Goal: Information Seeking & Learning: Learn about a topic

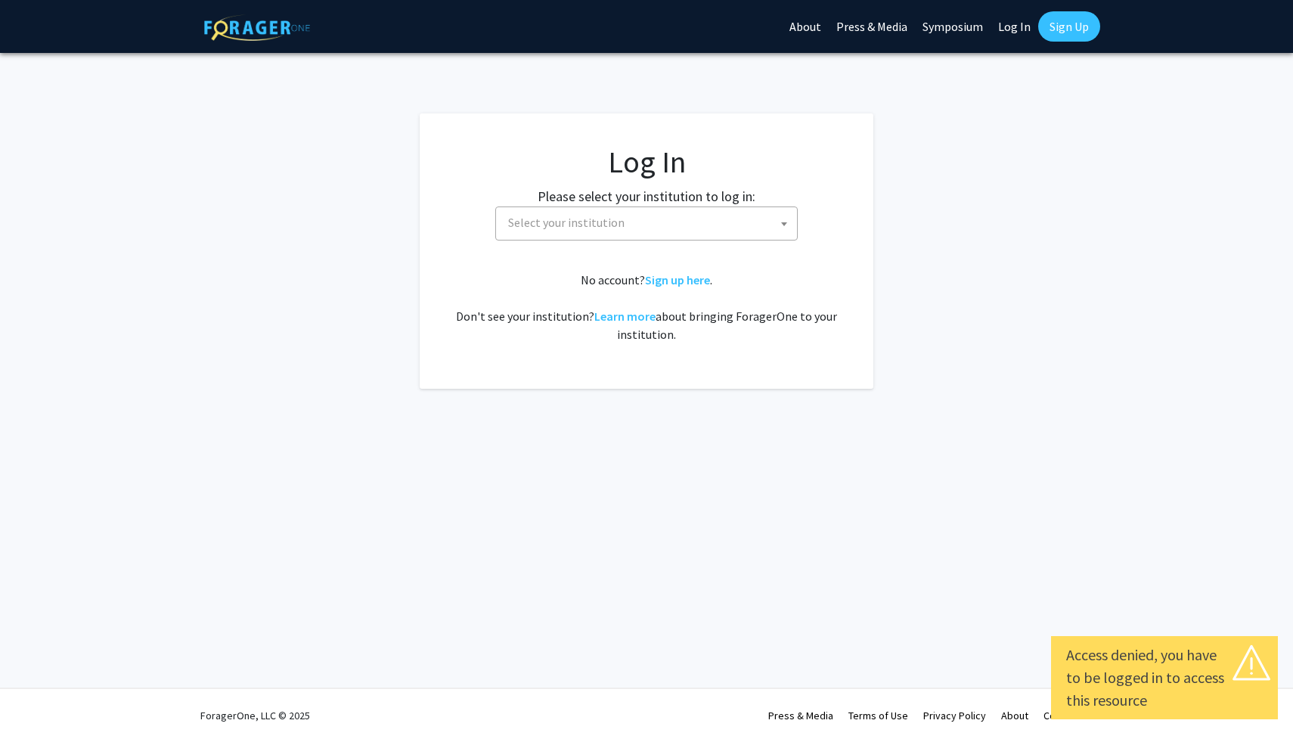
select select
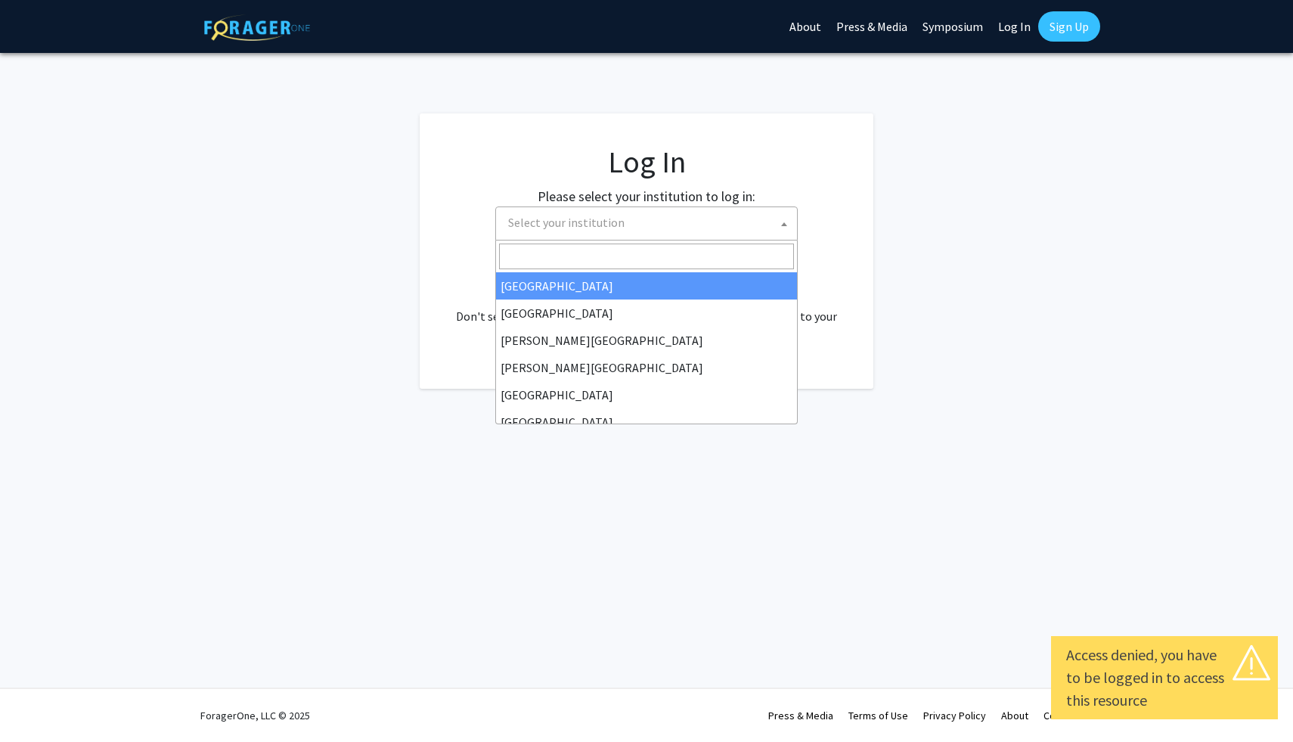
click at [604, 234] on span "Select your institution" at bounding box center [649, 222] width 295 height 31
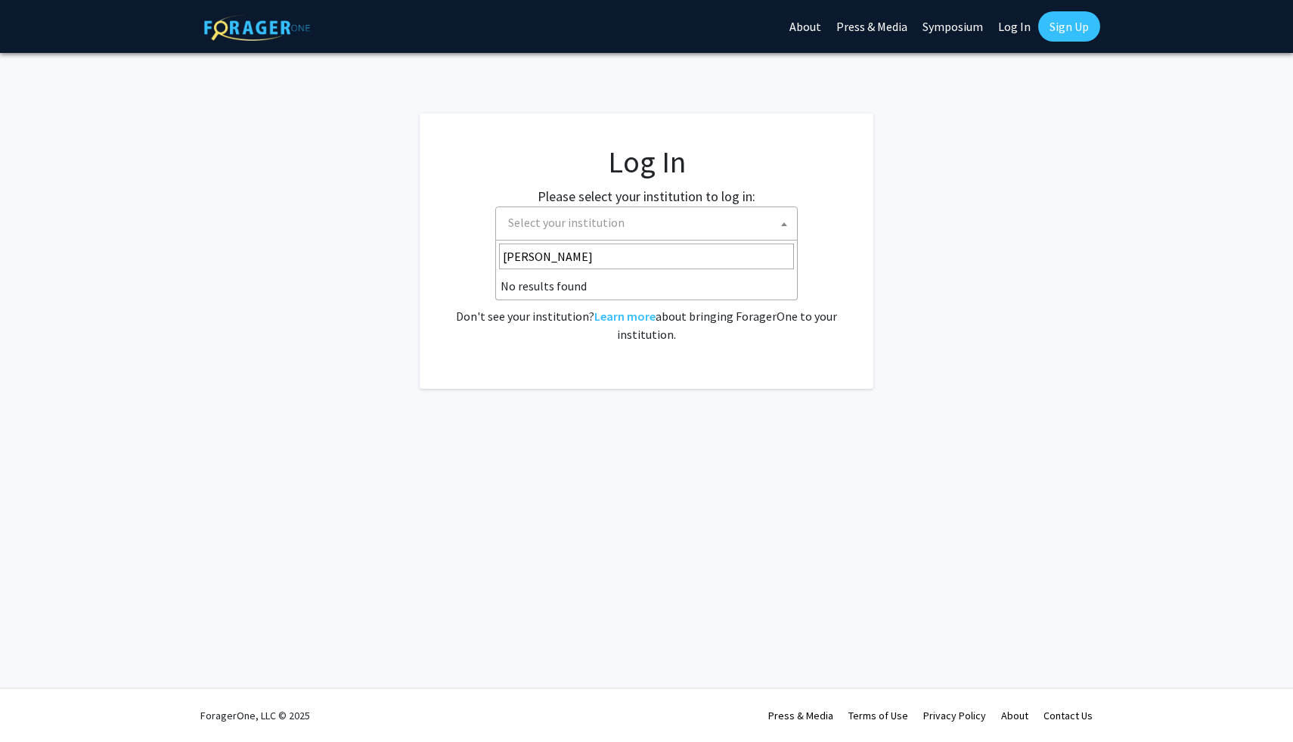
click at [601, 254] on input "[PERSON_NAME]" at bounding box center [646, 256] width 295 height 26
type input "[PERSON_NAME]"
select select "24"
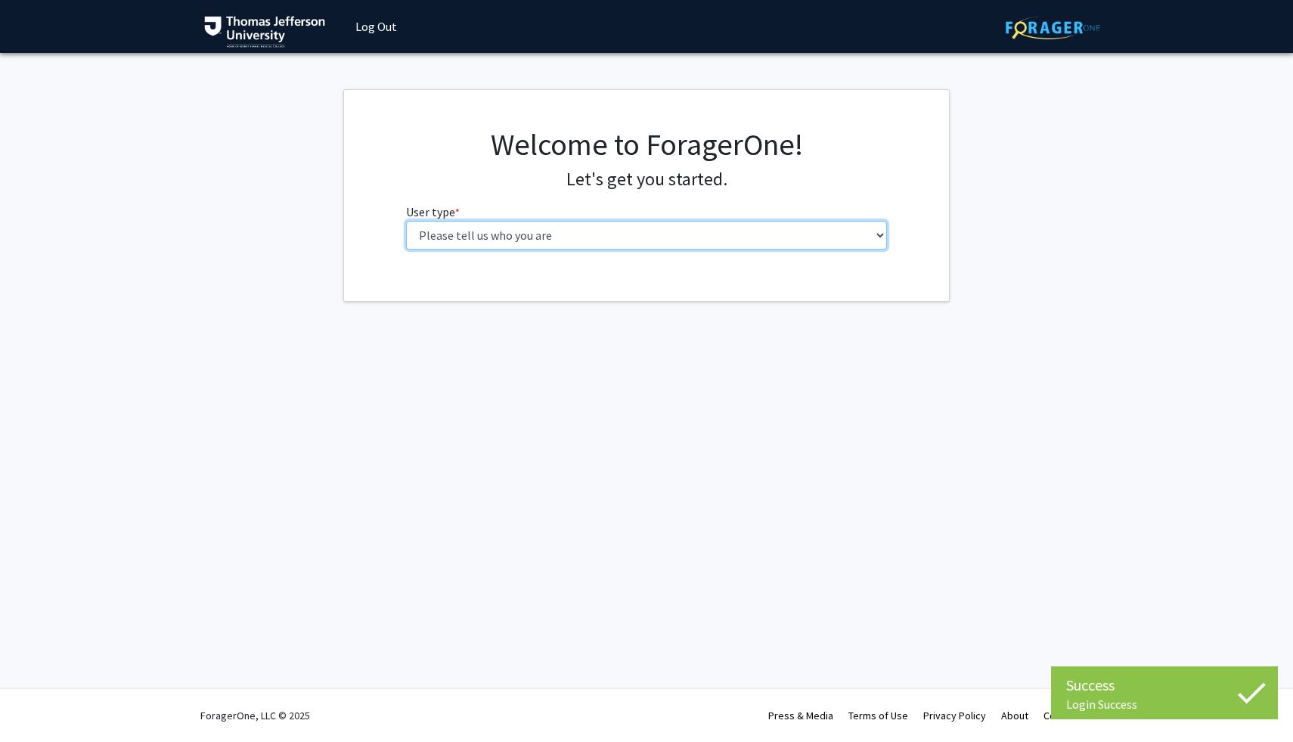
click at [700, 237] on select "Please tell us who you are Undergraduate Student Master's Student Doctoral Cand…" at bounding box center [647, 235] width 482 height 29
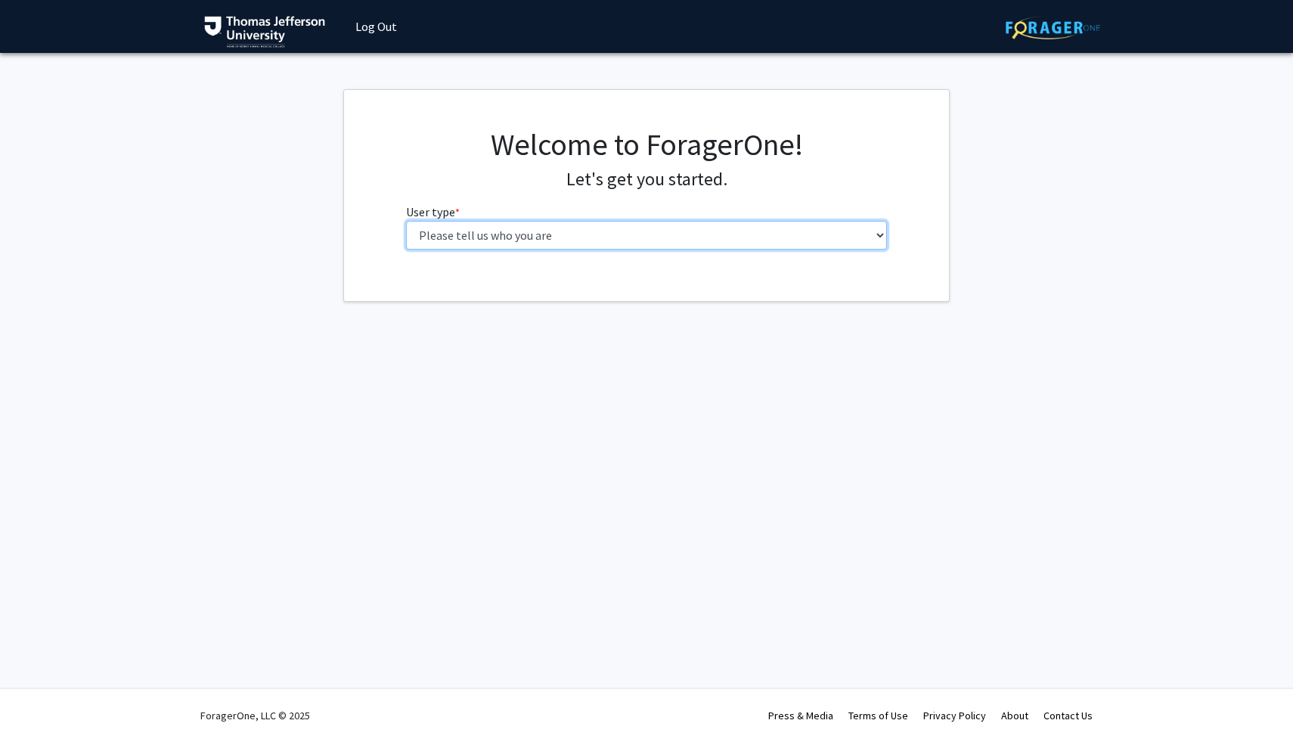
select select "3: doc"
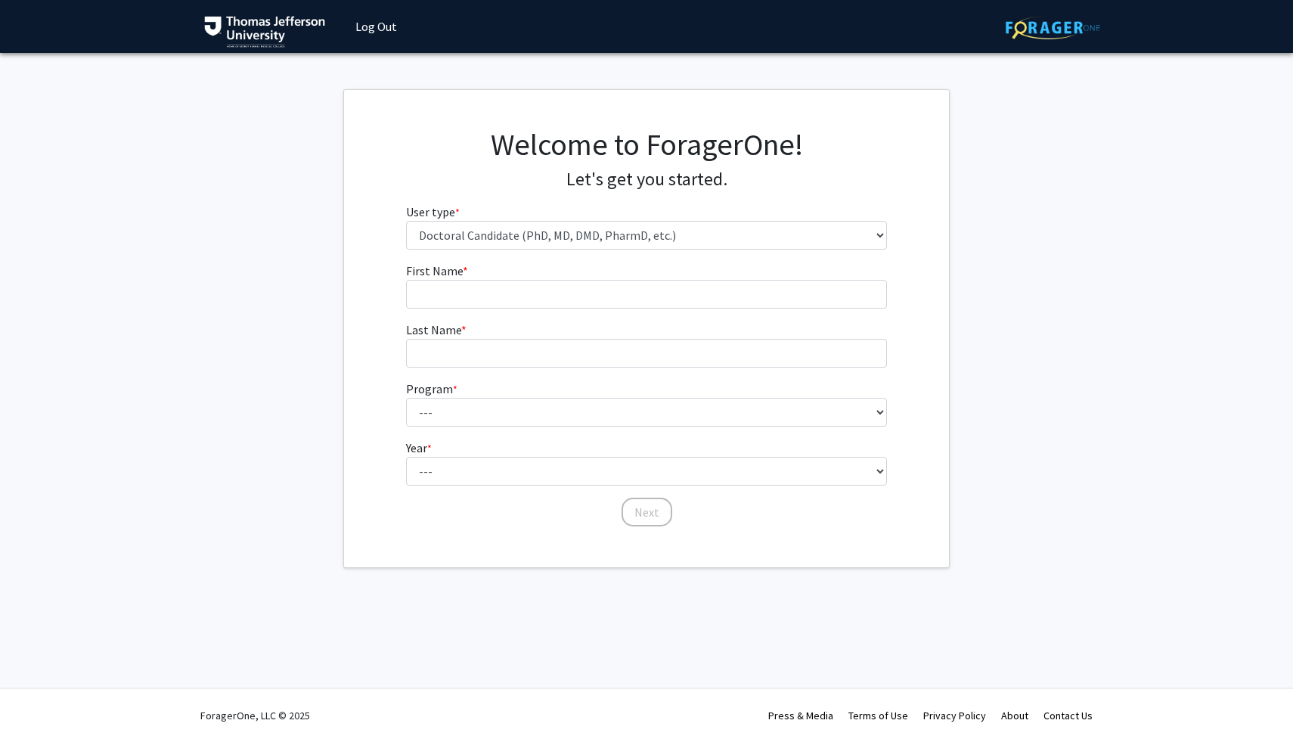
click at [649, 309] on form "First Name * required Last Name * required Program * required --- Accelerated 3…" at bounding box center [647, 387] width 482 height 251
click at [640, 303] on input "First Name * required" at bounding box center [647, 294] width 482 height 29
type input "Shaheen"
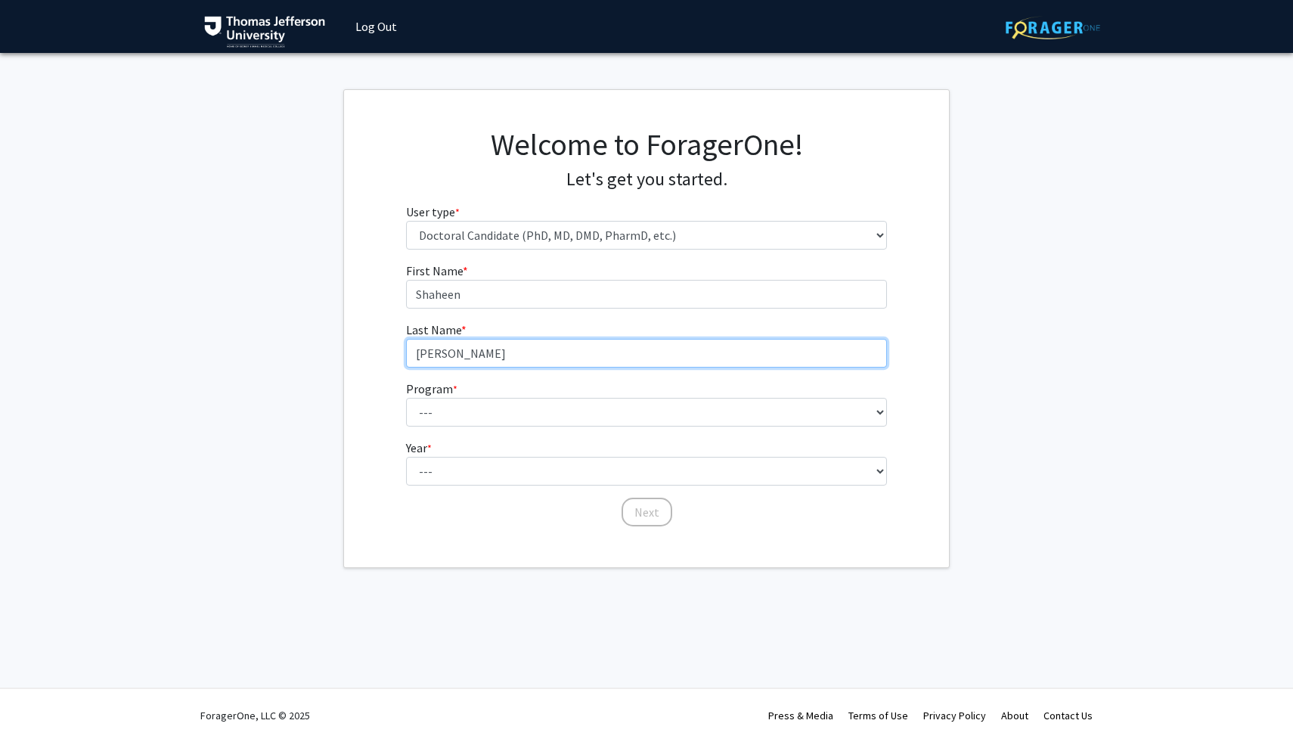
type input "Soltani"
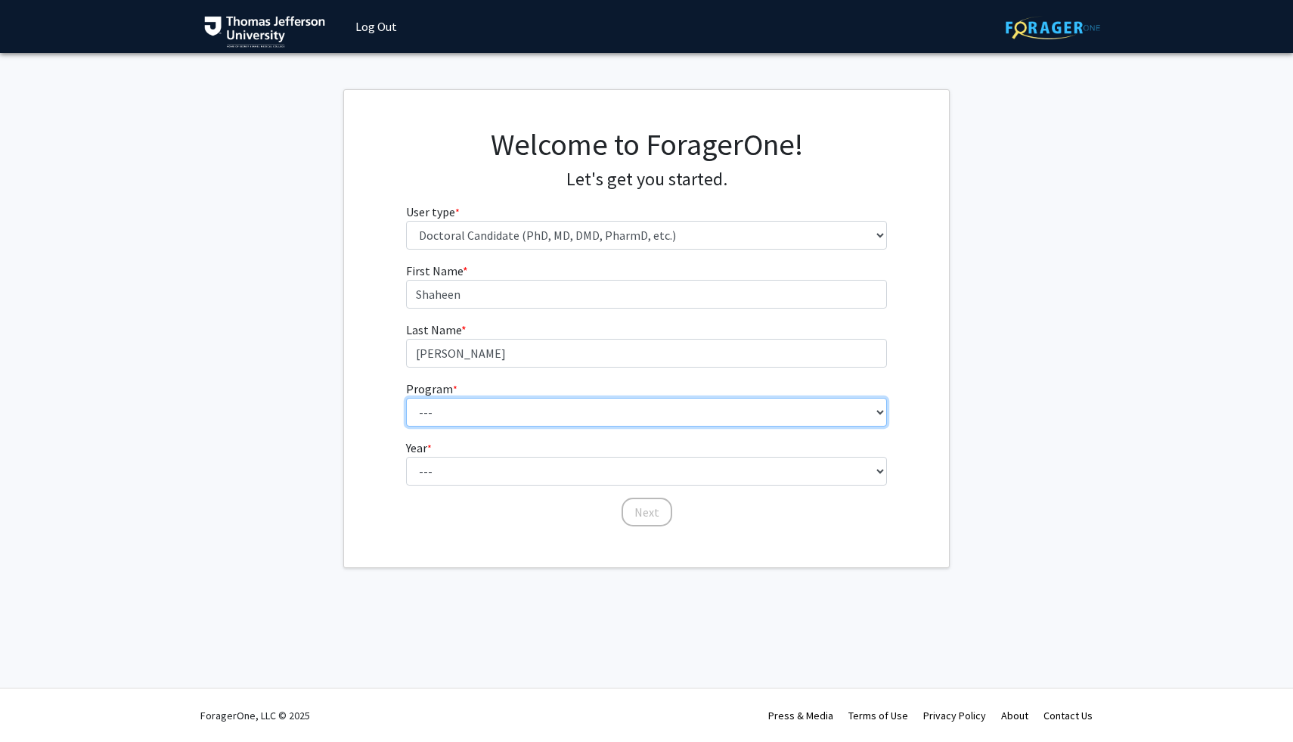
click at [674, 407] on select "--- Accelerated 3+3 BS in Health Sciences/Doctor of Occupational Therapy Accele…" at bounding box center [647, 412] width 482 height 29
select select "35: 815"
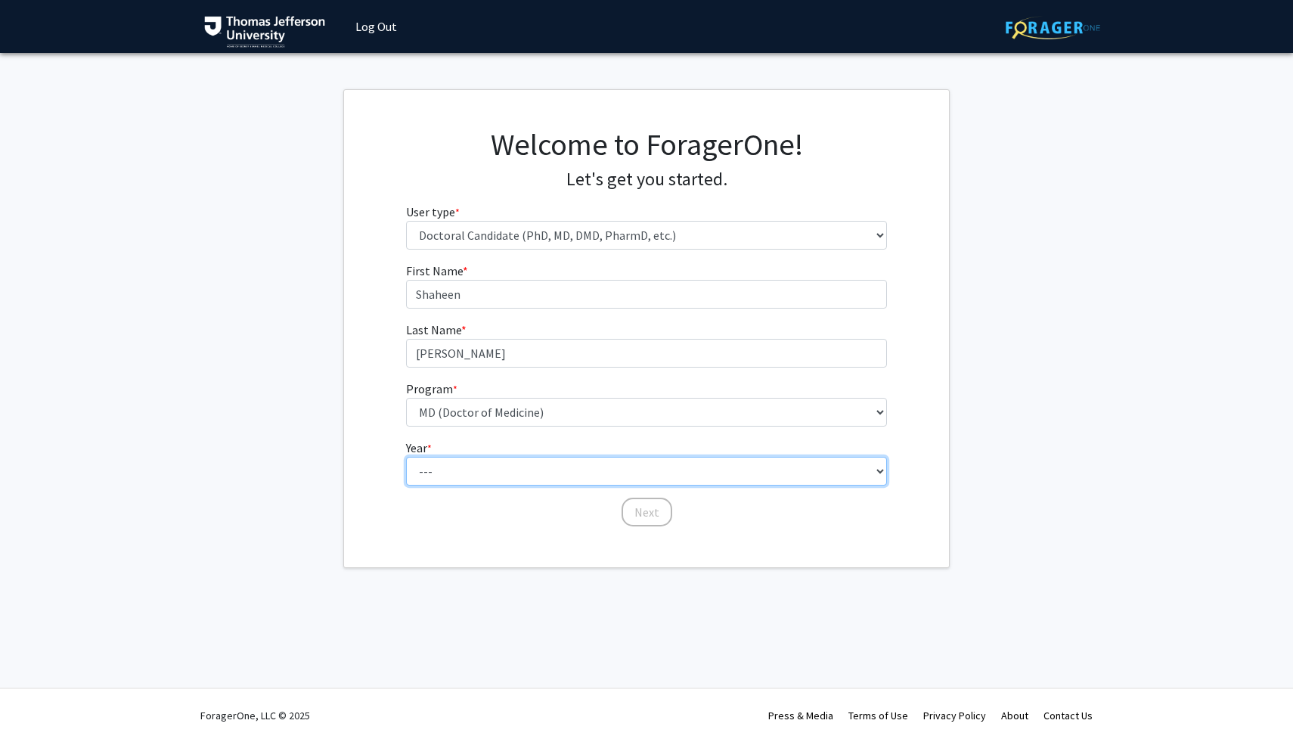
click at [516, 481] on select "--- First Year Second Year Third Year Fourth Year Fifth Year Sixth Year Seventh…" at bounding box center [647, 471] width 482 height 29
select select "1: first_year"
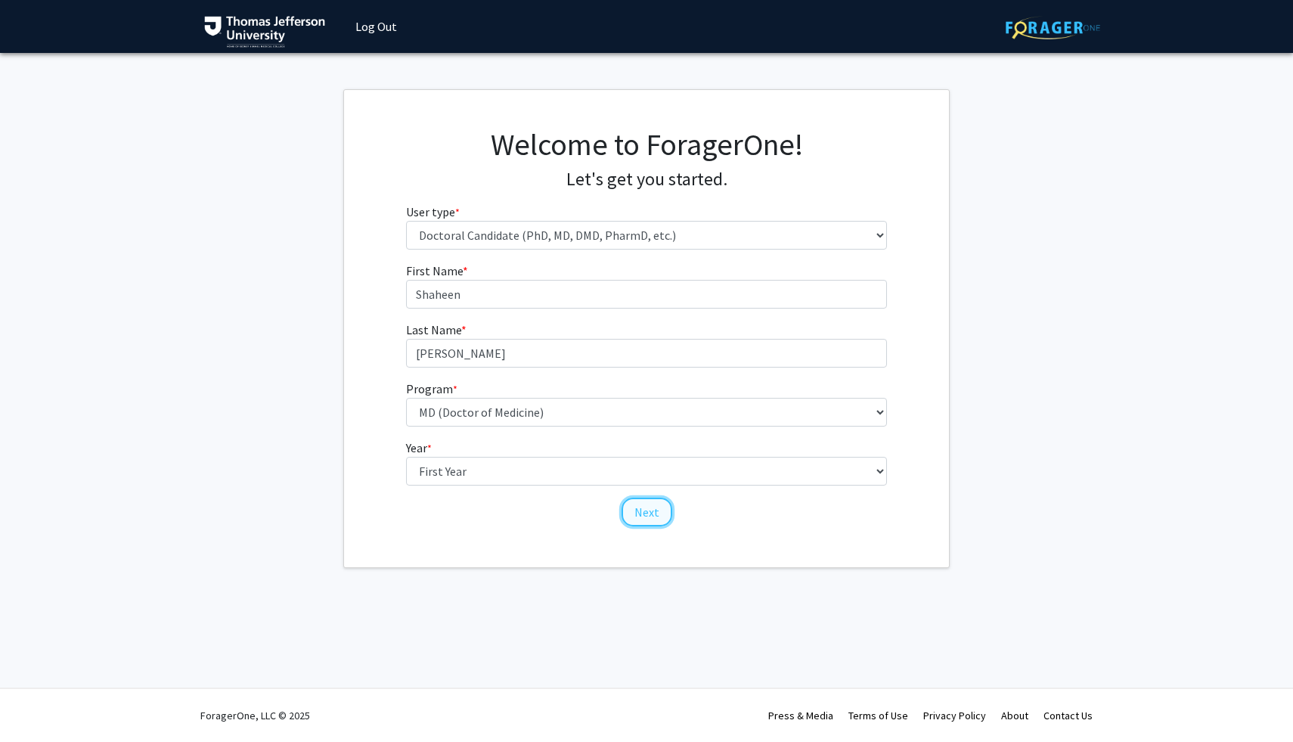
click at [652, 515] on button "Next" at bounding box center [646, 511] width 51 height 29
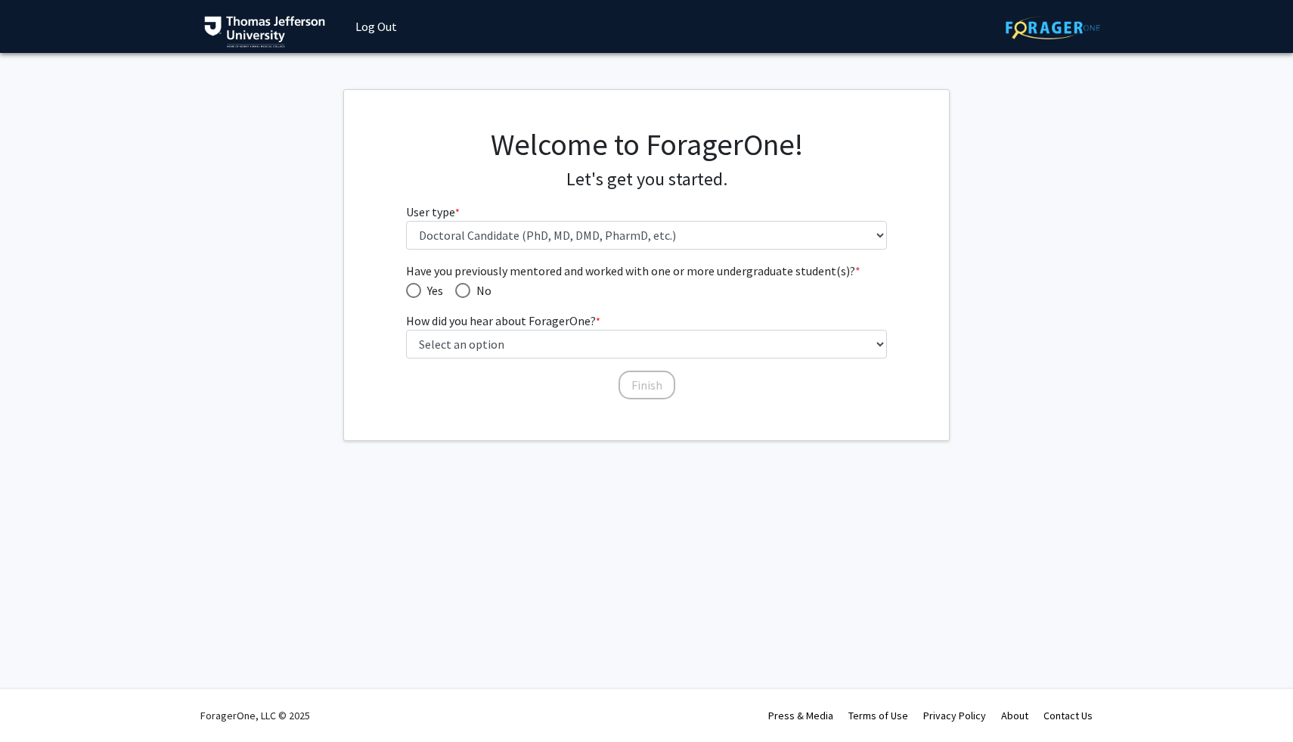
click at [423, 290] on span "Yes" at bounding box center [432, 290] width 22 height 18
click at [421, 290] on input "Yes" at bounding box center [413, 290] width 15 height 15
radio input "true"
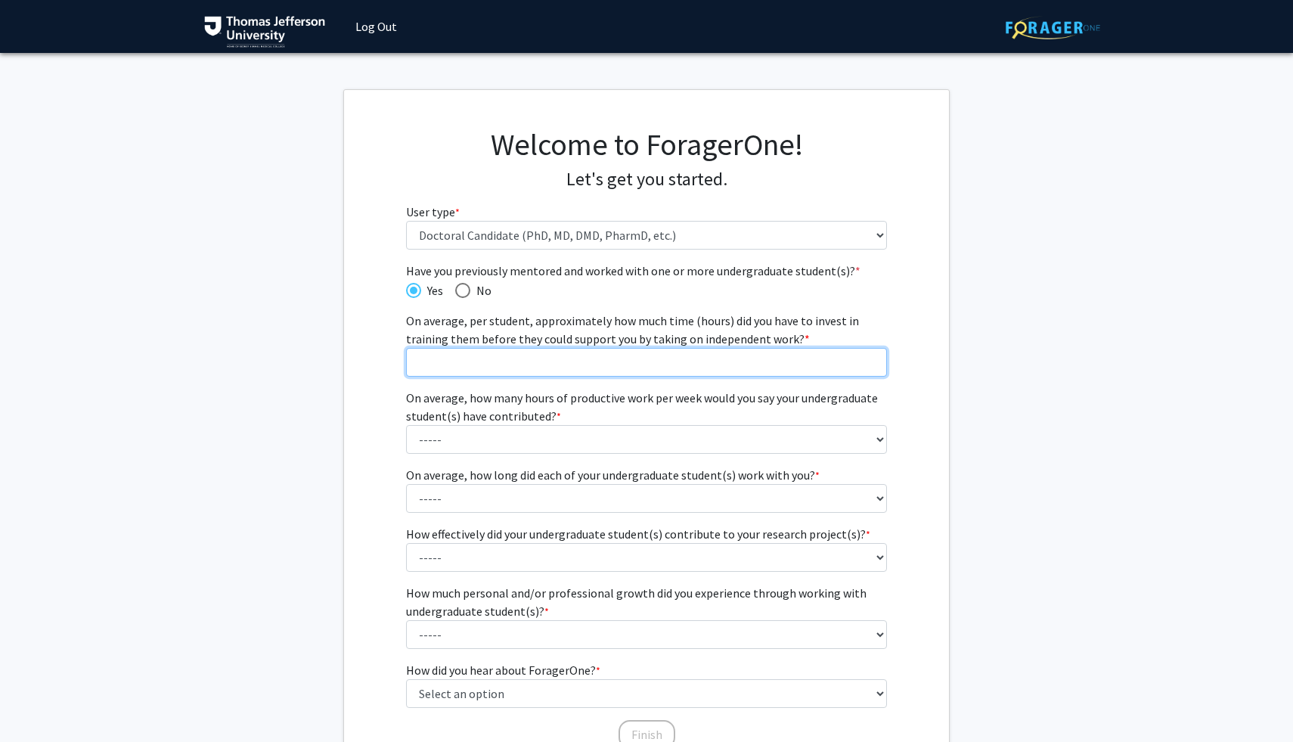
click at [860, 355] on input "On average, per student, approximately how much time (hours) did you have to in…" at bounding box center [647, 362] width 482 height 29
type input "10"
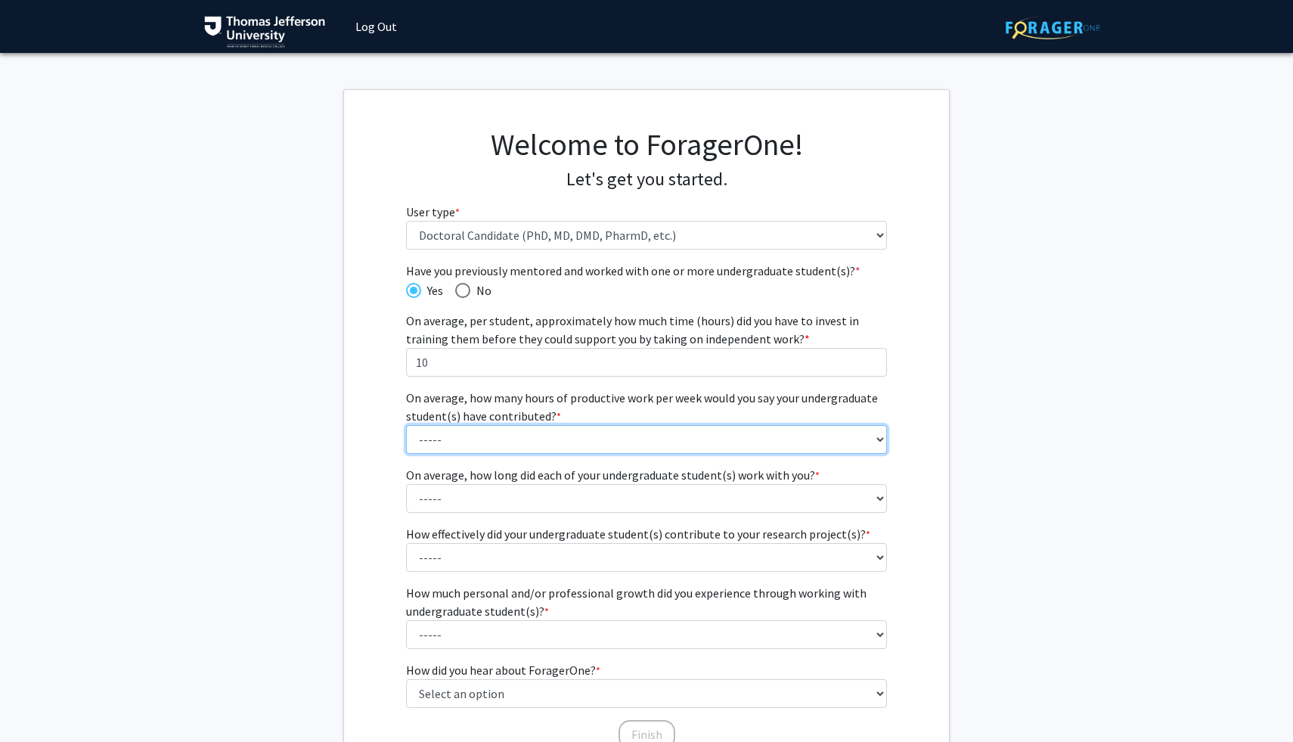
click at [823, 444] on select "----- 1 - 5 hours 6 - 10 hours 11 - 15 hours 16 - 20 hours 21 - 30 hours 31 - 4…" at bounding box center [647, 439] width 482 height 29
select select "2: 6 - 10 hours"
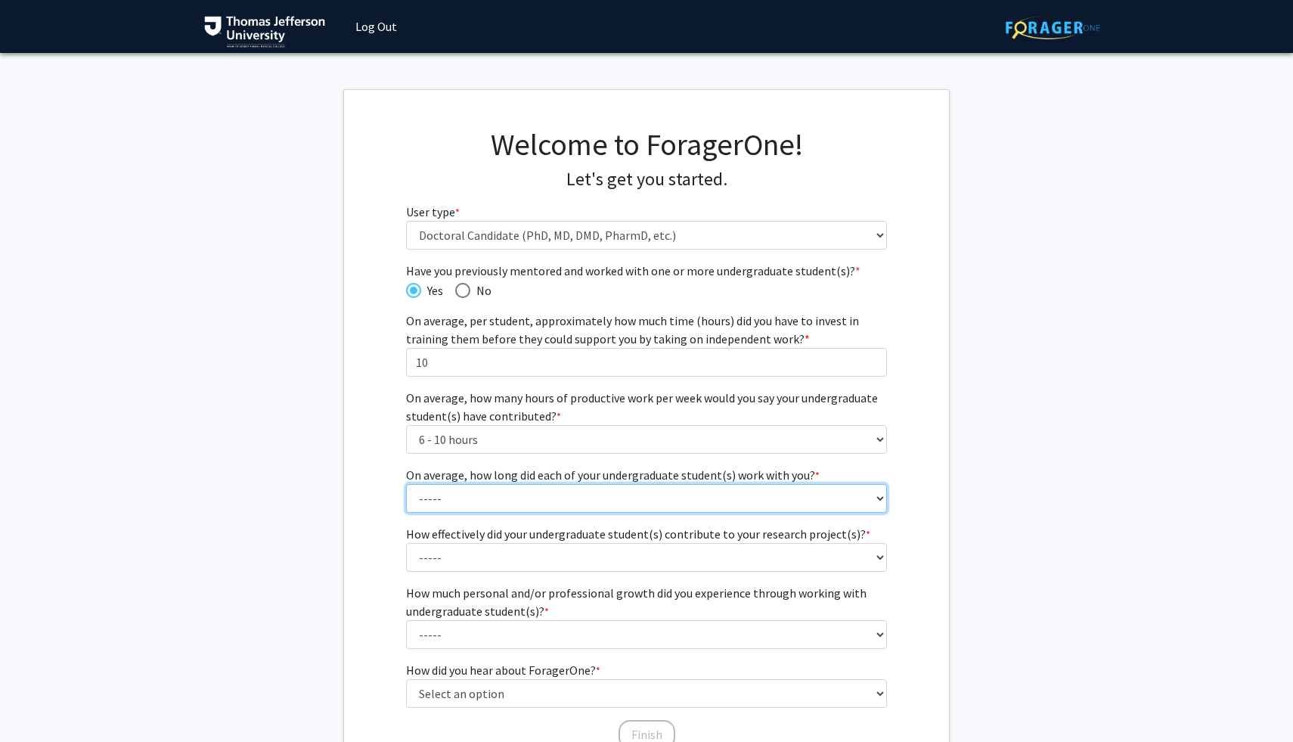
click at [783, 491] on select "----- 1 - 3 months 3 - 6 months 6 months - 1 year 1 - 2 years 2 - 3 years 3 - 4…" at bounding box center [647, 498] width 482 height 29
select select "3: 6 months - 1 year"
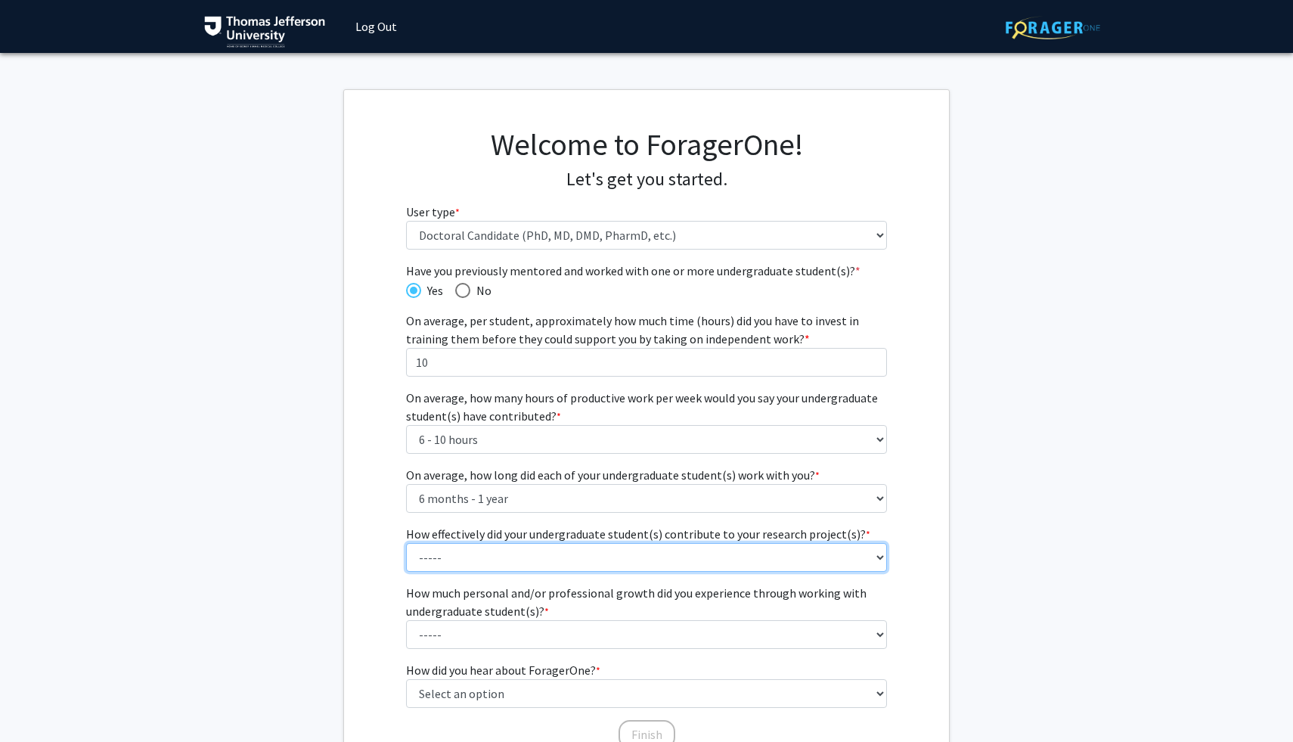
click at [776, 556] on select "----- 1 (Minimally) 2 3 (Moderately) 4 5 (Significantly)" at bounding box center [647, 557] width 482 height 29
select select "4: 4"
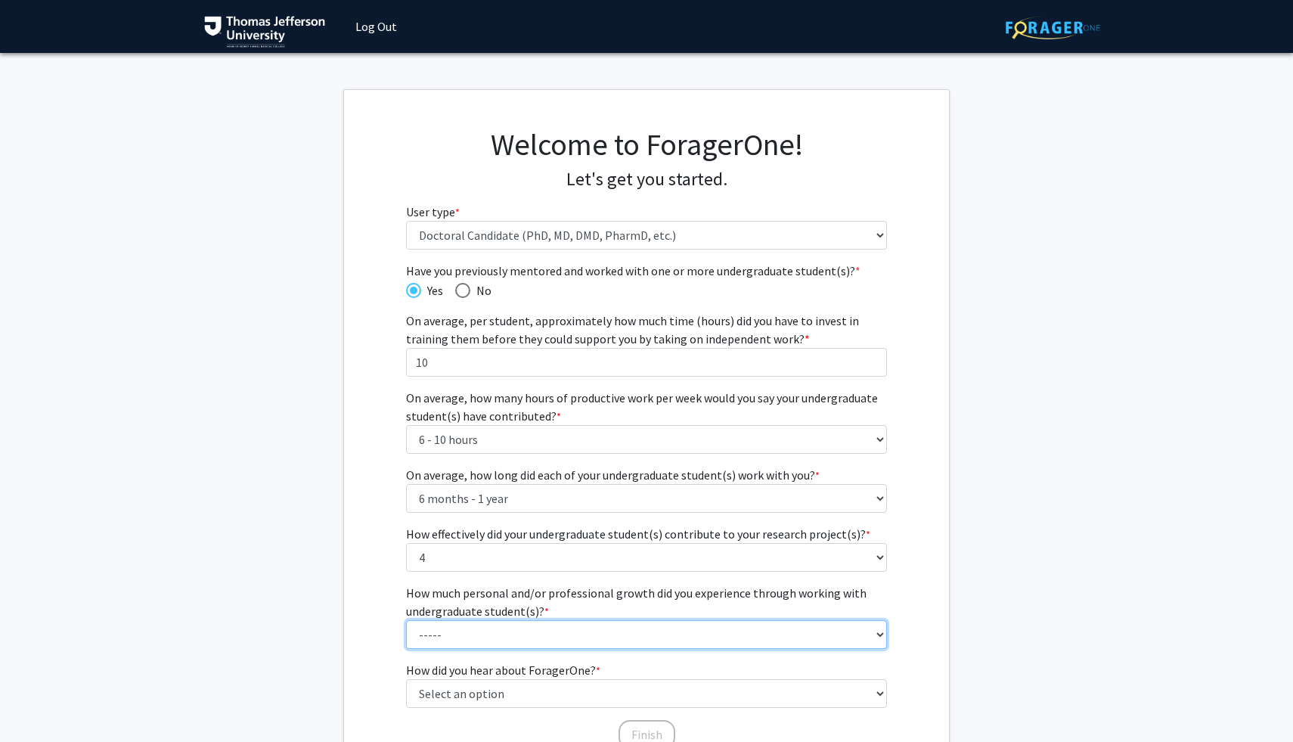
click at [739, 632] on select "----- 1 (Minimal) 2 3 (Moderate) 4 5 (Significant)" at bounding box center [647, 634] width 482 height 29
select select "4: 4"
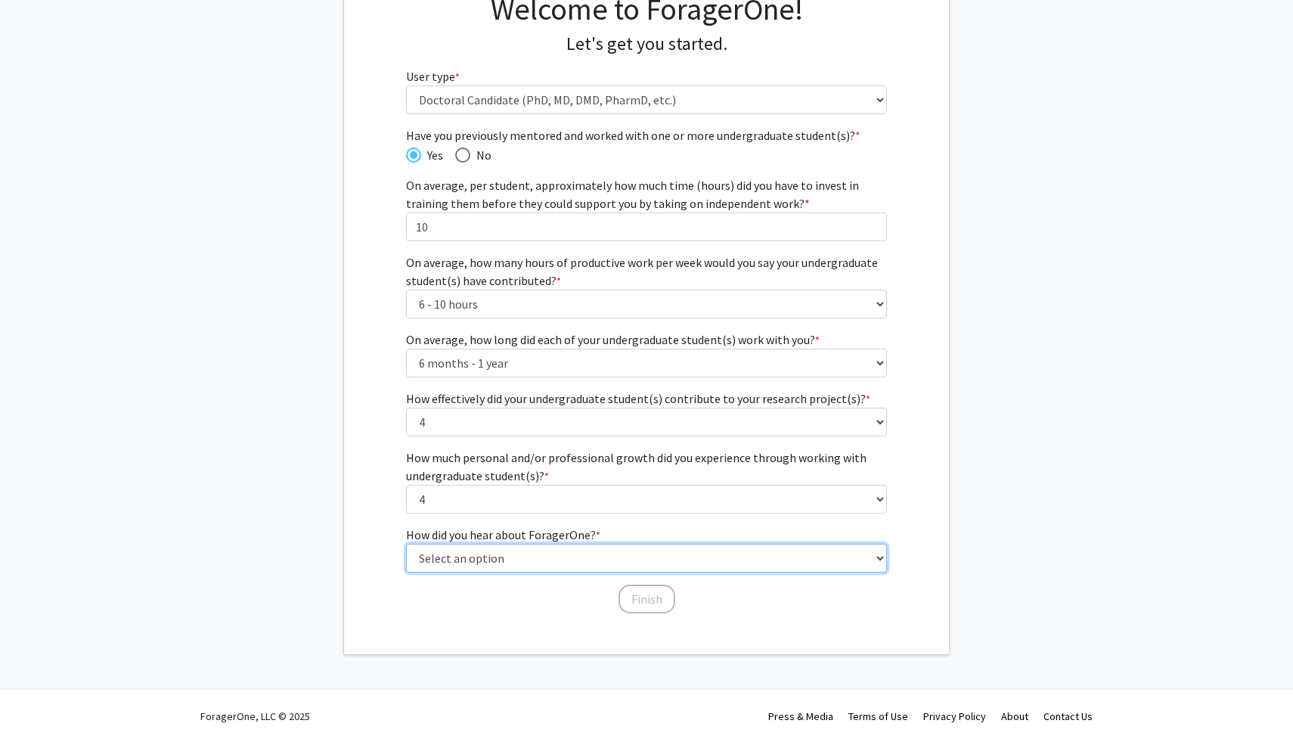
click at [587, 557] on select "Select an option Peer/student recommendation Faculty/staff recommendation Unive…" at bounding box center [647, 558] width 482 height 29
select select "2: faculty_recommendation"
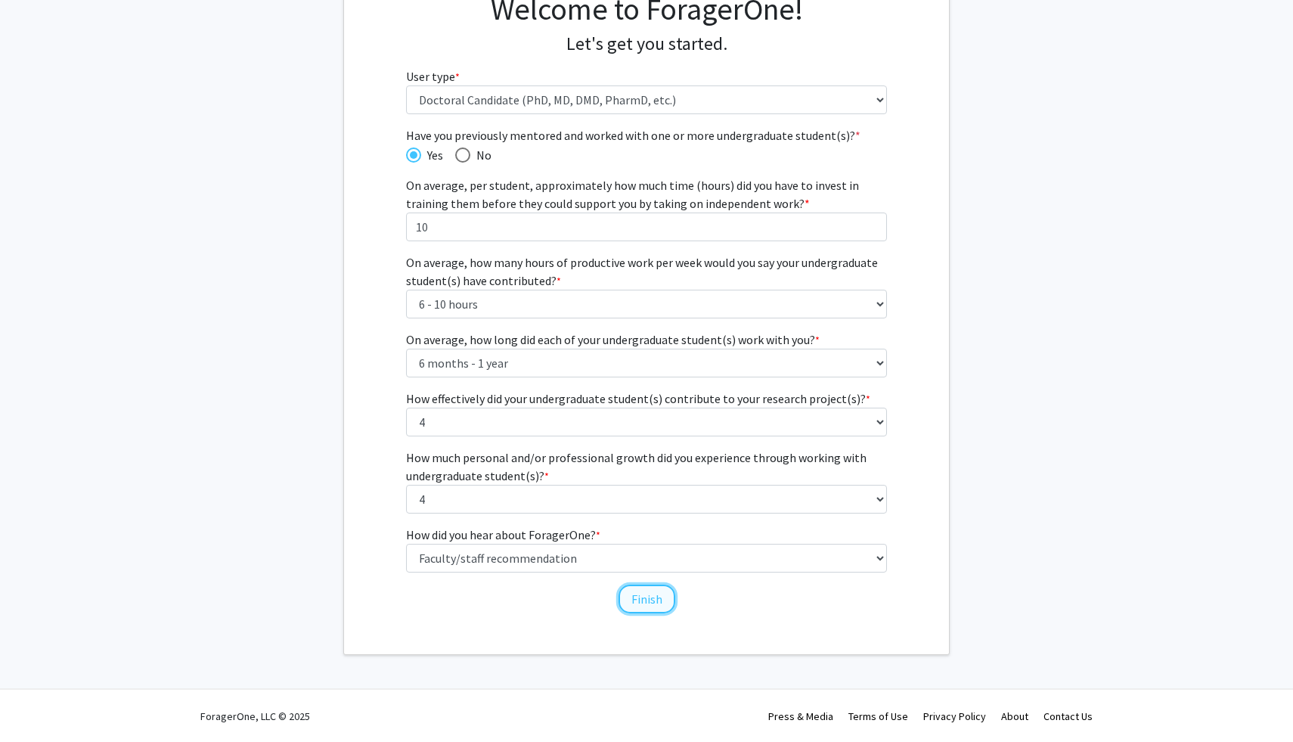
click at [635, 587] on button "Finish" at bounding box center [646, 598] width 57 height 29
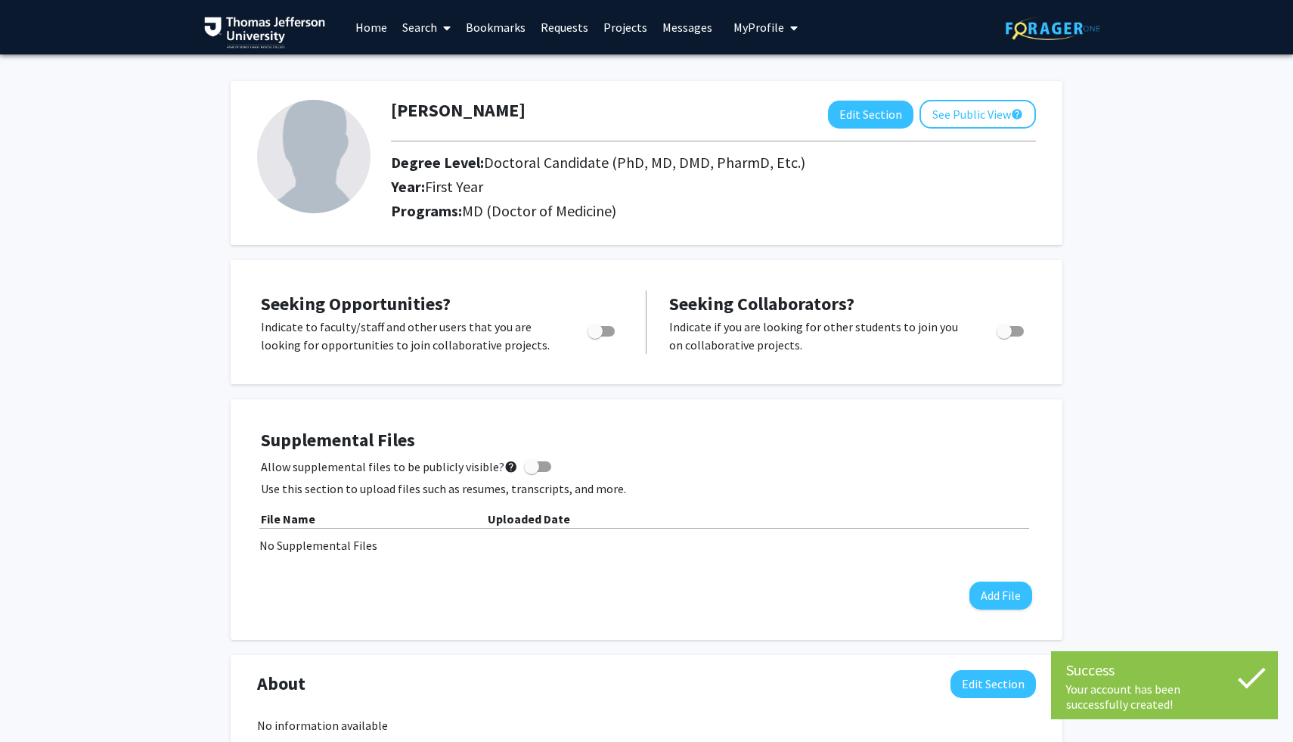
click at [745, 20] on span "My Profile" at bounding box center [758, 27] width 51 height 15
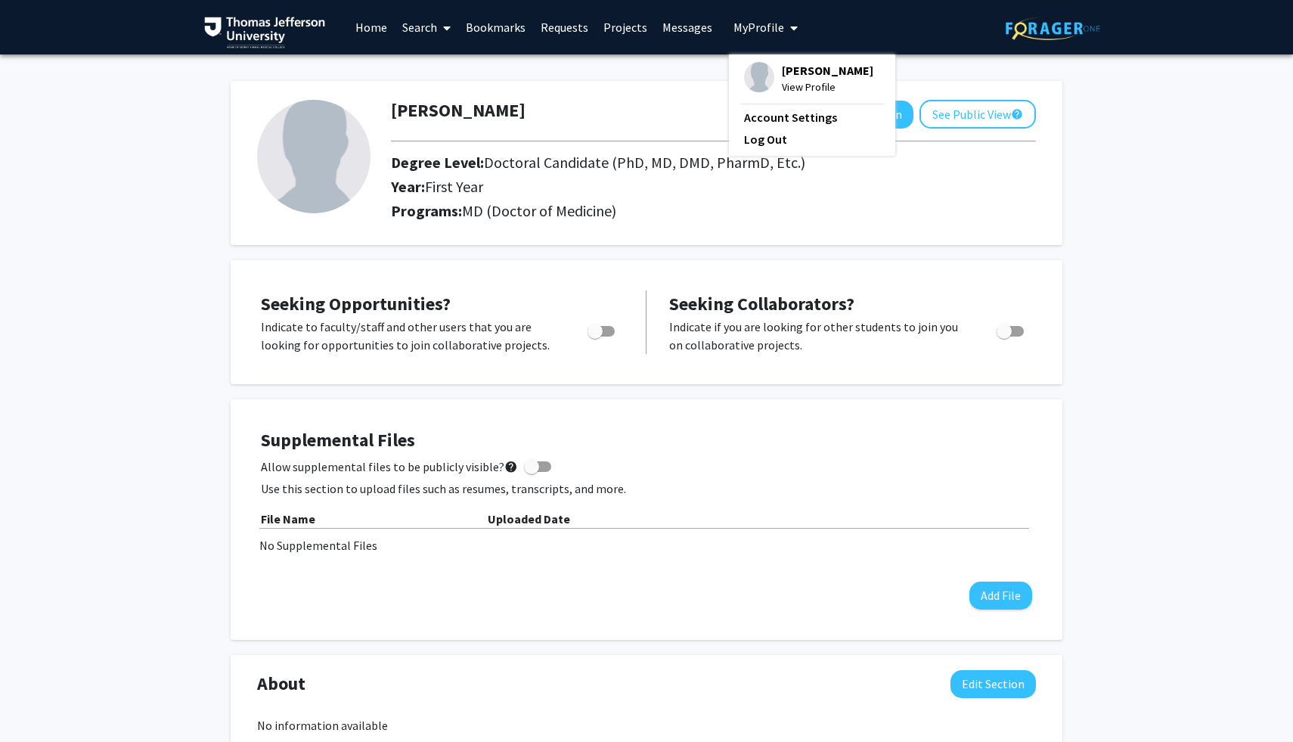
click at [530, 275] on div "Seeking Opportunities? Indicate to faculty/staff and other users that you are l…" at bounding box center [646, 322] width 801 height 94
click at [367, 28] on link "Home" at bounding box center [371, 27] width 47 height 53
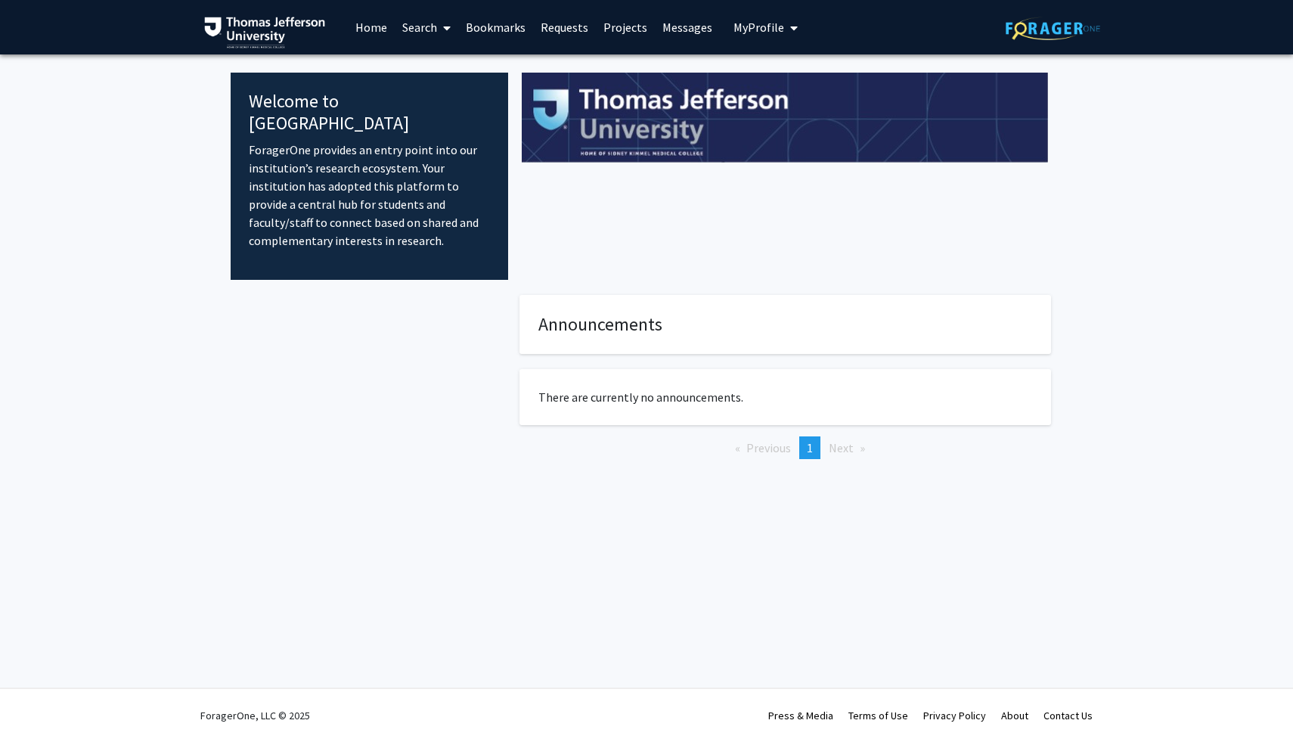
click at [443, 21] on span at bounding box center [444, 28] width 14 height 53
click at [423, 24] on link "Search" at bounding box center [427, 27] width 64 height 53
click at [416, 23] on link "Search" at bounding box center [427, 27] width 64 height 53
click at [630, 35] on link "Projects" at bounding box center [625, 27] width 59 height 53
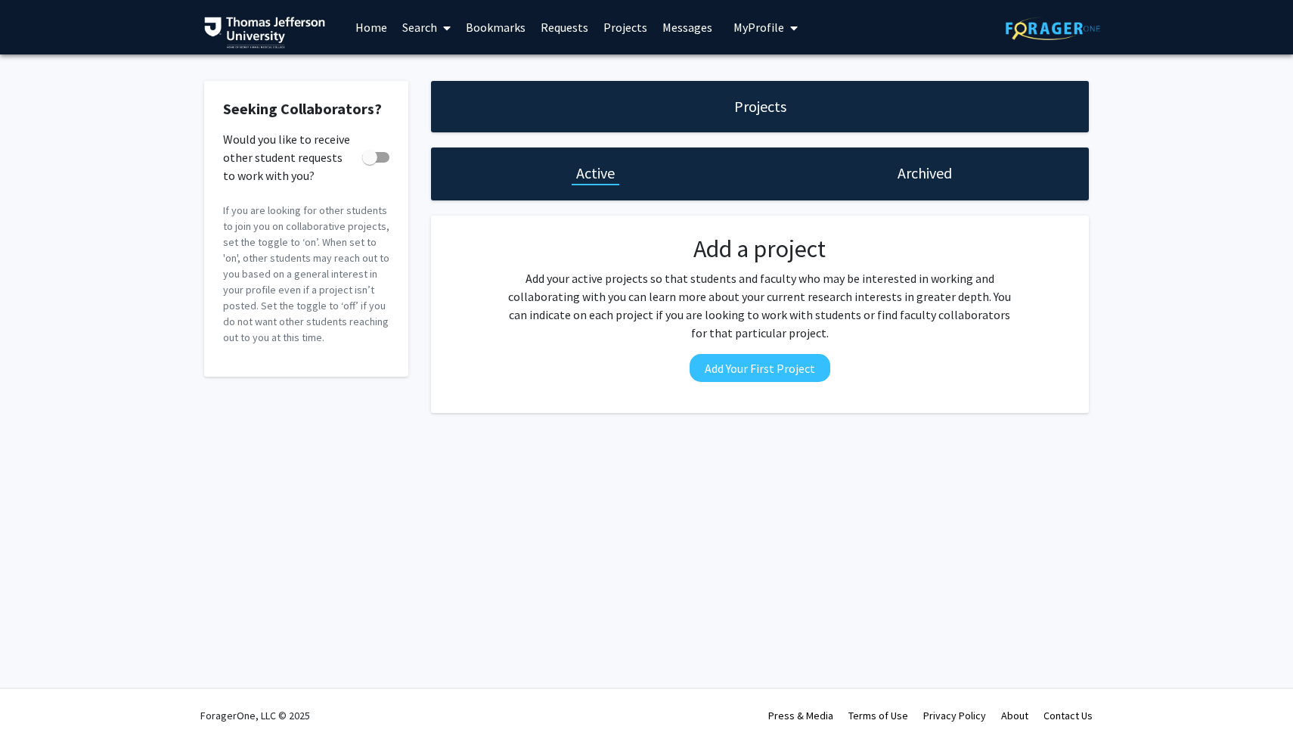
click at [613, 19] on link "Projects" at bounding box center [625, 27] width 59 height 53
click at [410, 25] on link "Search" at bounding box center [427, 27] width 64 height 53
click at [435, 70] on span "Faculty/Staff" at bounding box center [450, 69] width 111 height 30
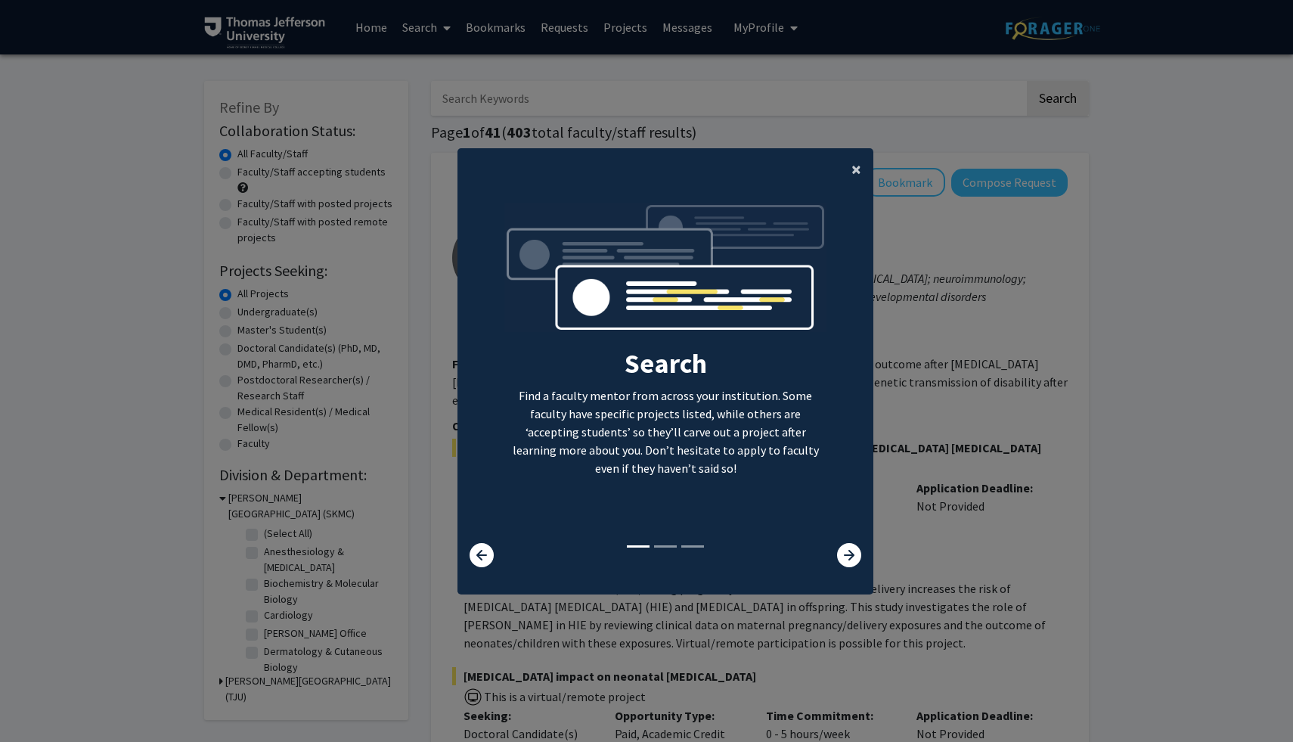
click at [854, 160] on span "×" at bounding box center [856, 168] width 10 height 23
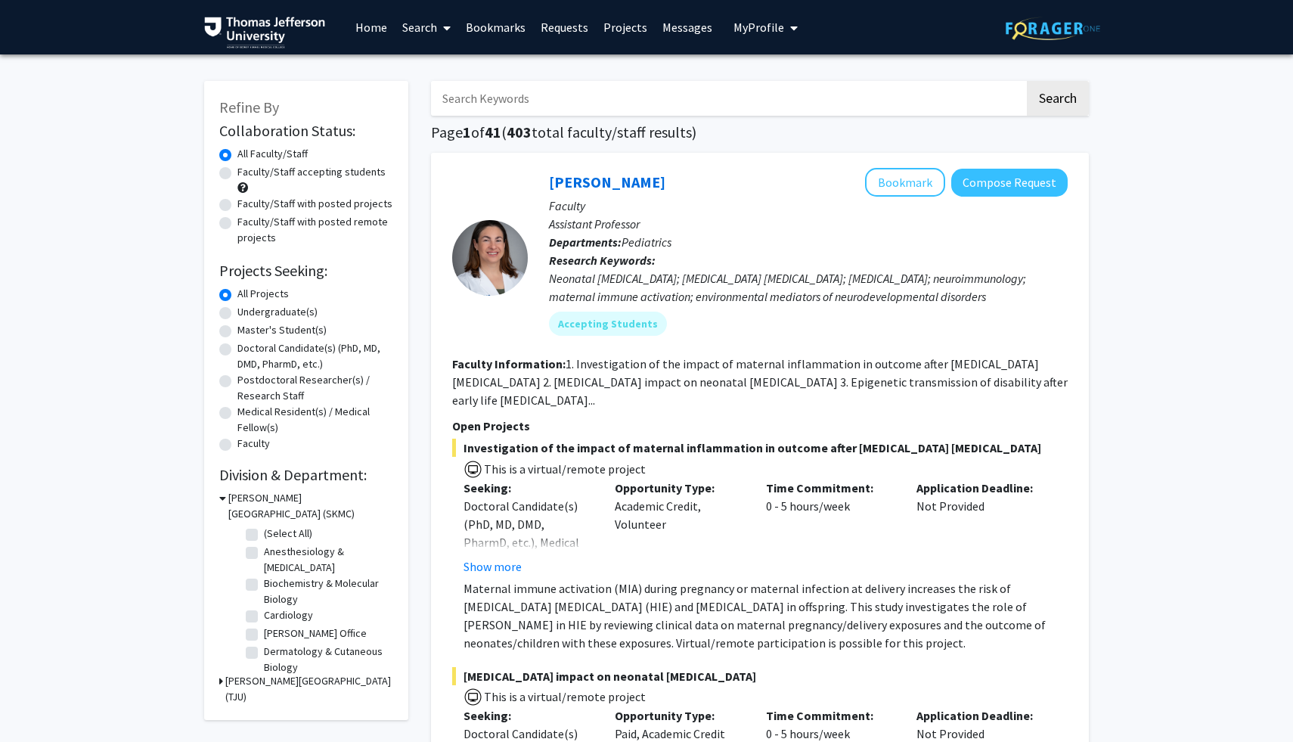
click at [594, 103] on input "Search Keywords" at bounding box center [727, 98] width 593 height 35
type input "plastic"
click at [1027, 81] on button "Search" at bounding box center [1058, 98] width 62 height 35
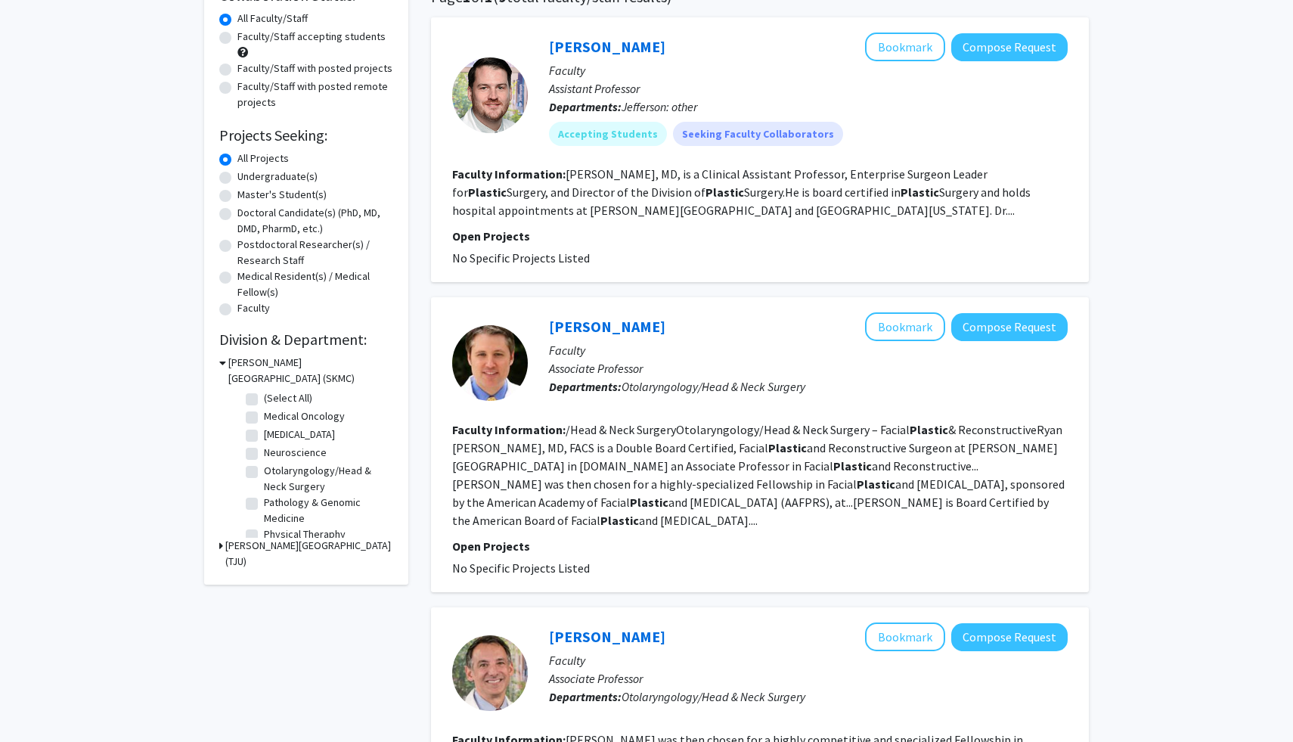
scroll to position [137, 0]
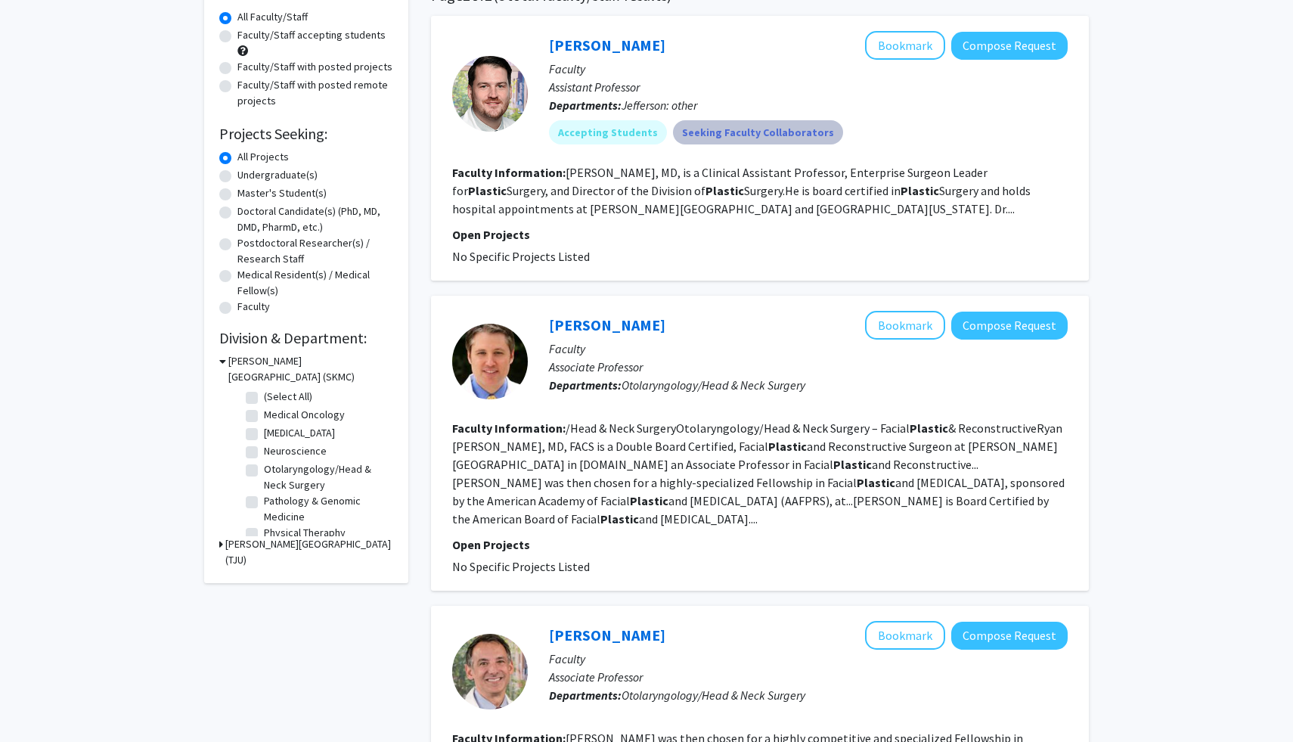
click at [736, 137] on mat-chip "Seeking Faculty Collaborators" at bounding box center [758, 132] width 170 height 24
click at [619, 45] on link "Matthew Jenkins" at bounding box center [607, 45] width 116 height 19
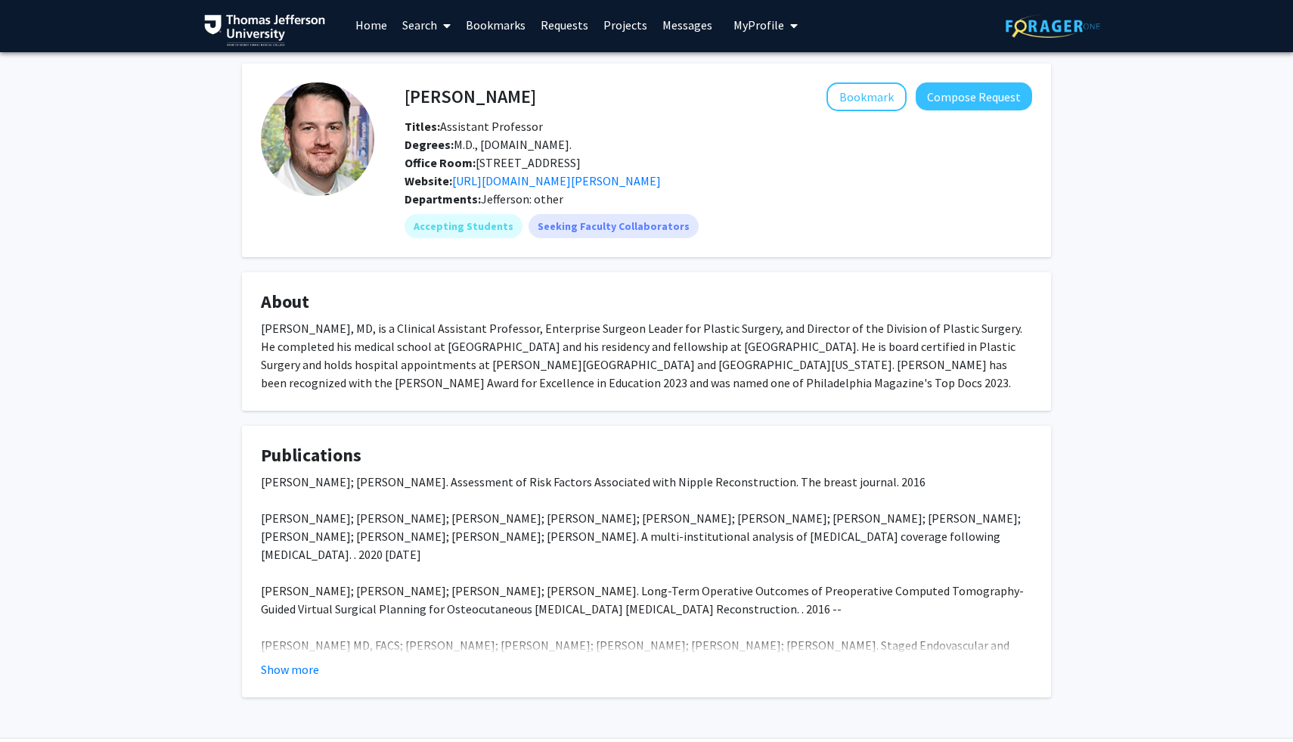
scroll to position [70, 0]
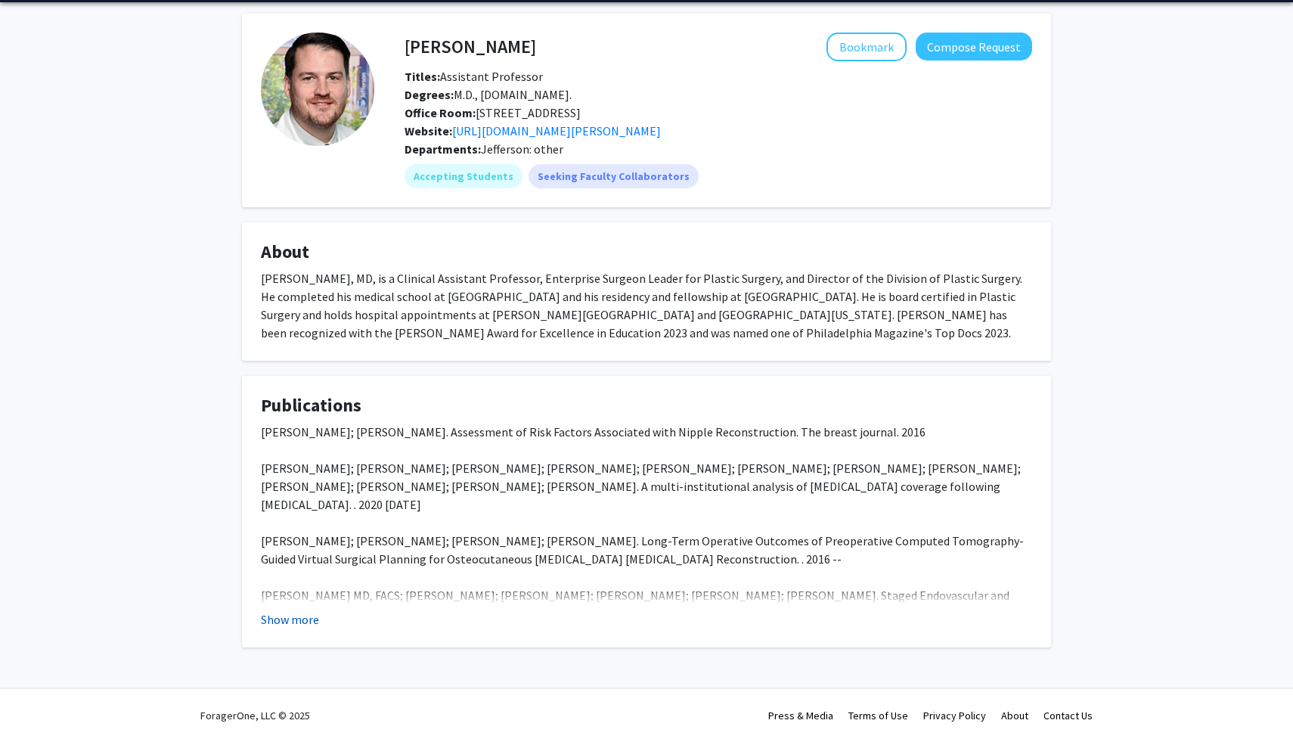
click at [290, 615] on button "Show more" at bounding box center [290, 619] width 58 height 18
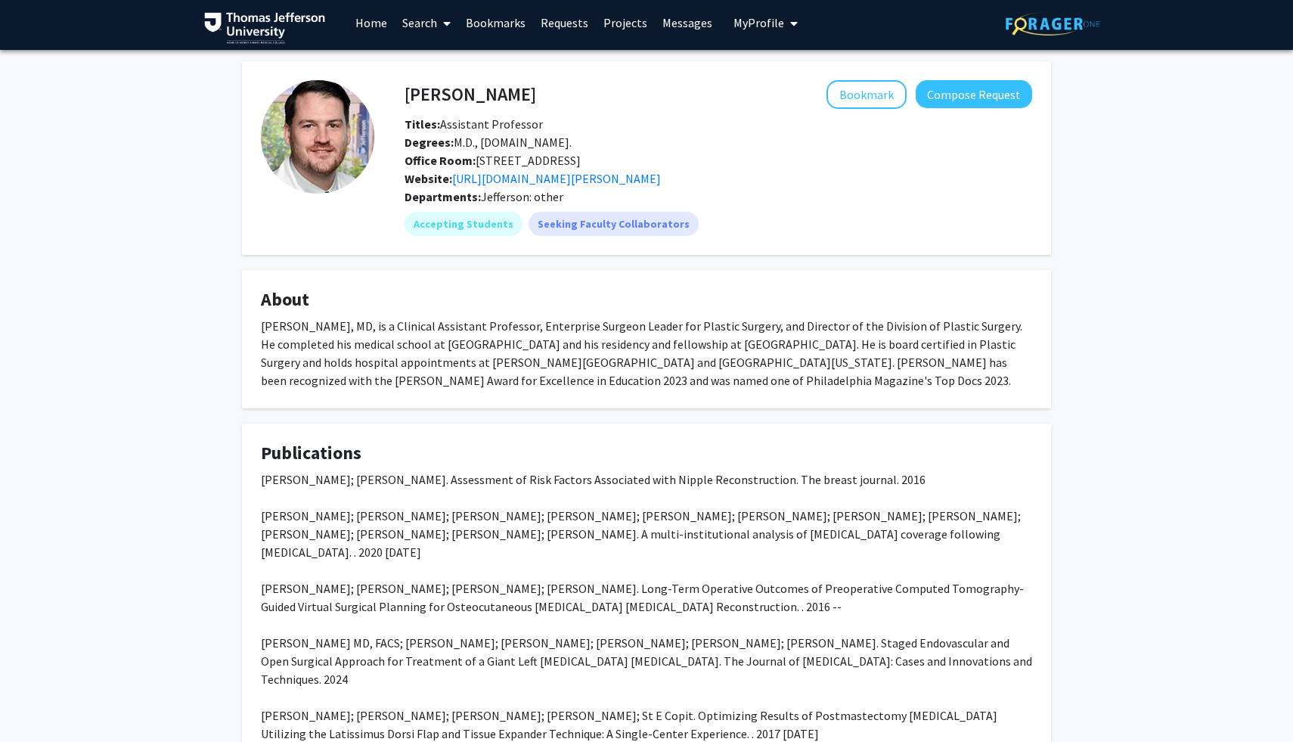
scroll to position [0, 0]
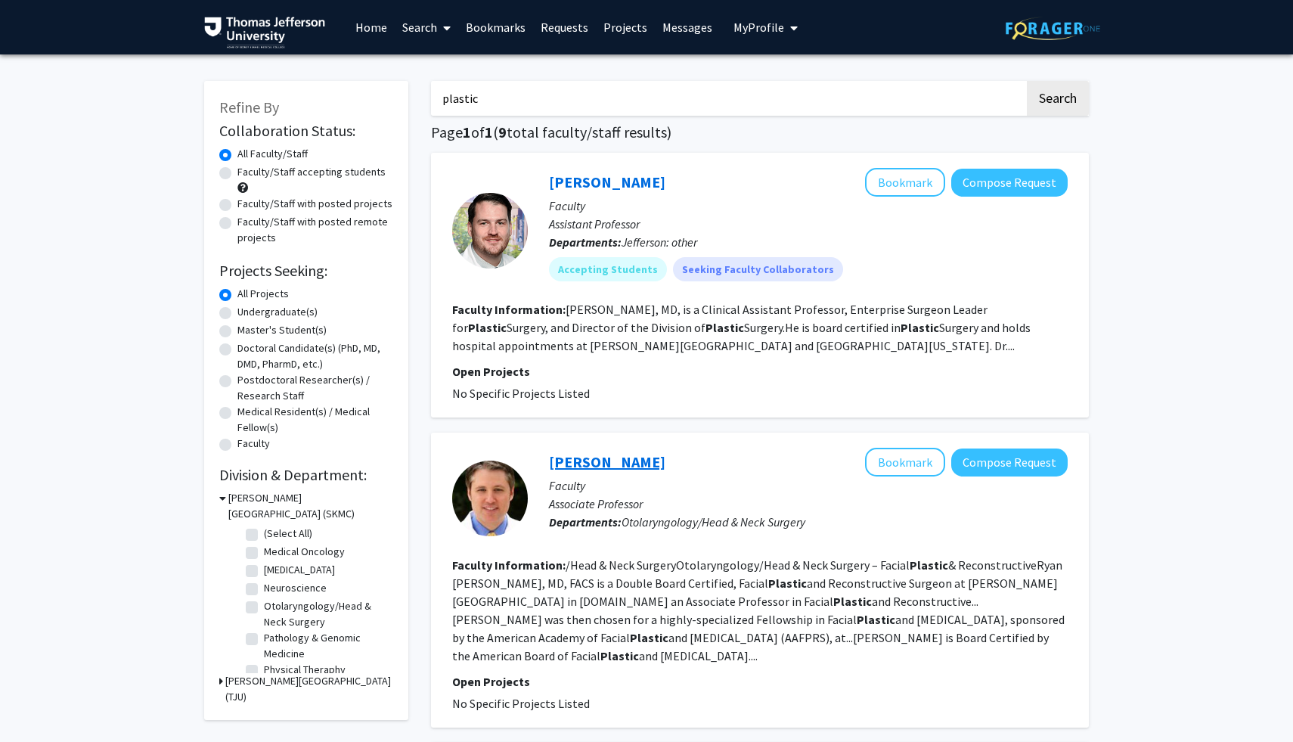
scroll to position [582, 0]
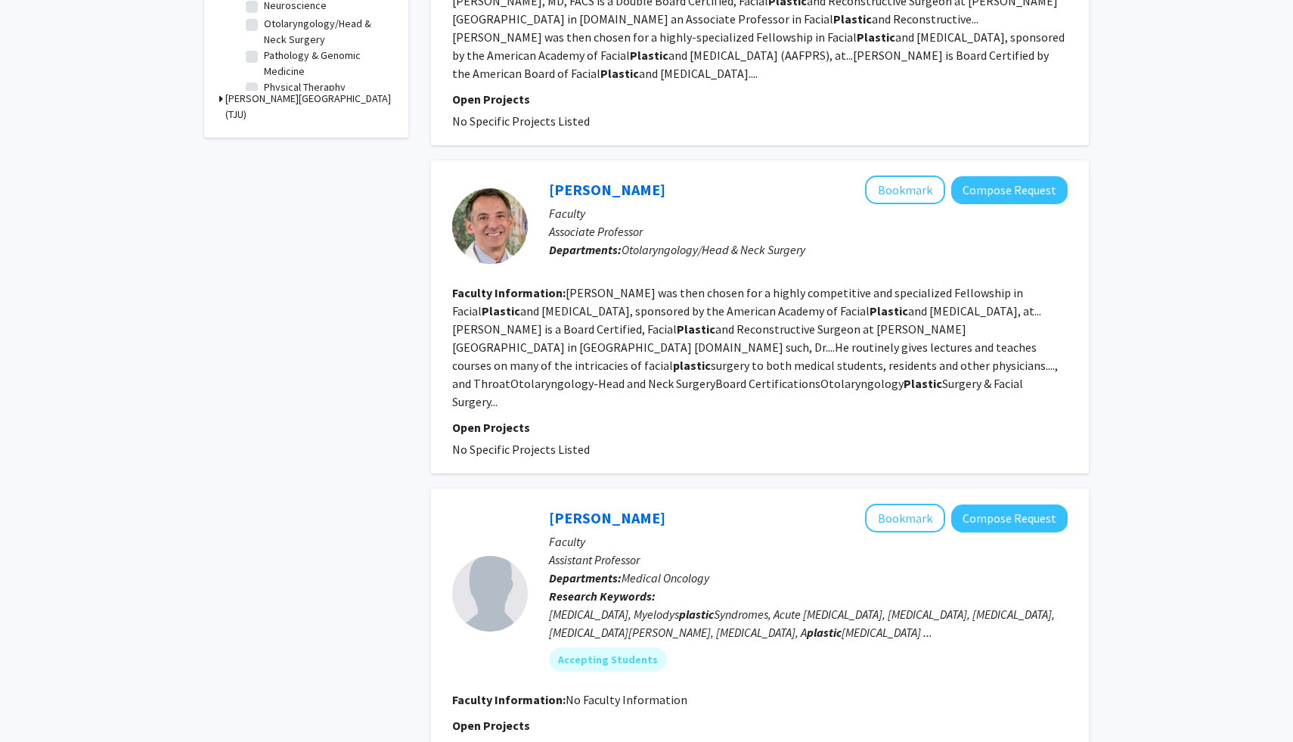
click at [584, 177] on div "Howard Krein Bookmark Compose Request" at bounding box center [808, 189] width 519 height 29
click at [584, 191] on link "Howard Krein" at bounding box center [607, 189] width 116 height 19
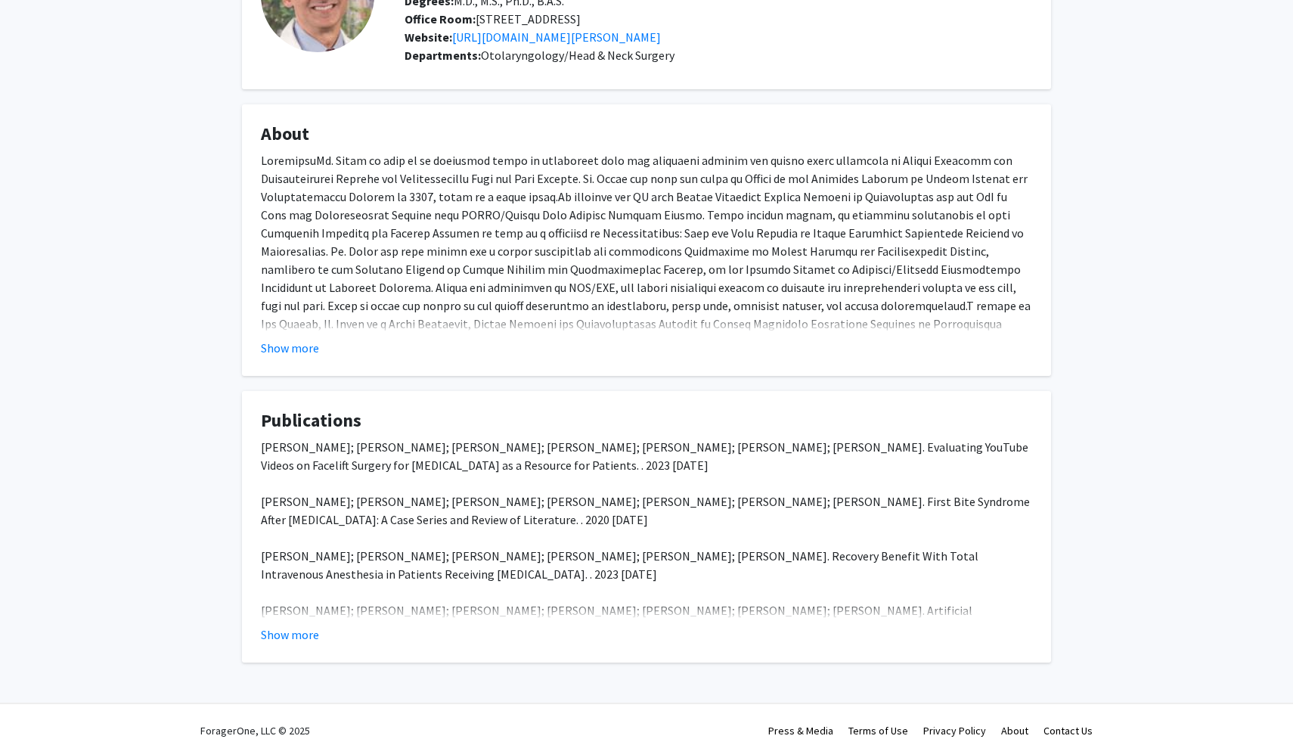
scroll to position [178, 0]
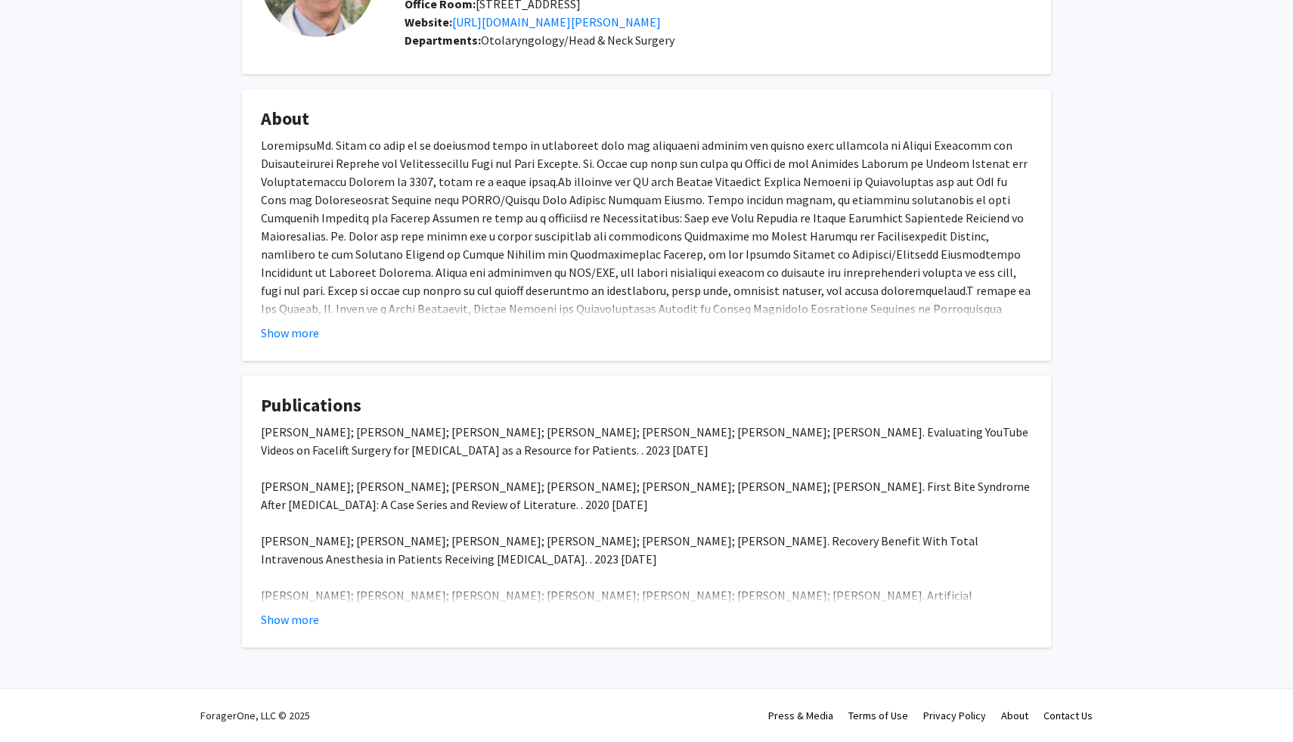
click at [306, 608] on fg-read-more "Zachary T Elliot; Jo S Lu; Daniel Campbell; Kevin B Xiao; Vanessa Christopher; …" at bounding box center [646, 526] width 771 height 206
click at [304, 614] on button "Show more" at bounding box center [290, 619] width 58 height 18
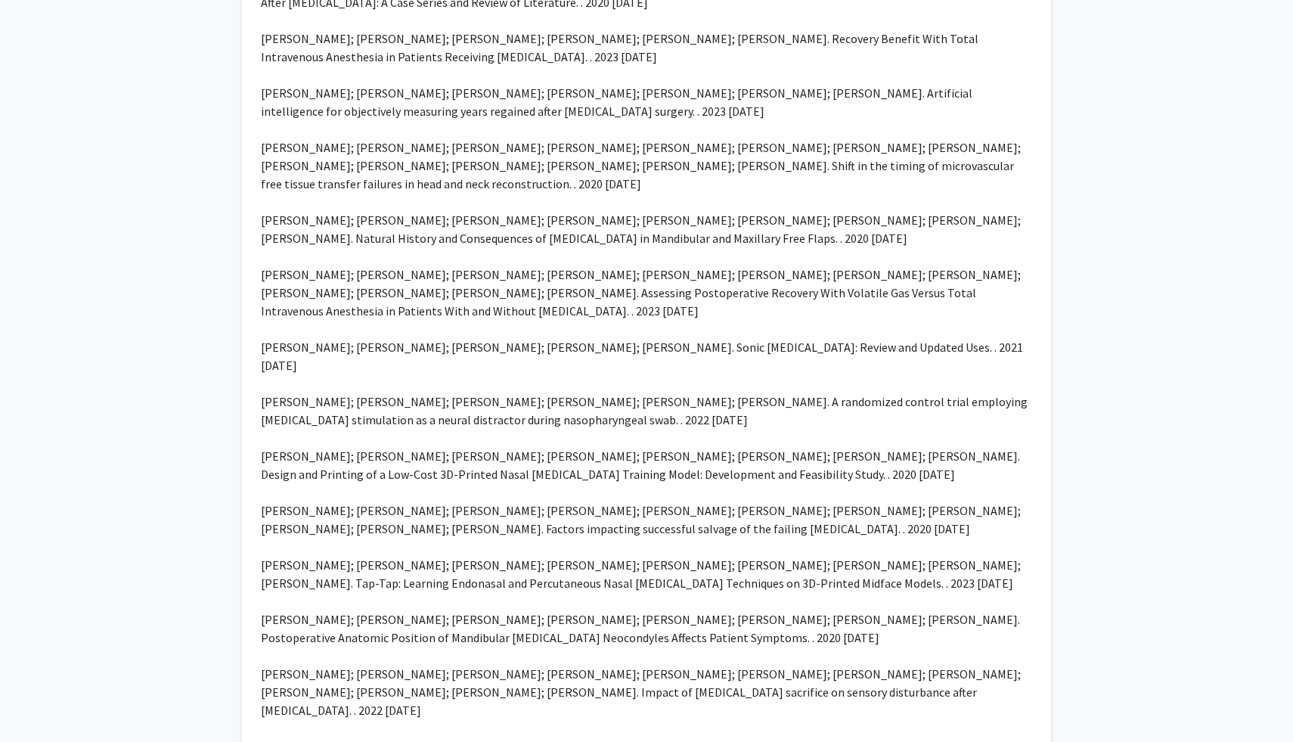
scroll to position [665, 0]
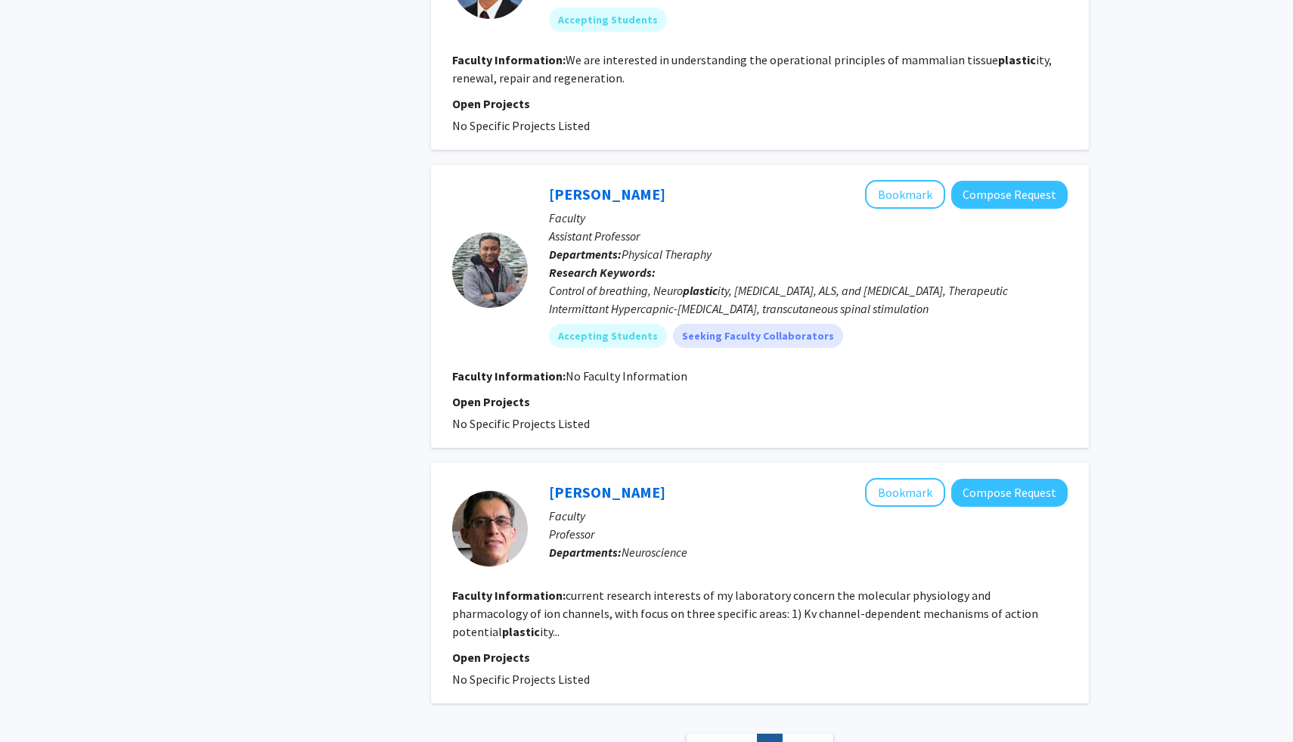
scroll to position [2189, 0]
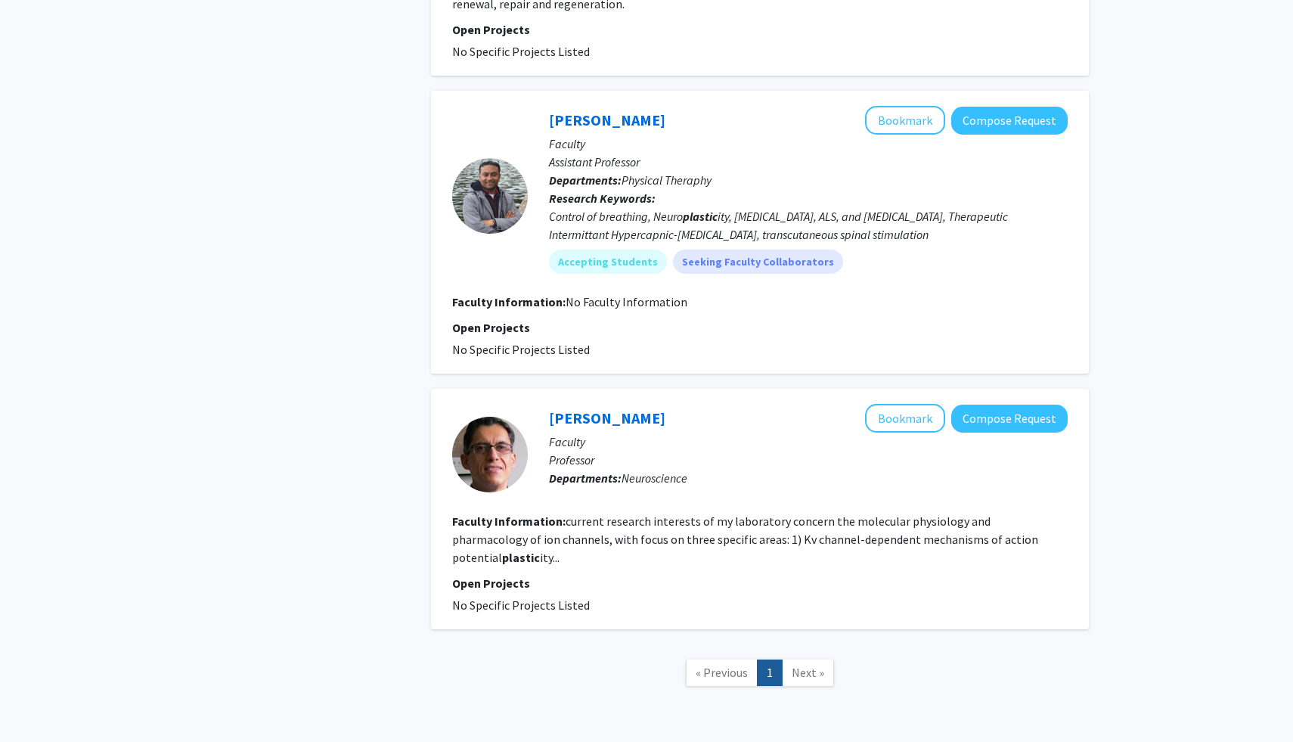
click at [801, 664] on span "Next »" at bounding box center [807, 671] width 33 height 15
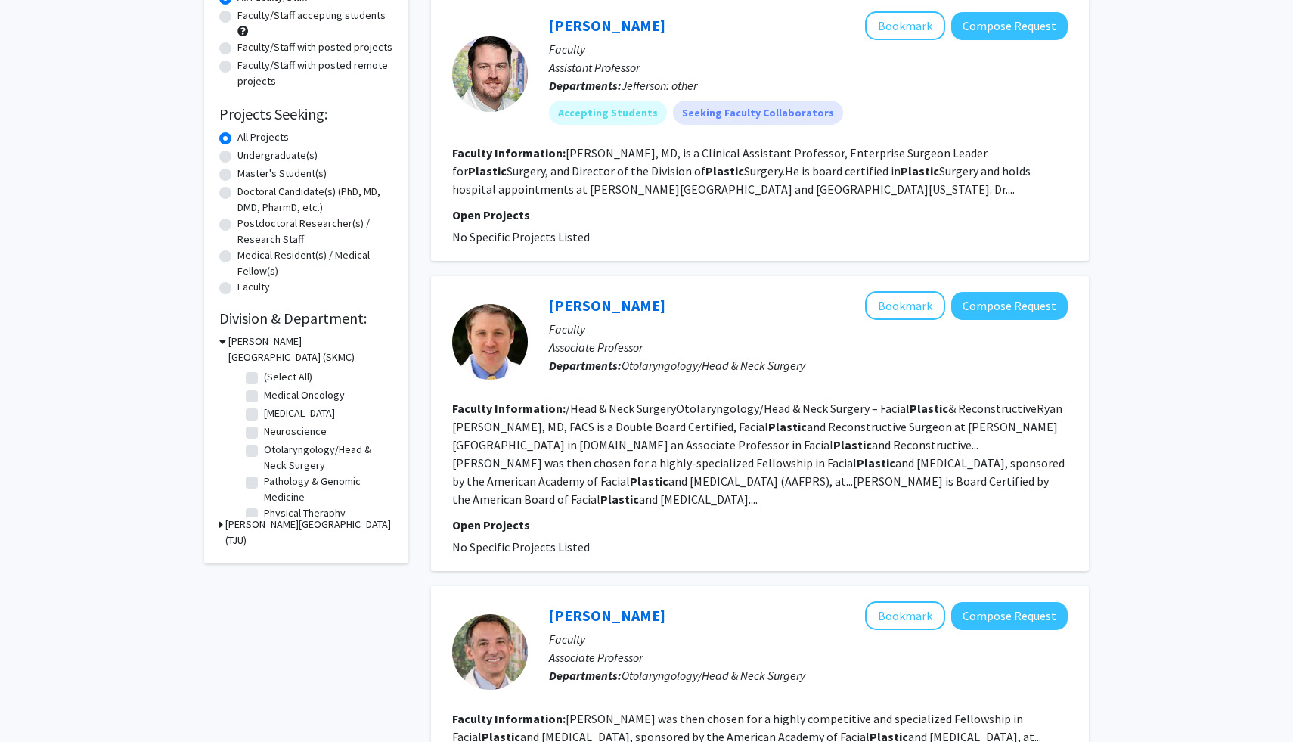
scroll to position [157, 0]
click at [575, 318] on div "Ryan Heffelfinger Bookmark Compose Request" at bounding box center [808, 304] width 519 height 29
click at [575, 306] on link "Ryan Heffelfinger" at bounding box center [607, 304] width 116 height 19
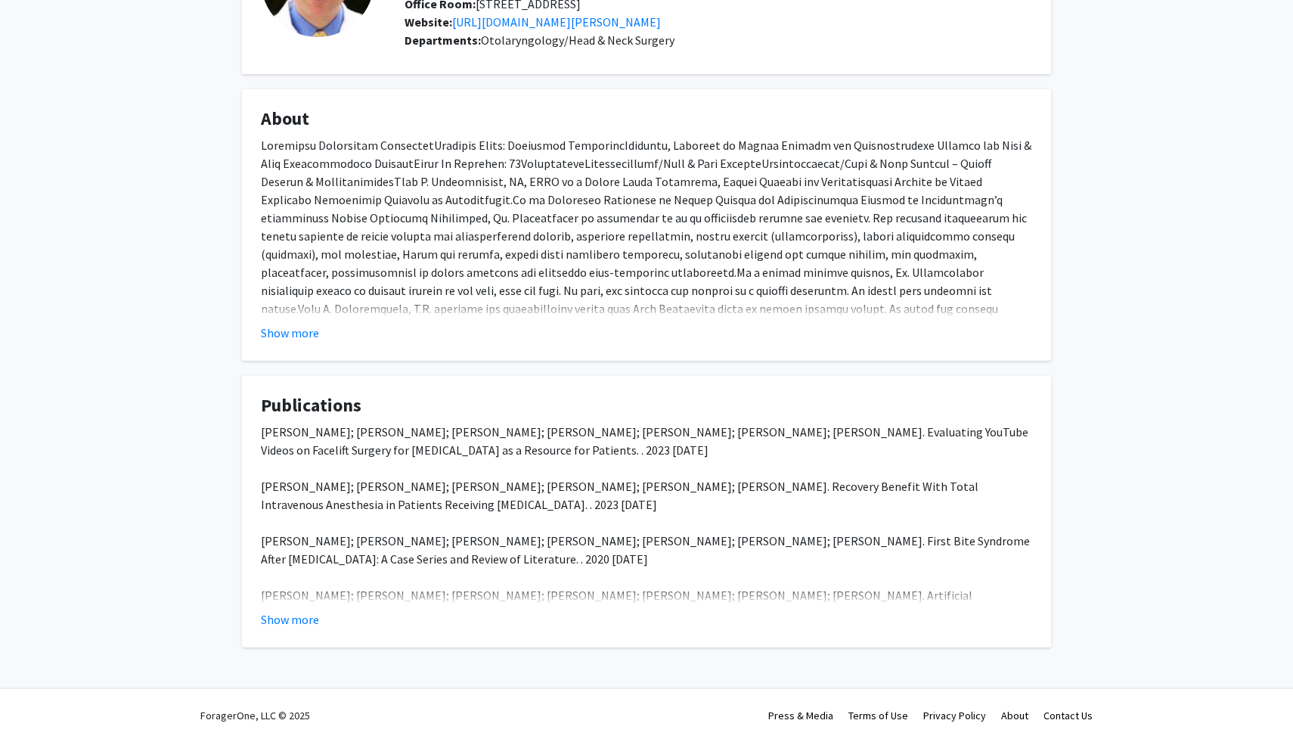
scroll to position [178, 0]
click at [315, 613] on button "Show more" at bounding box center [290, 619] width 58 height 18
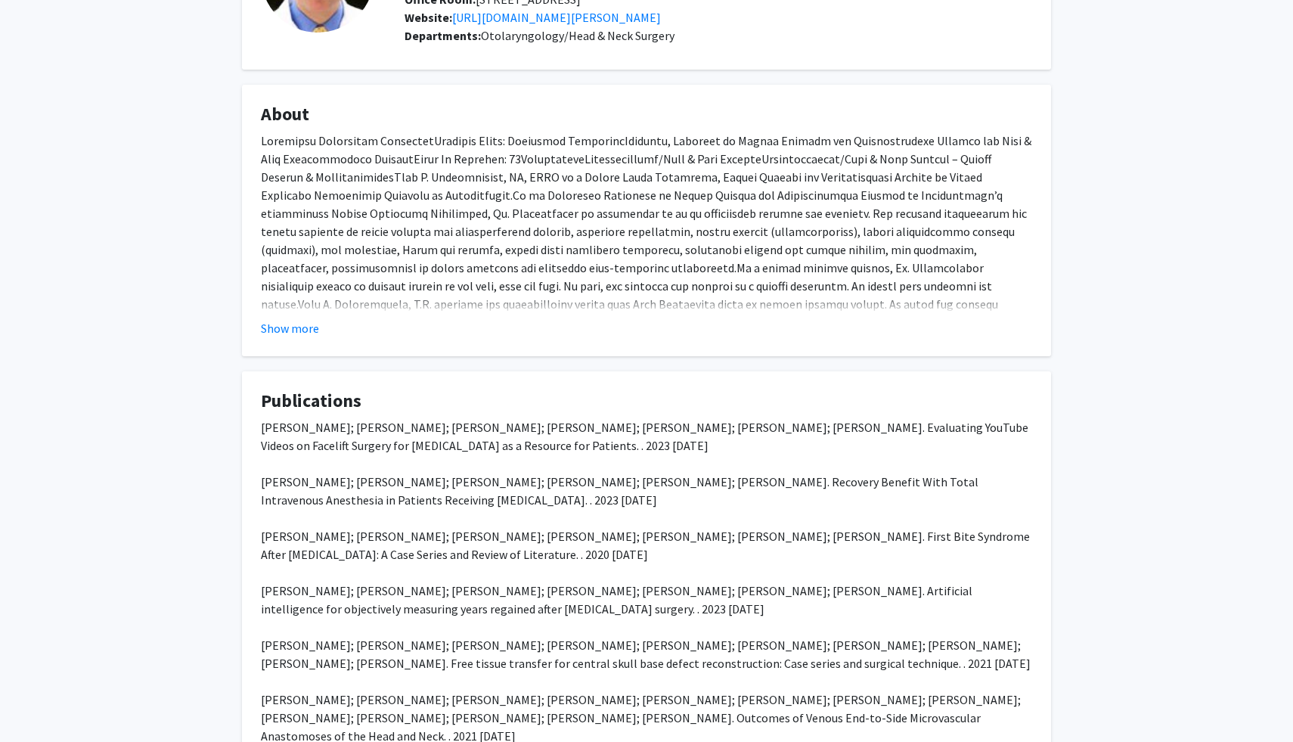
scroll to position [165, 0]
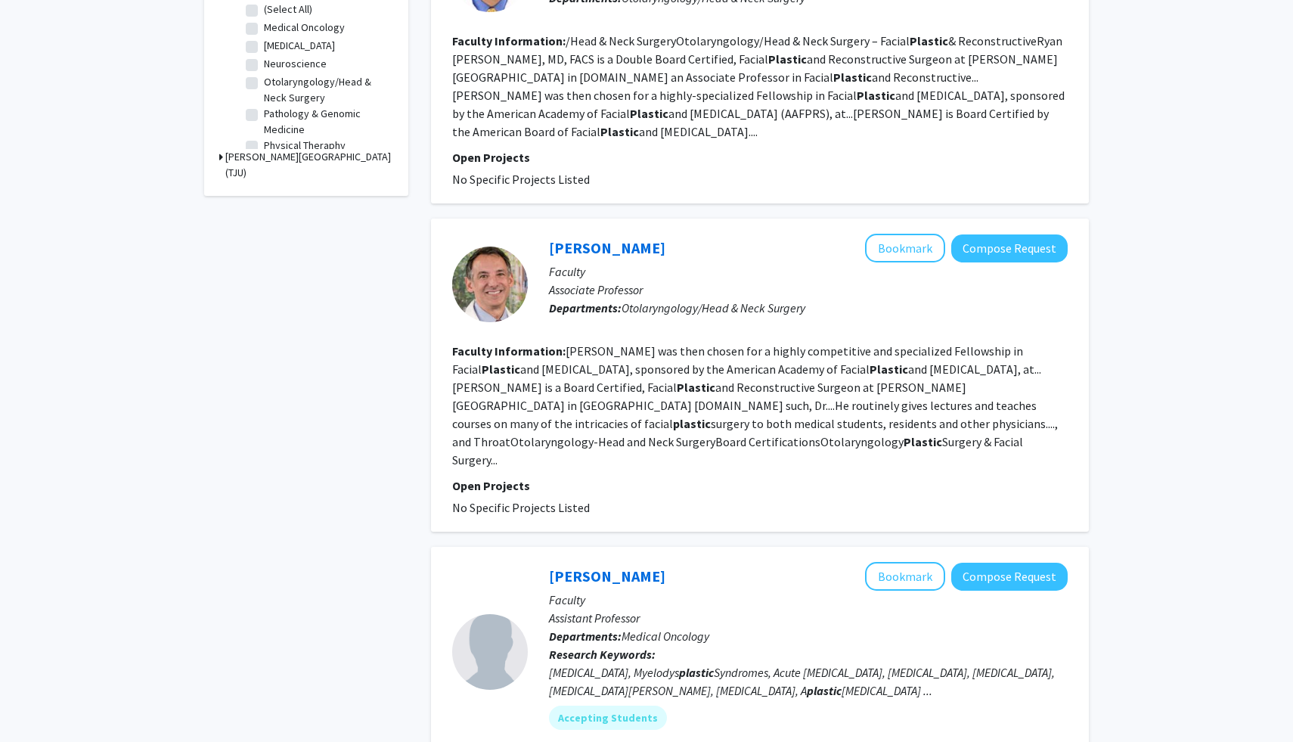
scroll to position [516, 0]
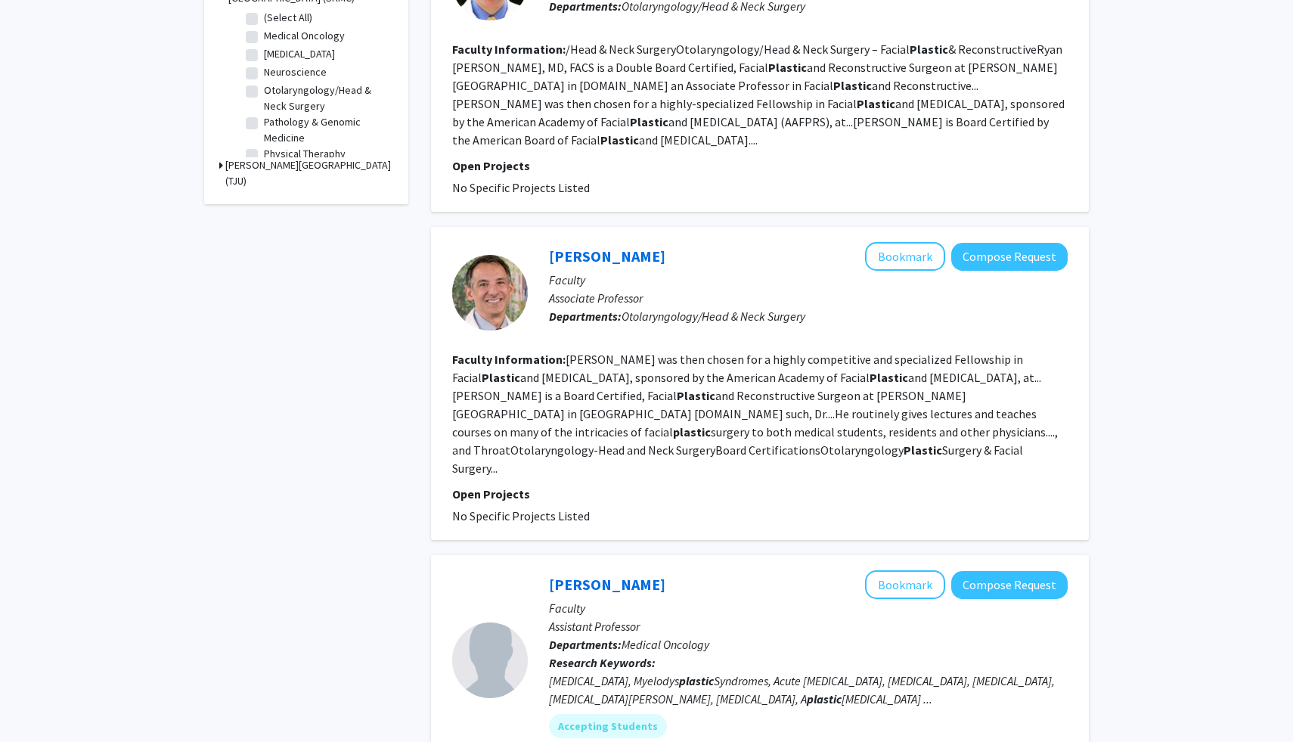
click at [521, 278] on div at bounding box center [490, 293] width 76 height 76
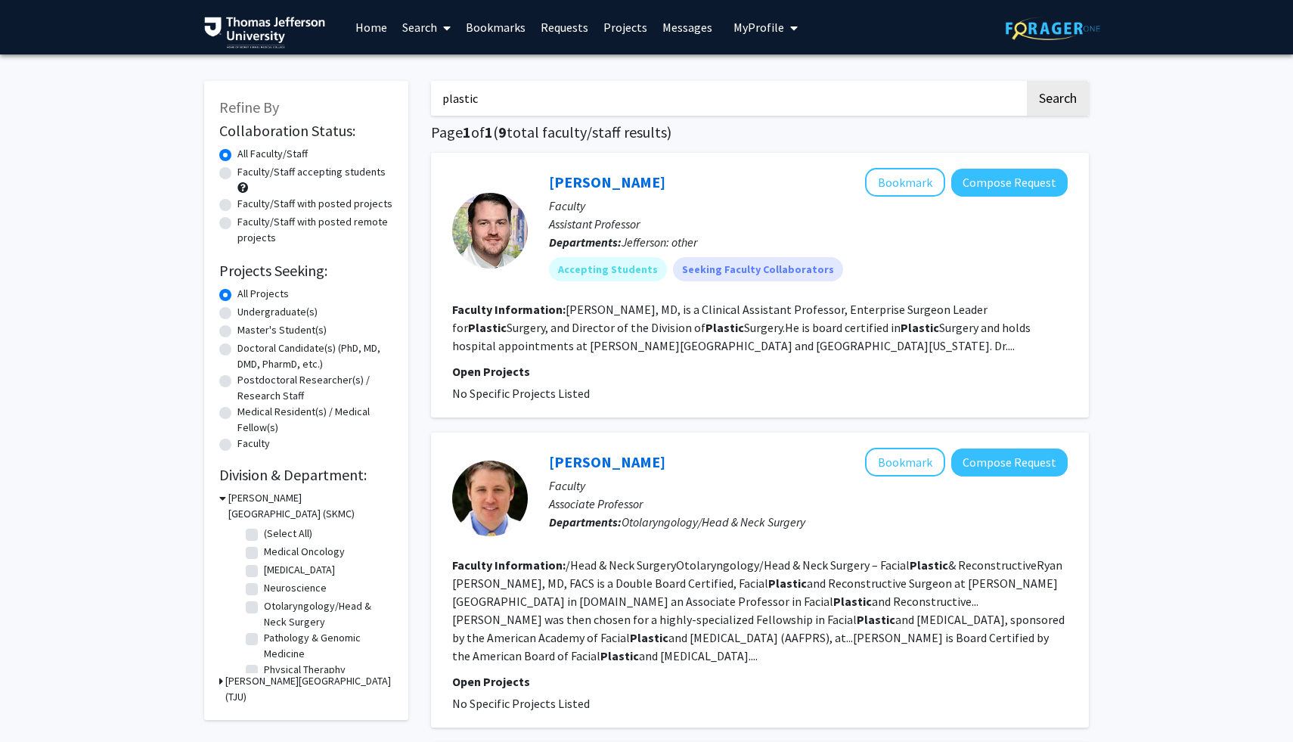
scroll to position [5, 0]
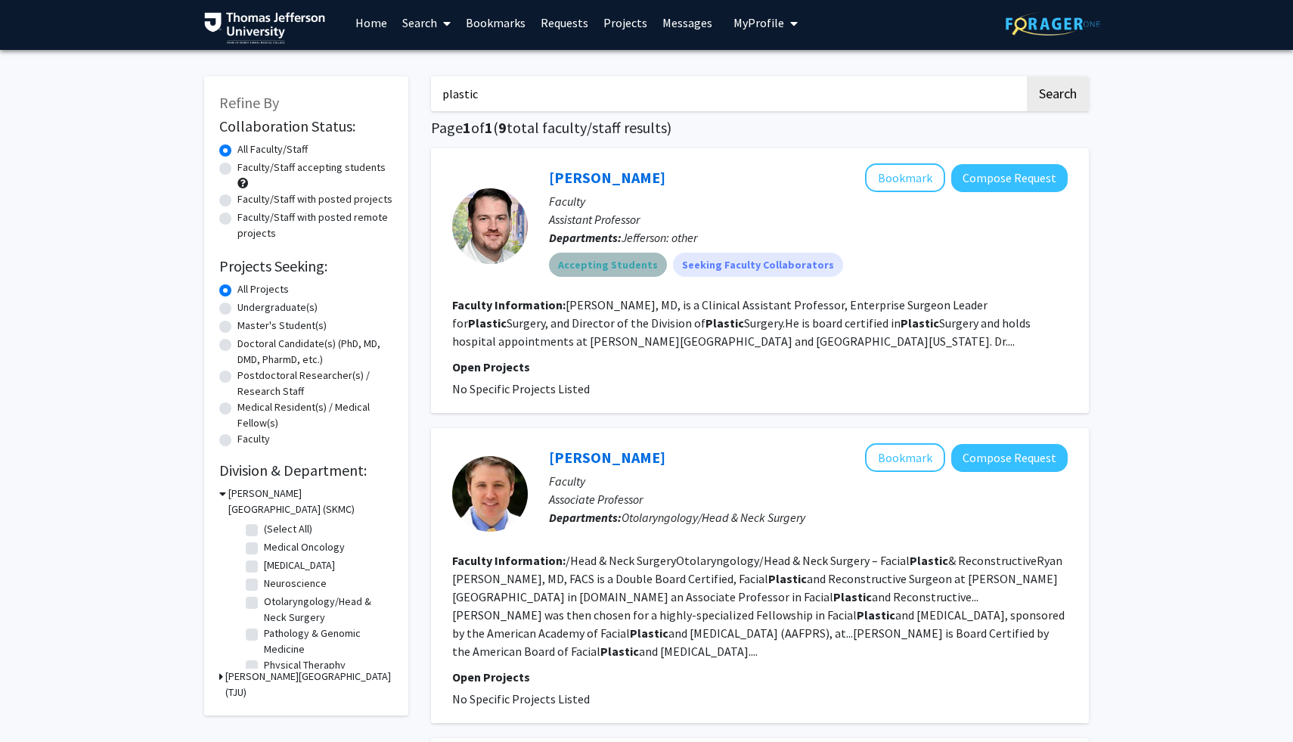
click at [608, 271] on mat-chip "Accepting Students" at bounding box center [608, 264] width 118 height 24
click at [265, 590] on label "Otolaryngology/Head & Neck Surgery" at bounding box center [326, 599] width 125 height 32
click at [265, 590] on input "Otolaryngology/Head & Neck Surgery" at bounding box center [269, 588] width 10 height 10
checkbox input "true"
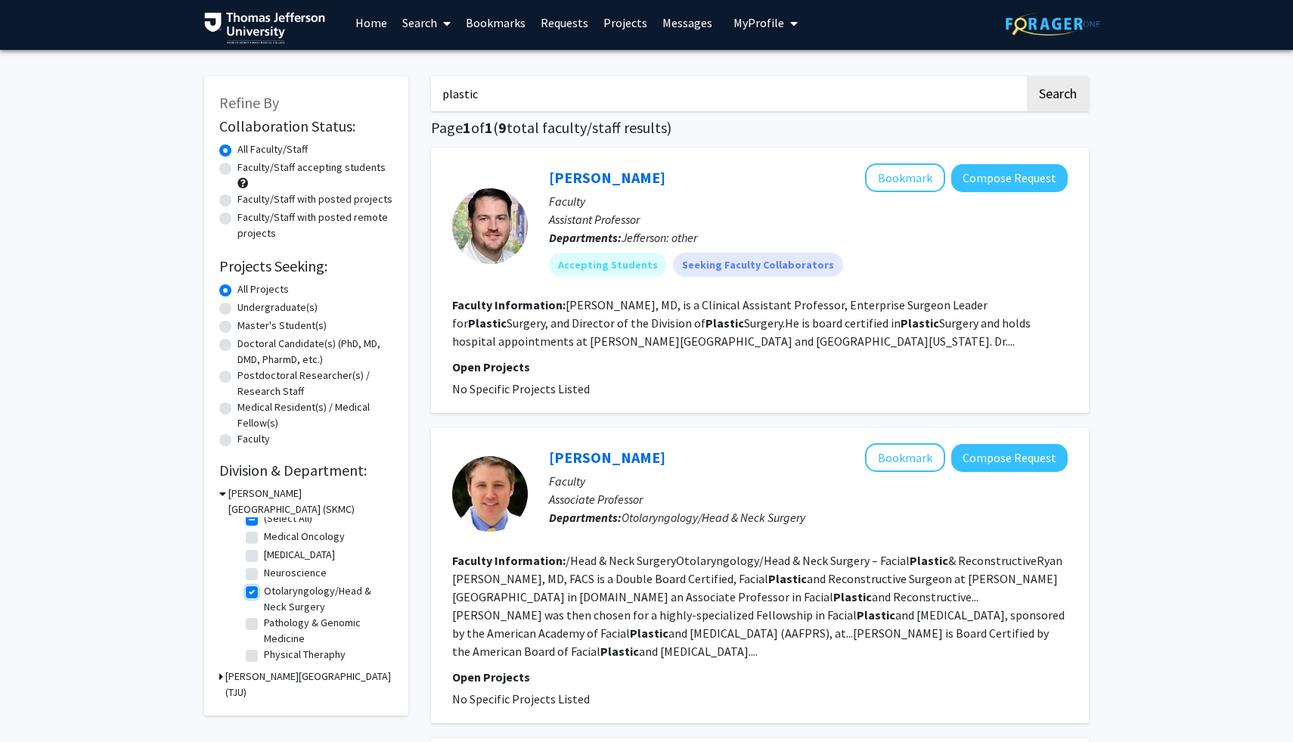
checkbox input "true"
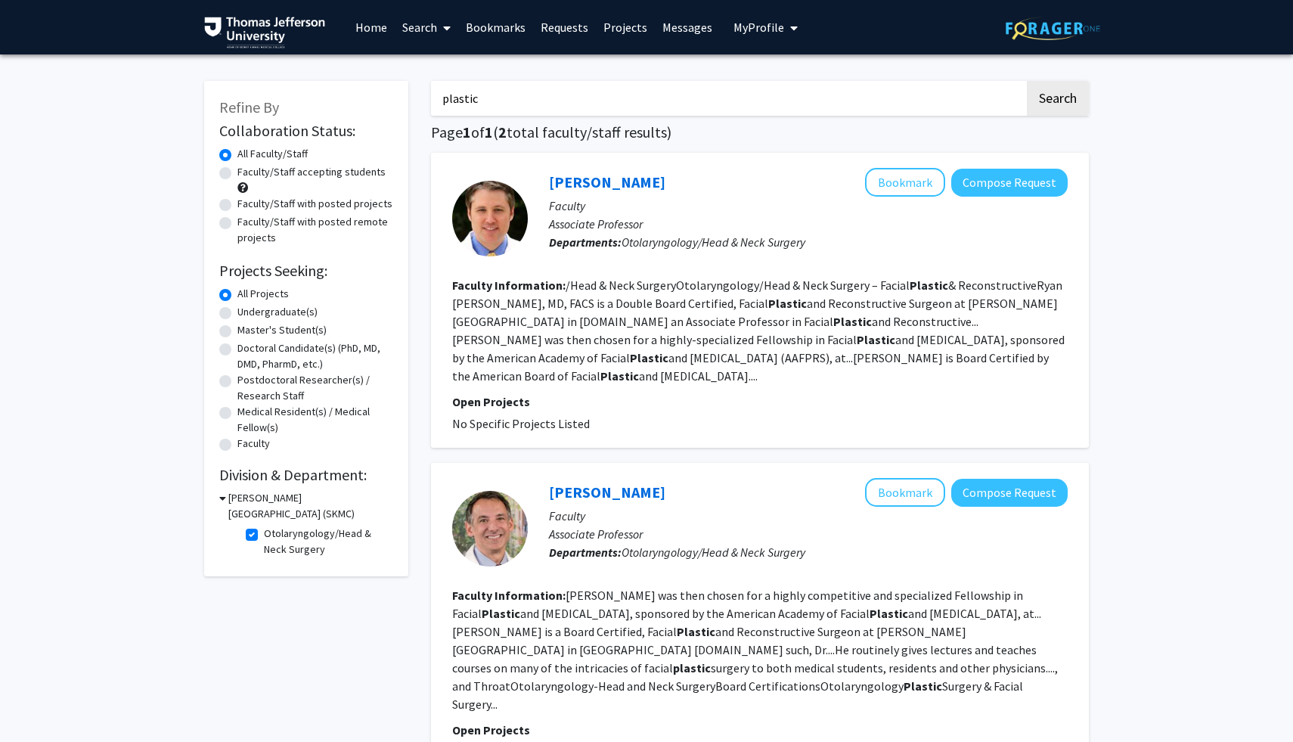
click at [482, 92] on input "plastic" at bounding box center [727, 98] width 593 height 35
click at [1027, 81] on button "Search" at bounding box center [1058, 98] width 62 height 35
checkbox input "false"
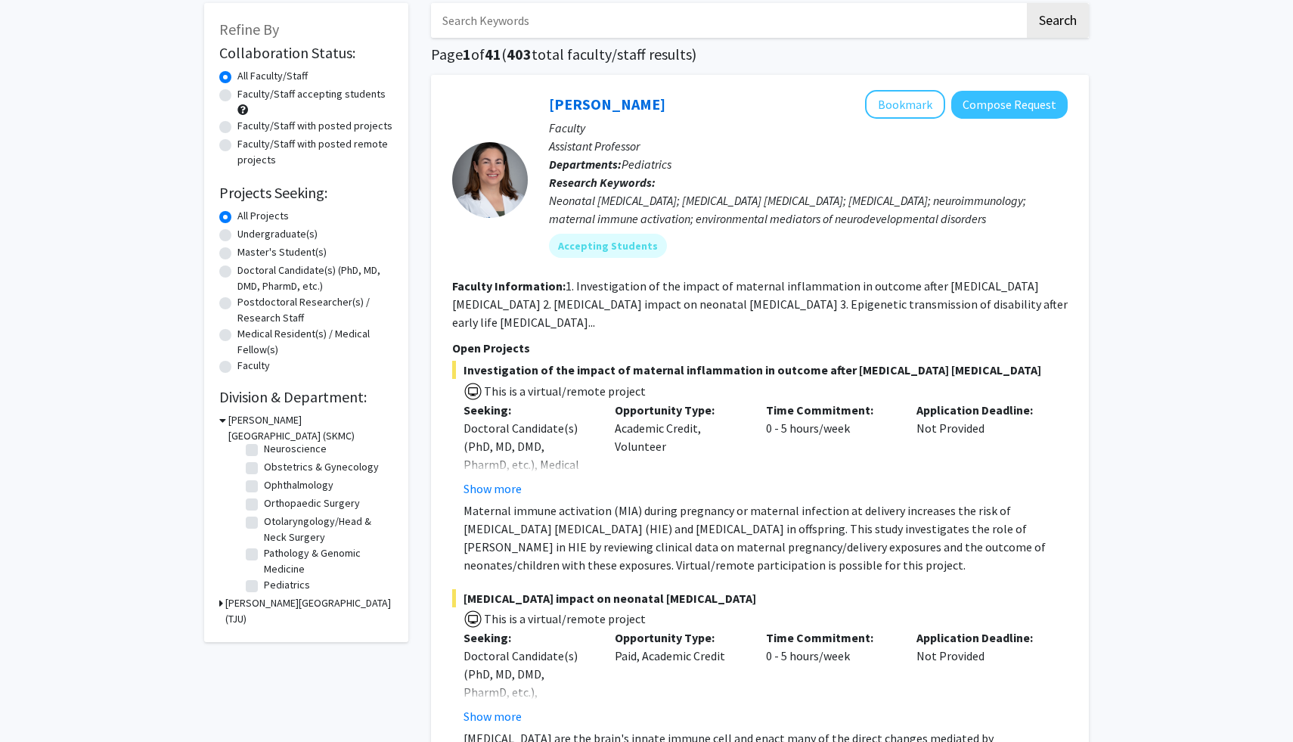
scroll to position [443, 0]
click at [308, 529] on label "Otolaryngology/Head & Neck Surgery" at bounding box center [326, 535] width 125 height 32
click at [274, 529] on input "Otolaryngology/Head & Neck Surgery" at bounding box center [269, 524] width 10 height 10
checkbox input "true"
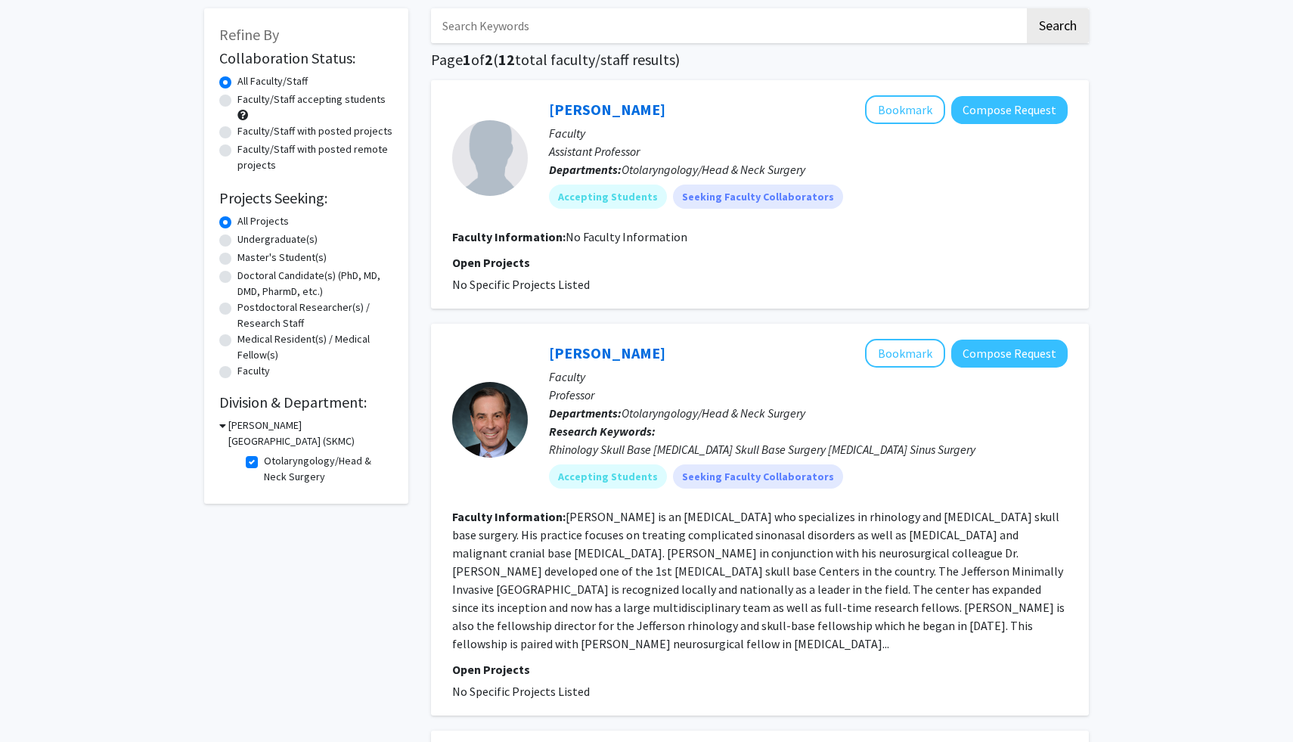
scroll to position [86, 0]
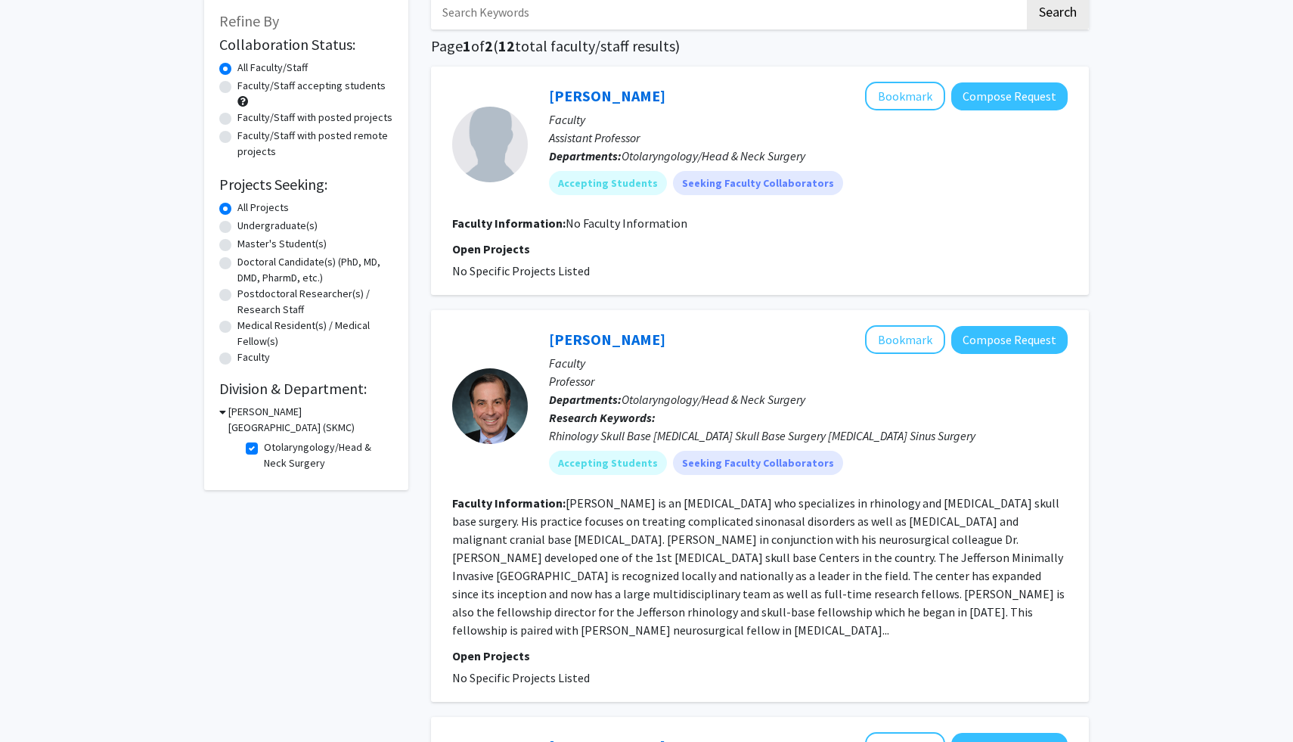
click at [264, 443] on label "Otolaryngology/Head & Neck Surgery" at bounding box center [326, 455] width 125 height 32
click at [264, 443] on input "Otolaryngology/Head & Neck Surgery" at bounding box center [269, 444] width 10 height 10
checkbox input "false"
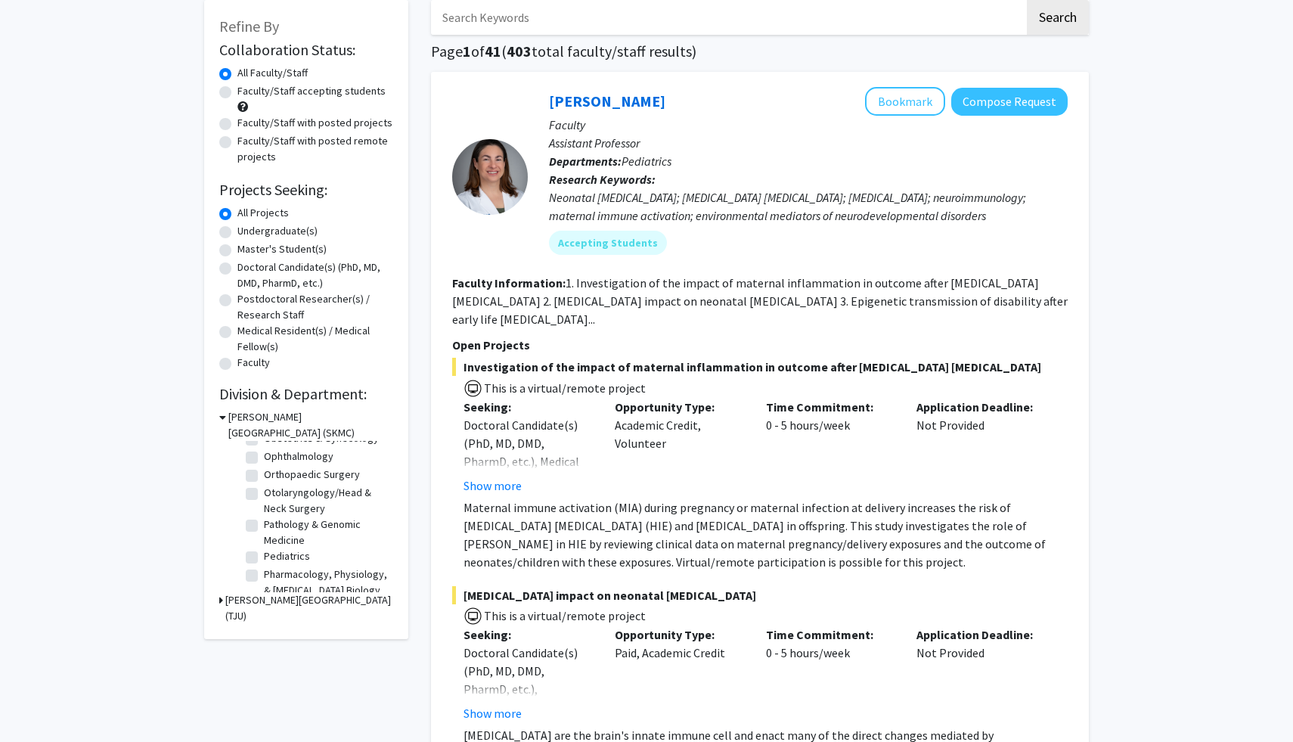
scroll to position [472, 0]
click at [290, 474] on label "Orthopaedic Surgery" at bounding box center [312, 477] width 96 height 16
click at [274, 474] on input "Orthopaedic Surgery" at bounding box center [269, 474] width 10 height 10
checkbox input "true"
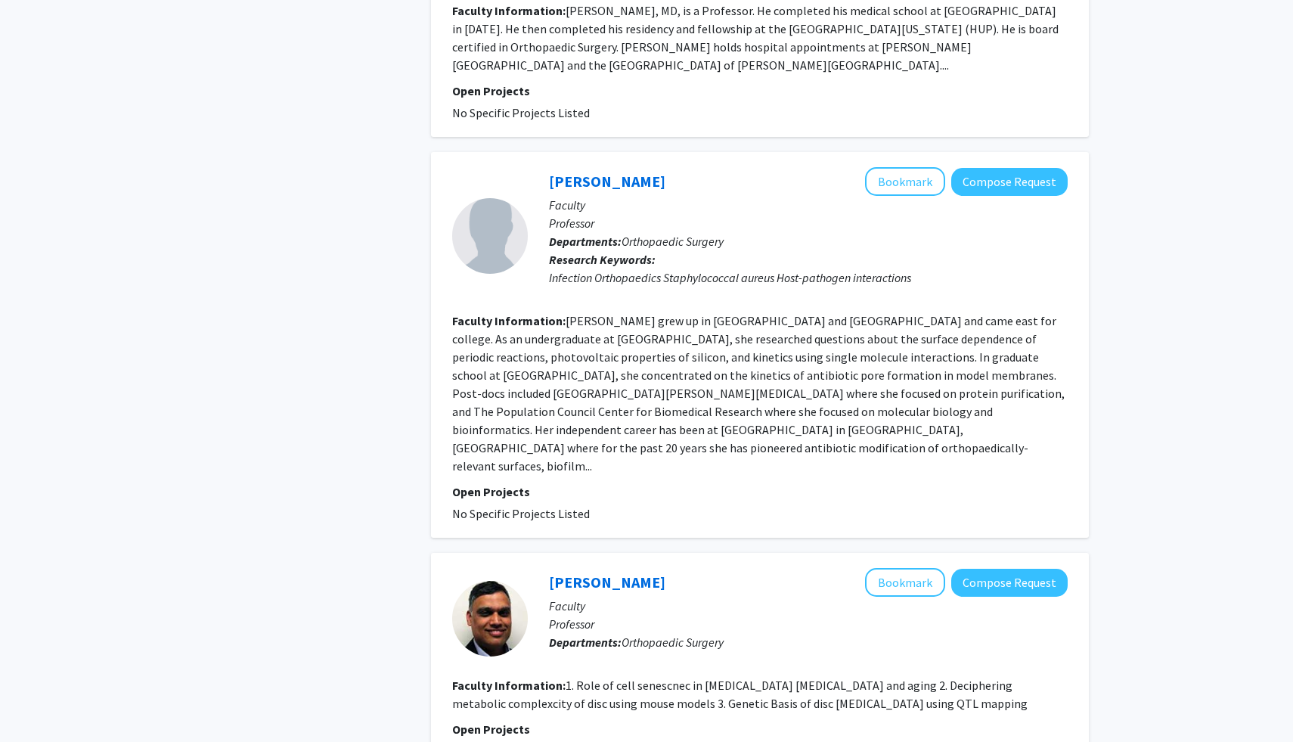
scroll to position [2770, 0]
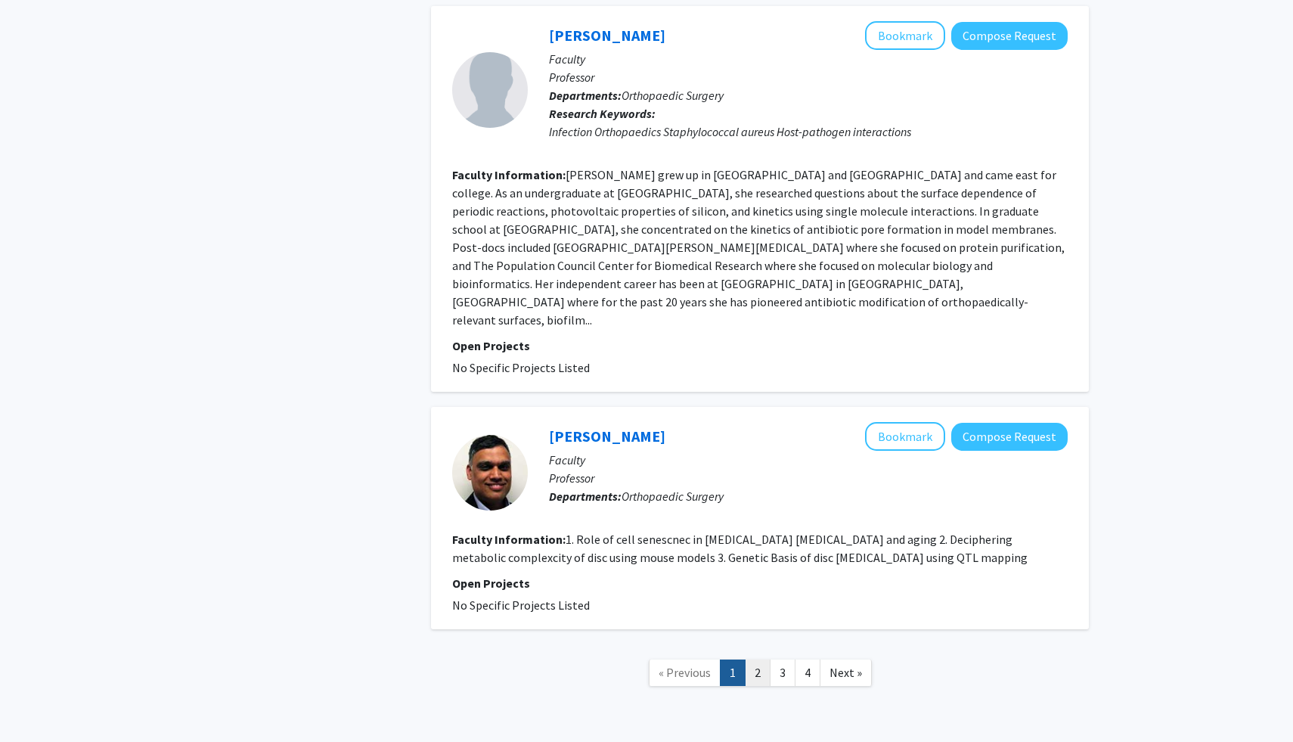
click at [754, 659] on link "2" at bounding box center [758, 672] width 26 height 26
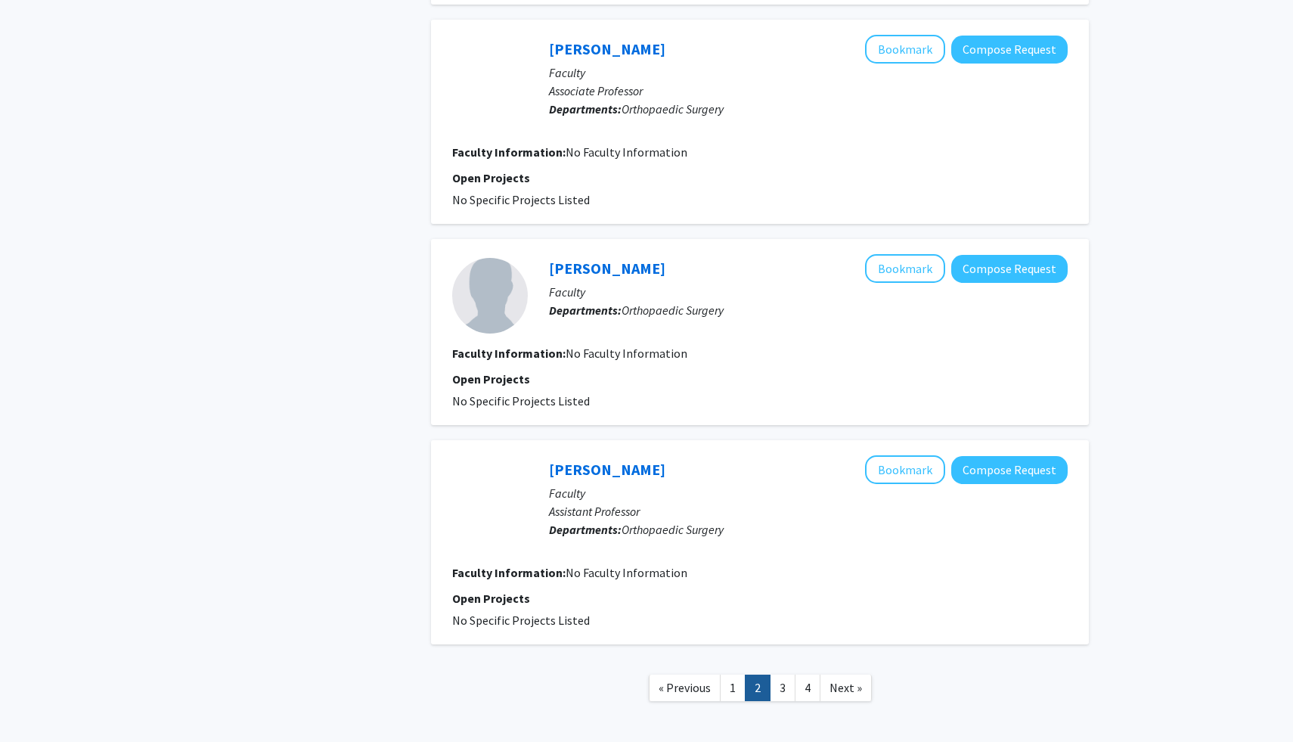
scroll to position [1683, 0]
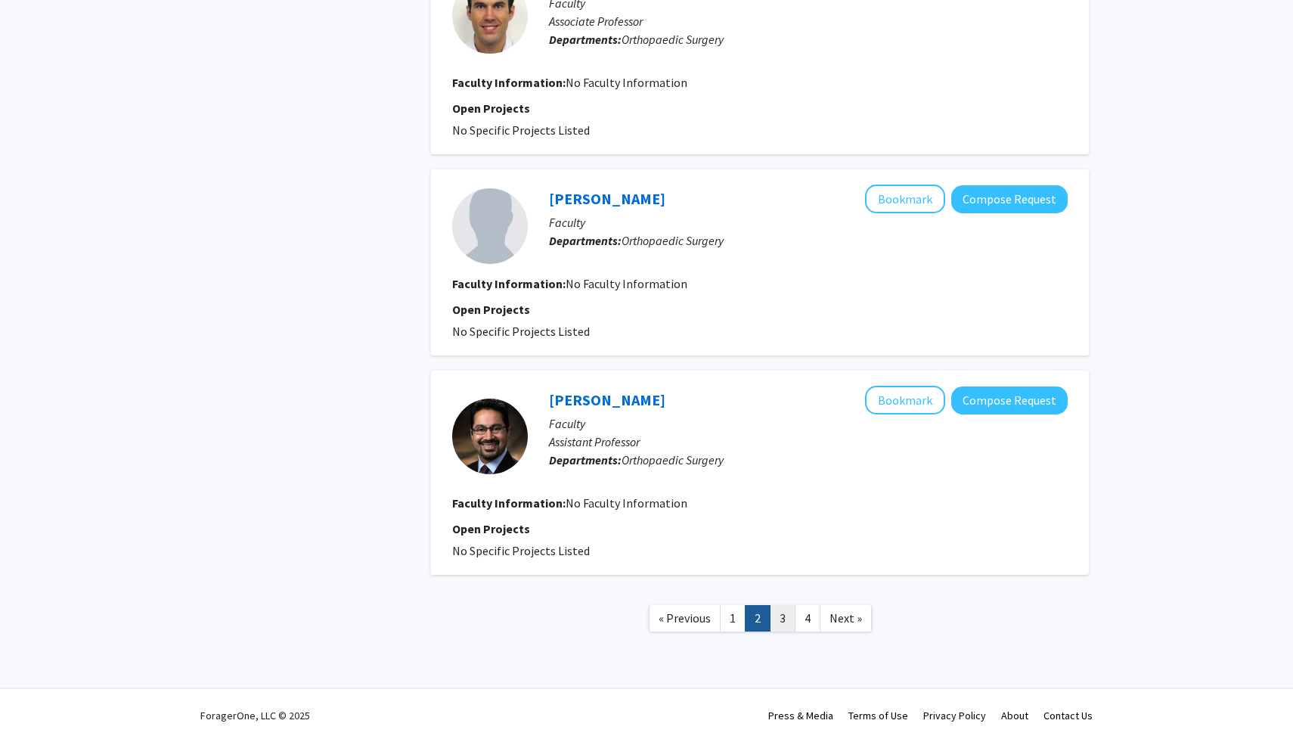
click at [783, 615] on link "3" at bounding box center [783, 618] width 26 height 26
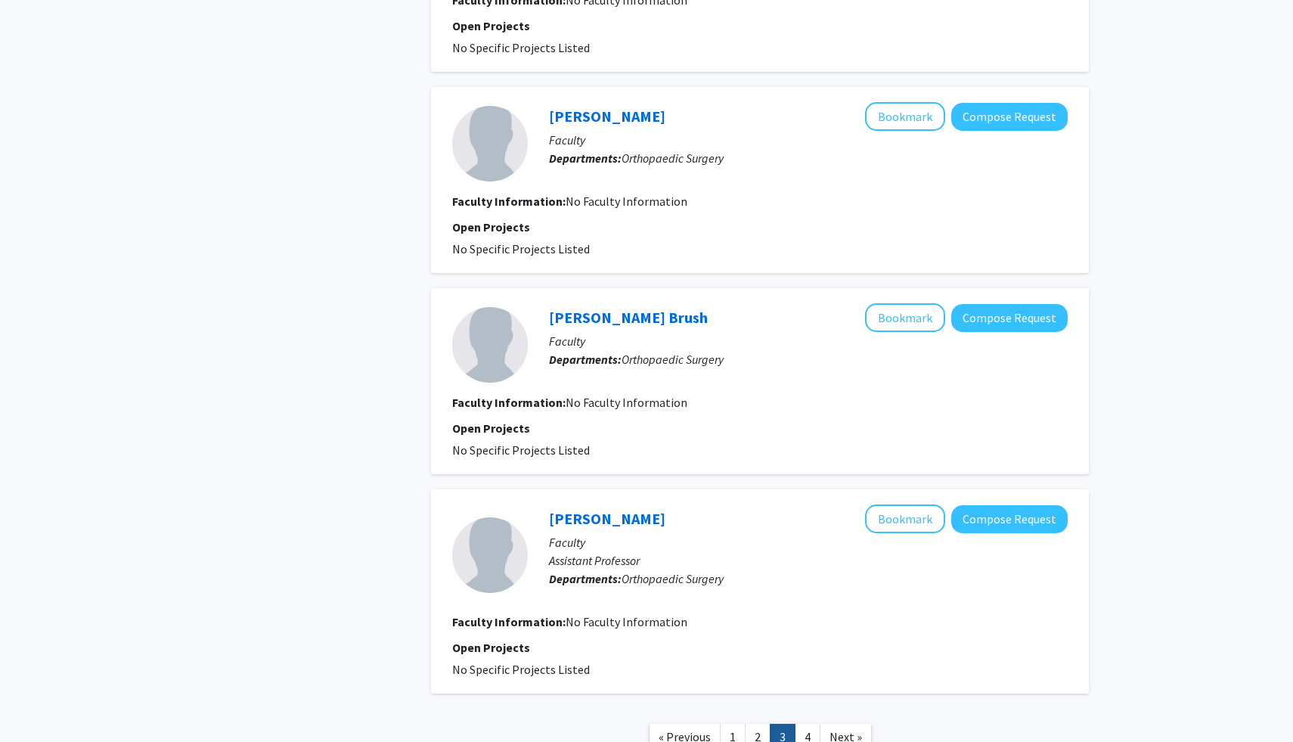
scroll to position [1592, 0]
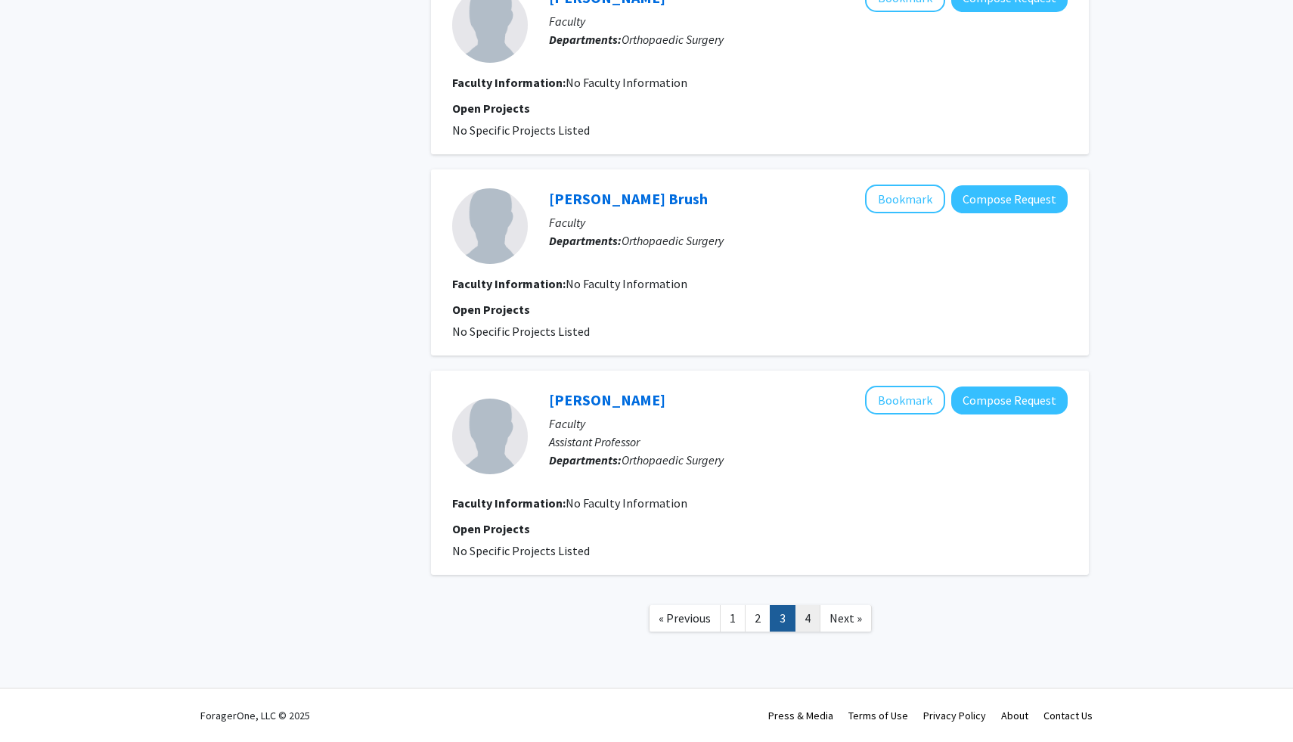
click at [804, 611] on link "4" at bounding box center [808, 618] width 26 height 26
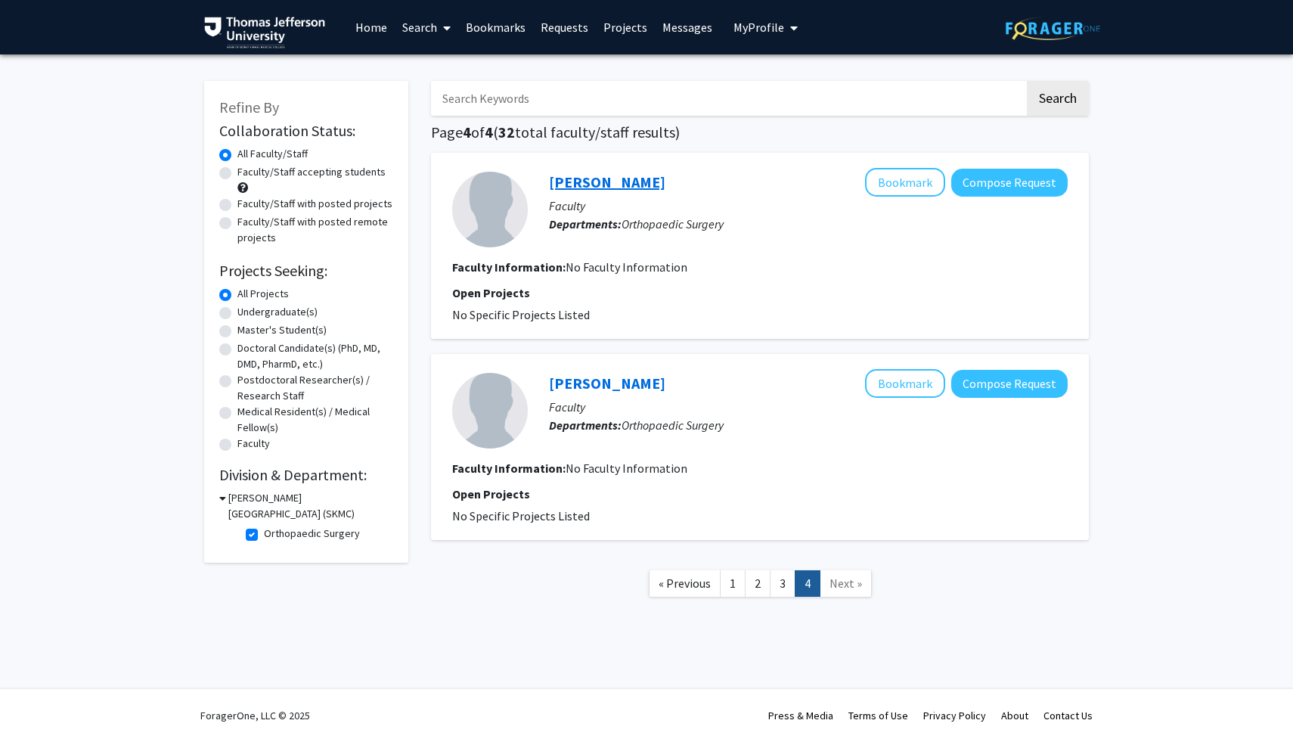
click at [612, 185] on link "Surena Namdari" at bounding box center [607, 181] width 116 height 19
click at [727, 590] on link "1" at bounding box center [733, 583] width 26 height 26
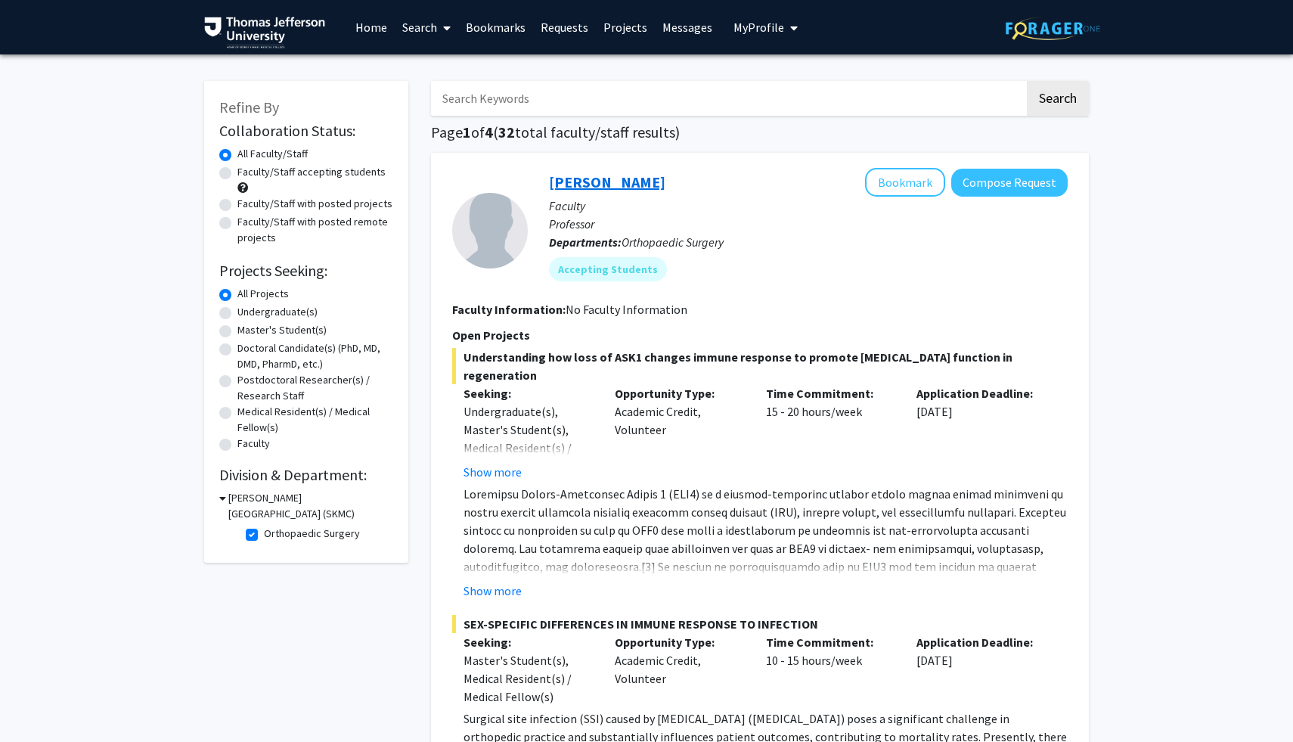
click at [559, 179] on link "Theresa Freeman" at bounding box center [607, 181] width 116 height 19
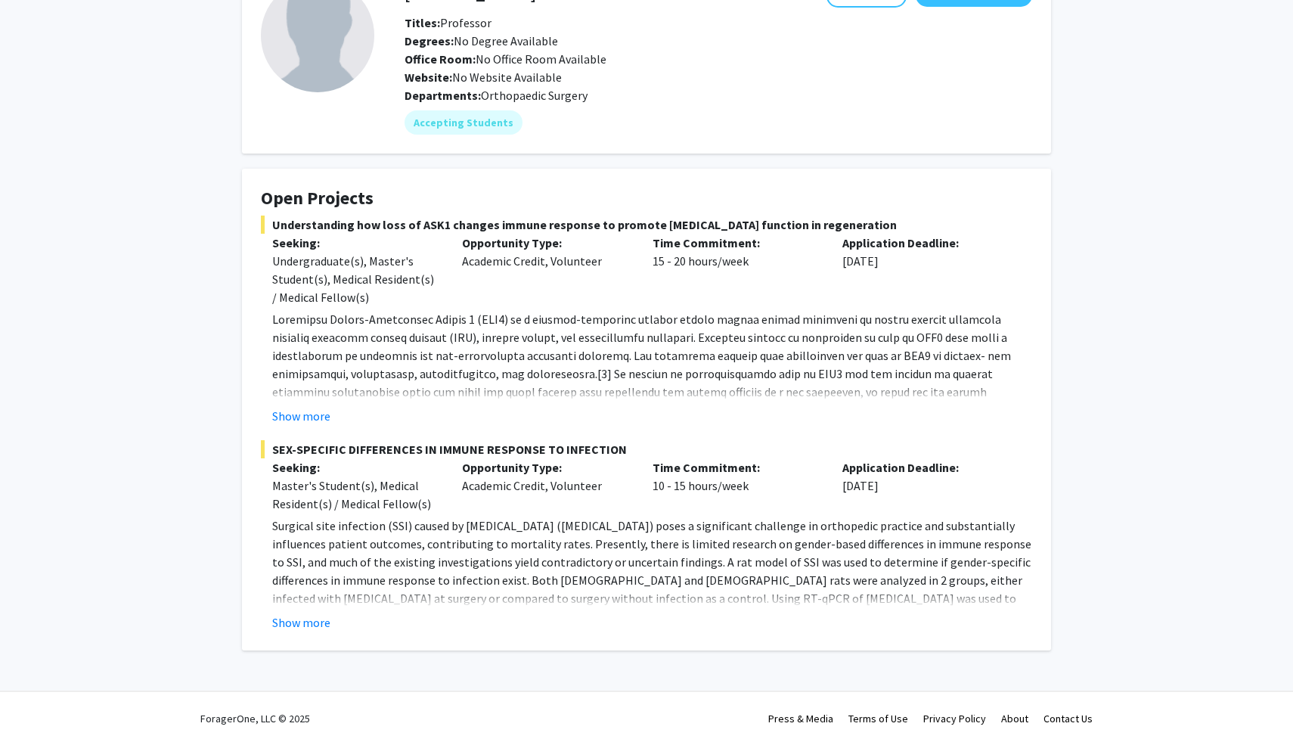
scroll to position [109, 0]
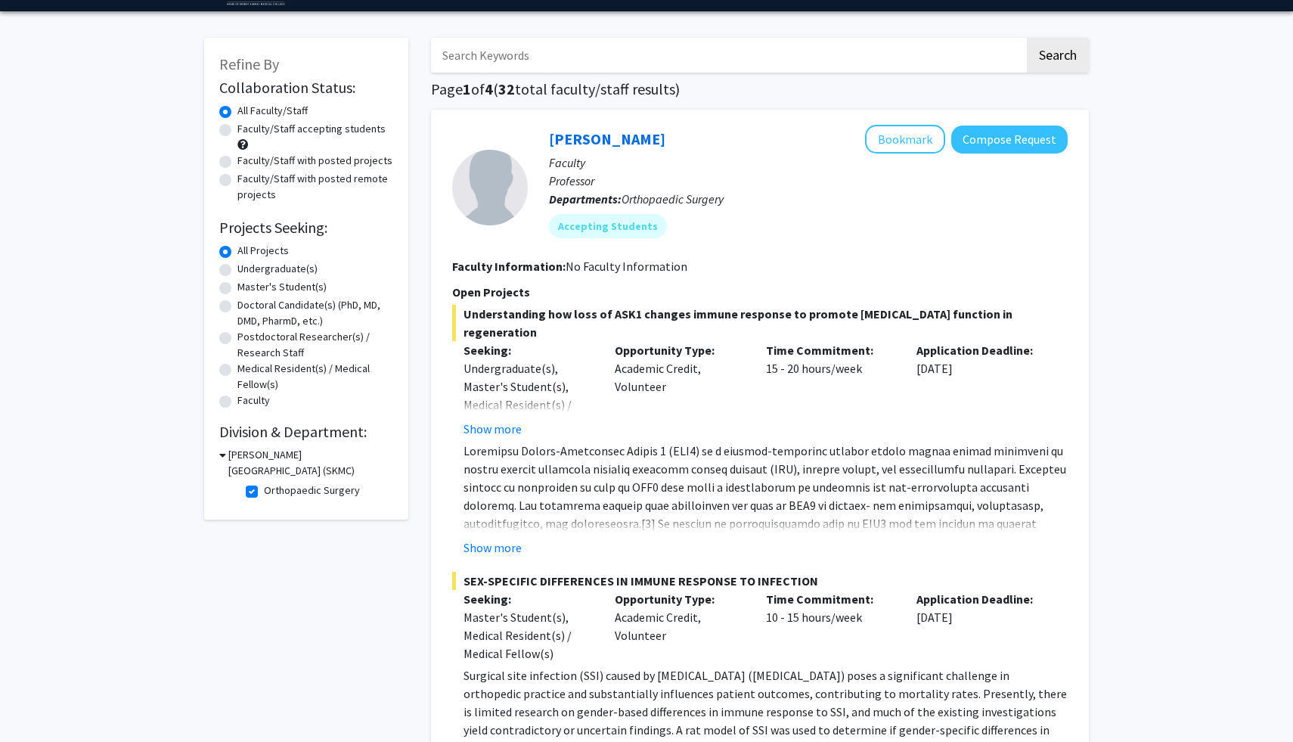
scroll to position [58, 0]
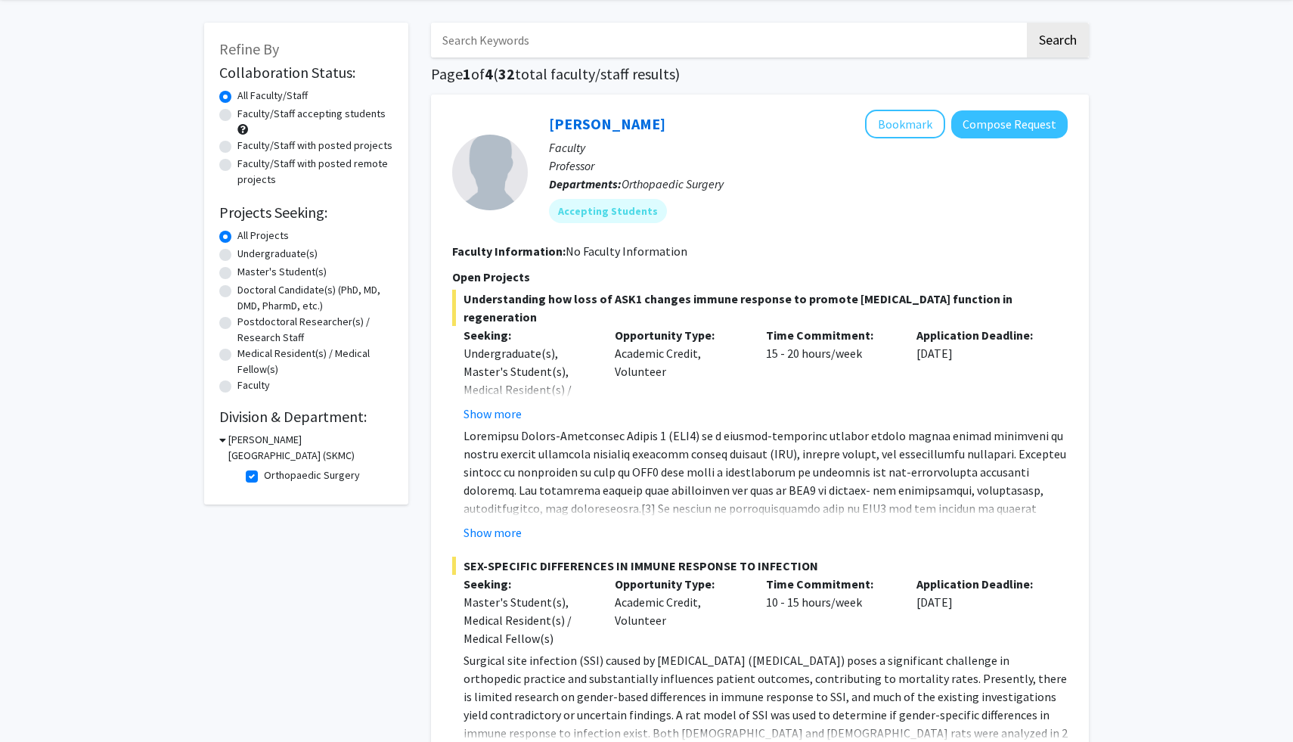
click at [264, 471] on label "Orthopaedic Surgery" at bounding box center [312, 475] width 96 height 16
click at [264, 471] on input "Orthopaedic Surgery" at bounding box center [269, 472] width 10 height 10
checkbox input "false"
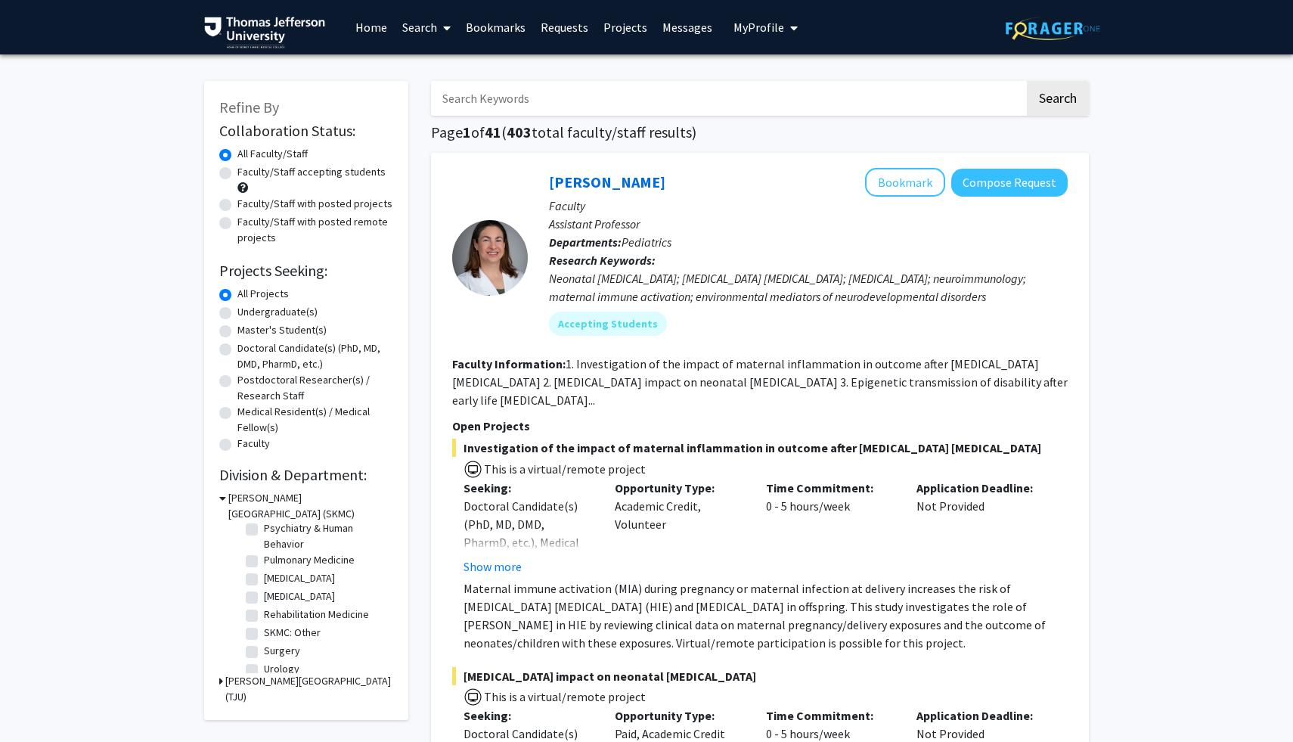
scroll to position [661, 0]
click at [264, 646] on label "Surgery" at bounding box center [282, 641] width 36 height 16
click at [264, 643] on input "Surgery" at bounding box center [269, 638] width 10 height 10
checkbox input "true"
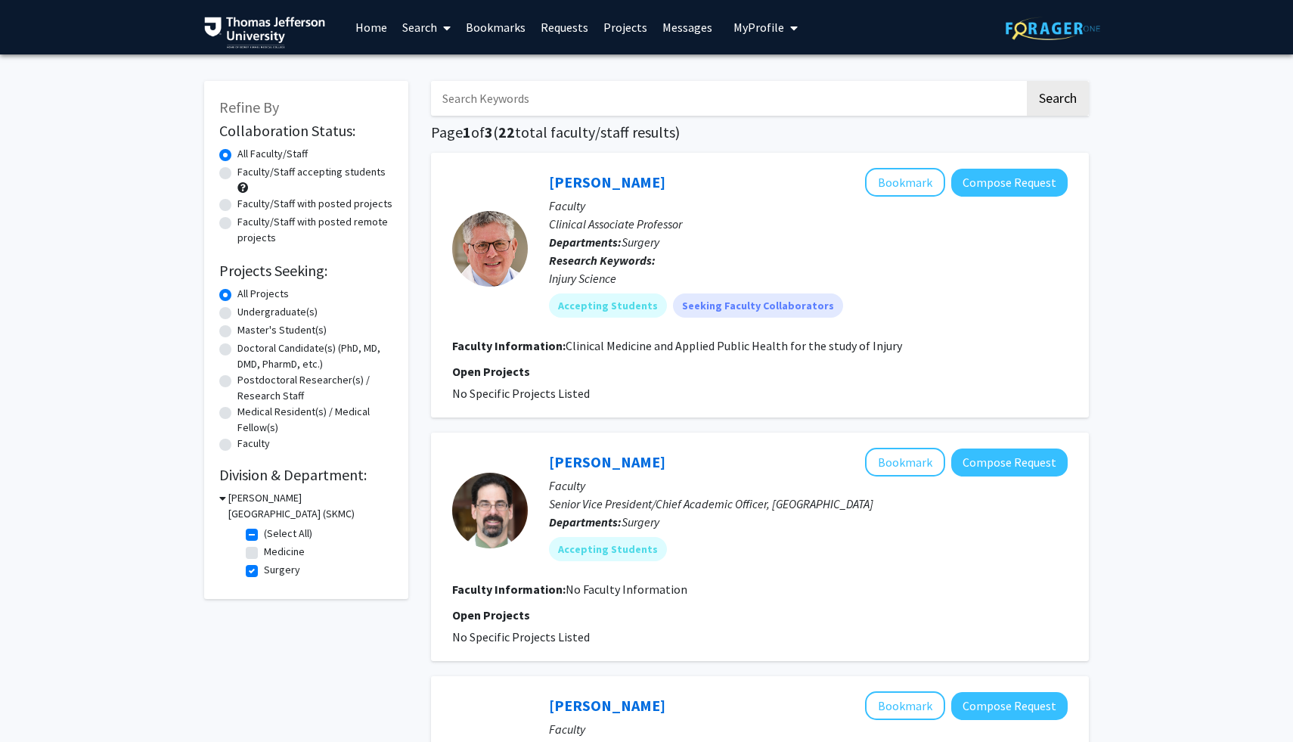
click at [689, 376] on p "Open Projects" at bounding box center [759, 371] width 615 height 18
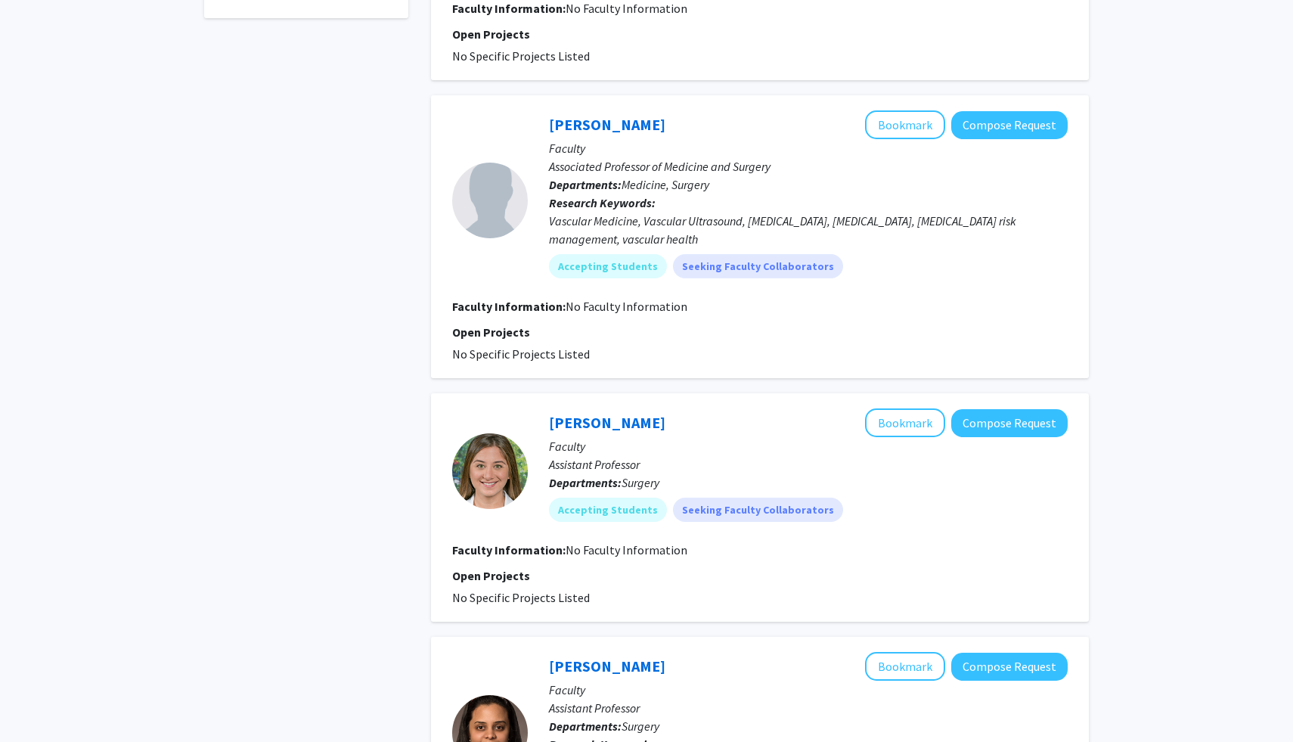
scroll to position [594, 0]
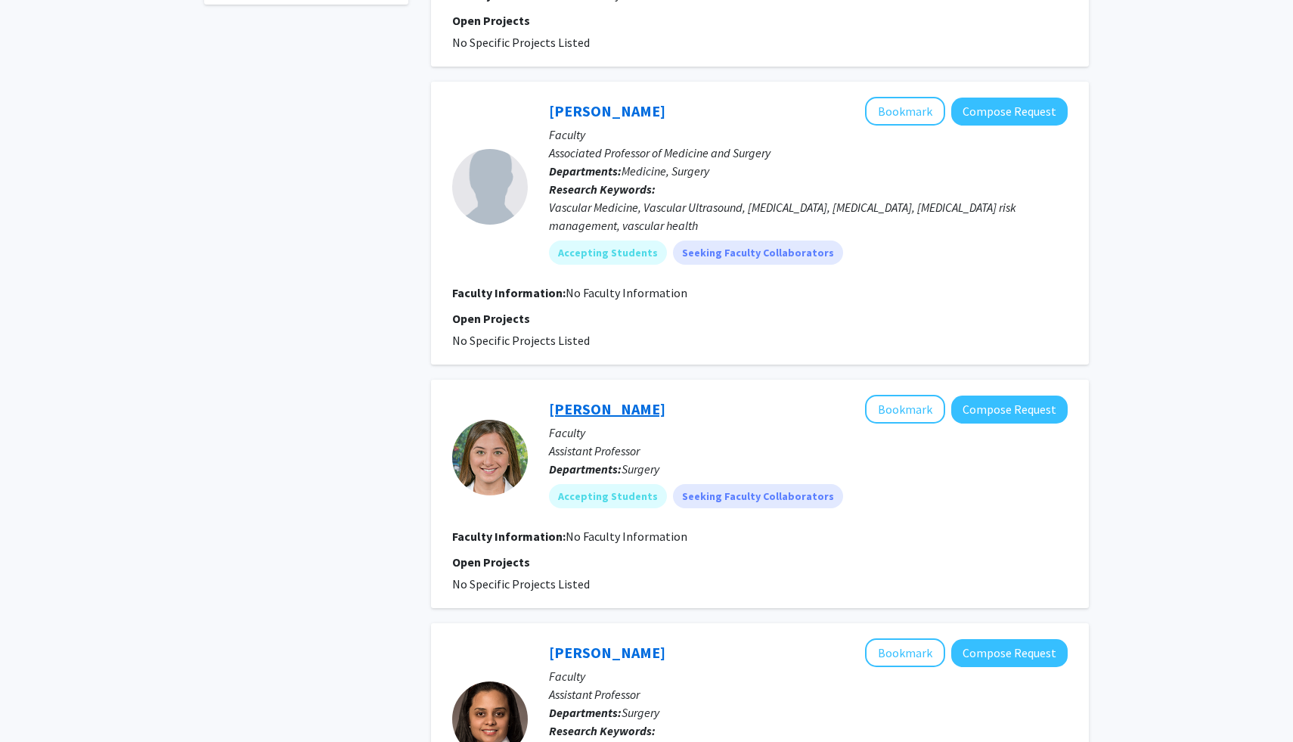
click at [607, 407] on link "Talar Tatarian" at bounding box center [607, 408] width 116 height 19
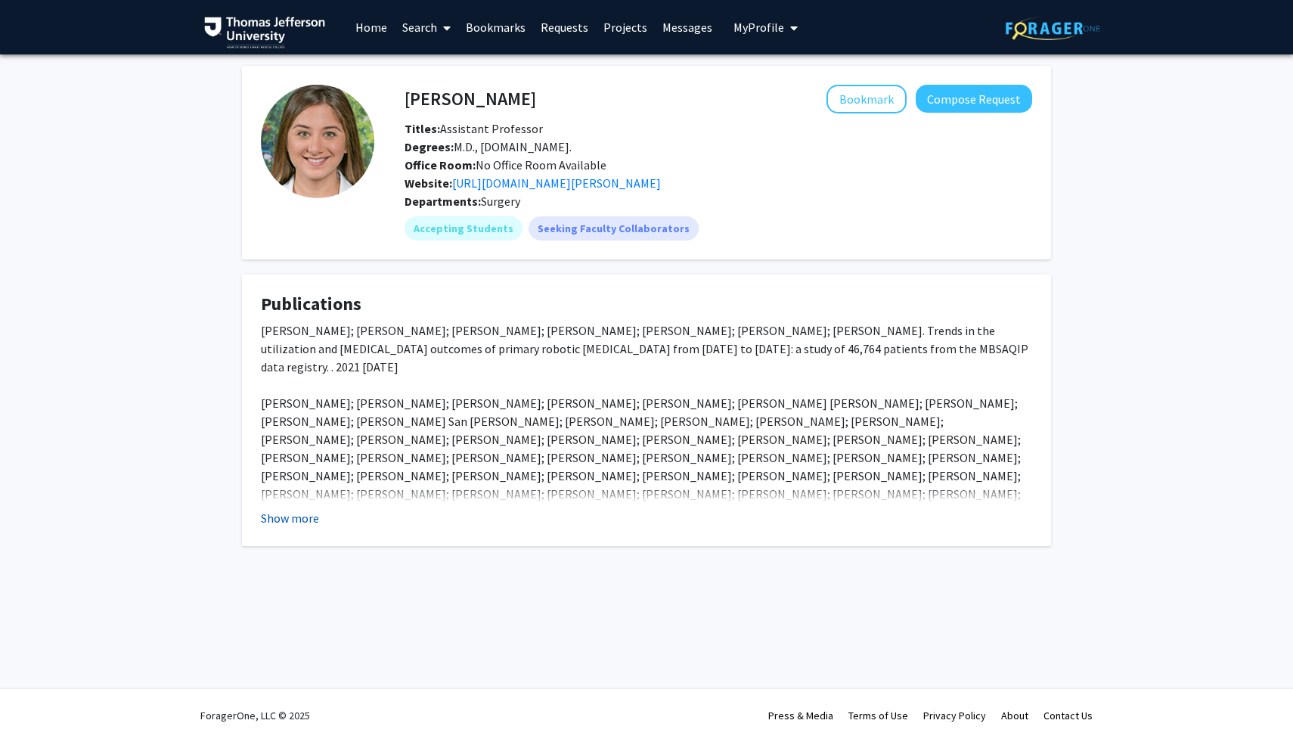
click at [278, 527] on button "Show more" at bounding box center [290, 518] width 58 height 18
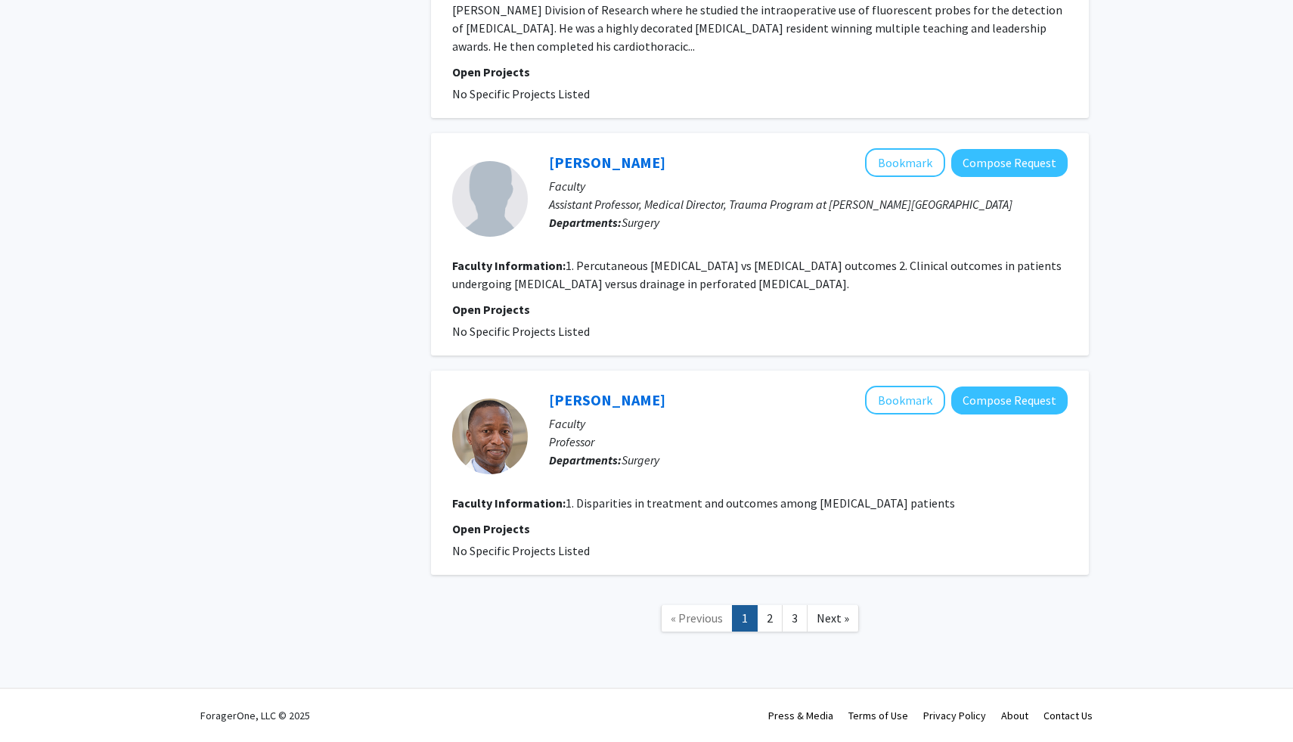
scroll to position [2481, 0]
click at [770, 617] on link "2" at bounding box center [770, 618] width 26 height 26
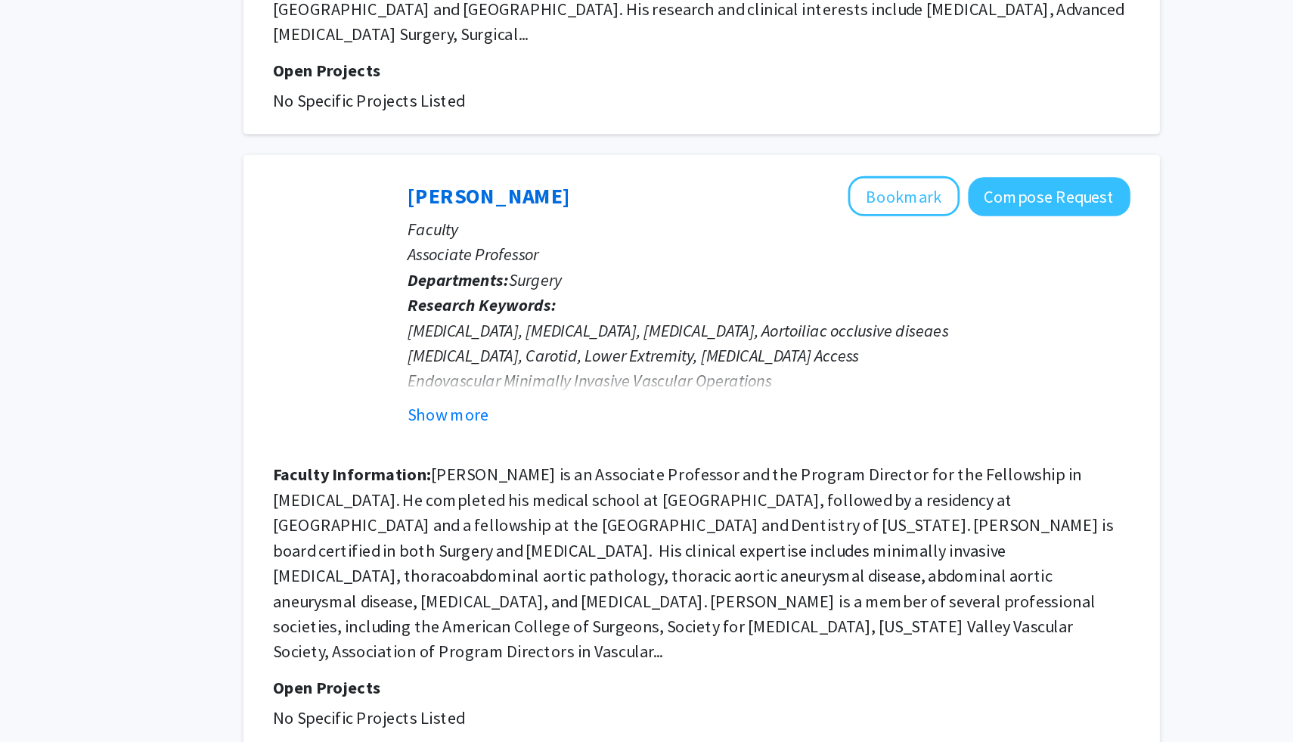
scroll to position [1709, 0]
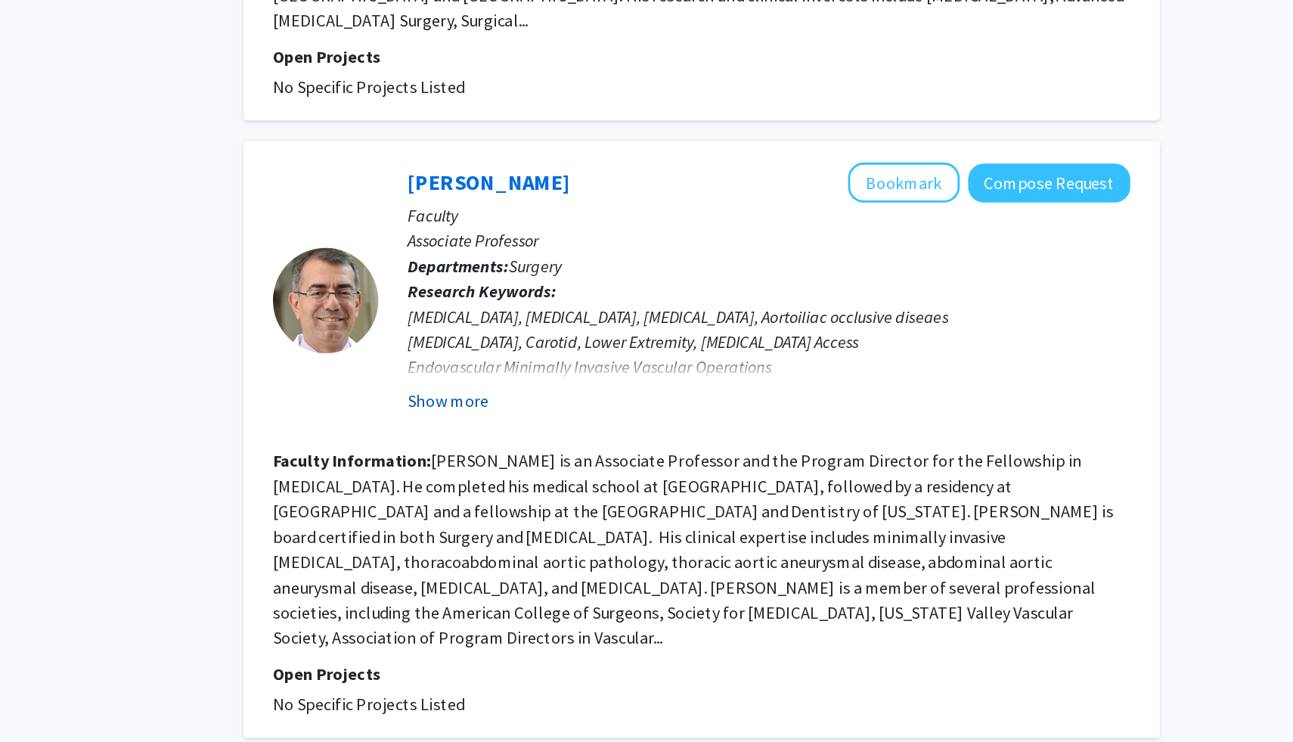
click at [587, 488] on button "Show more" at bounding box center [578, 497] width 58 height 18
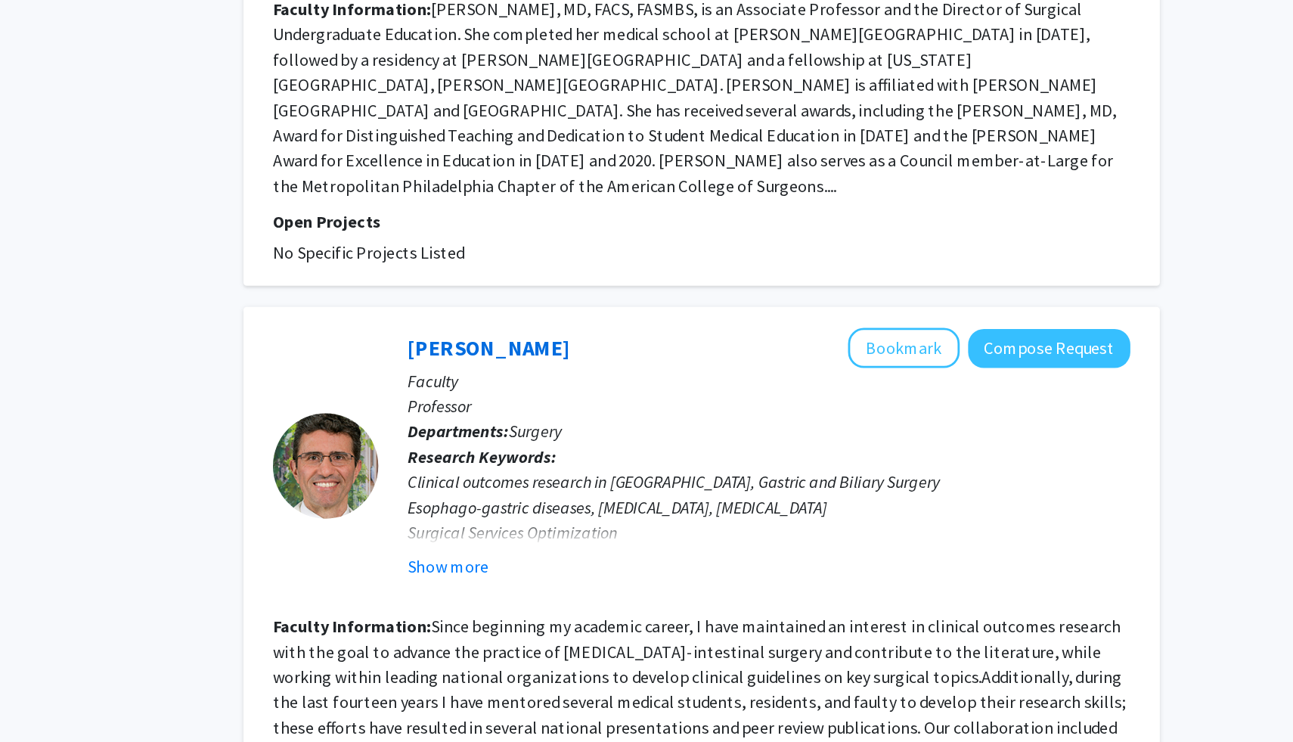
scroll to position [2401, 0]
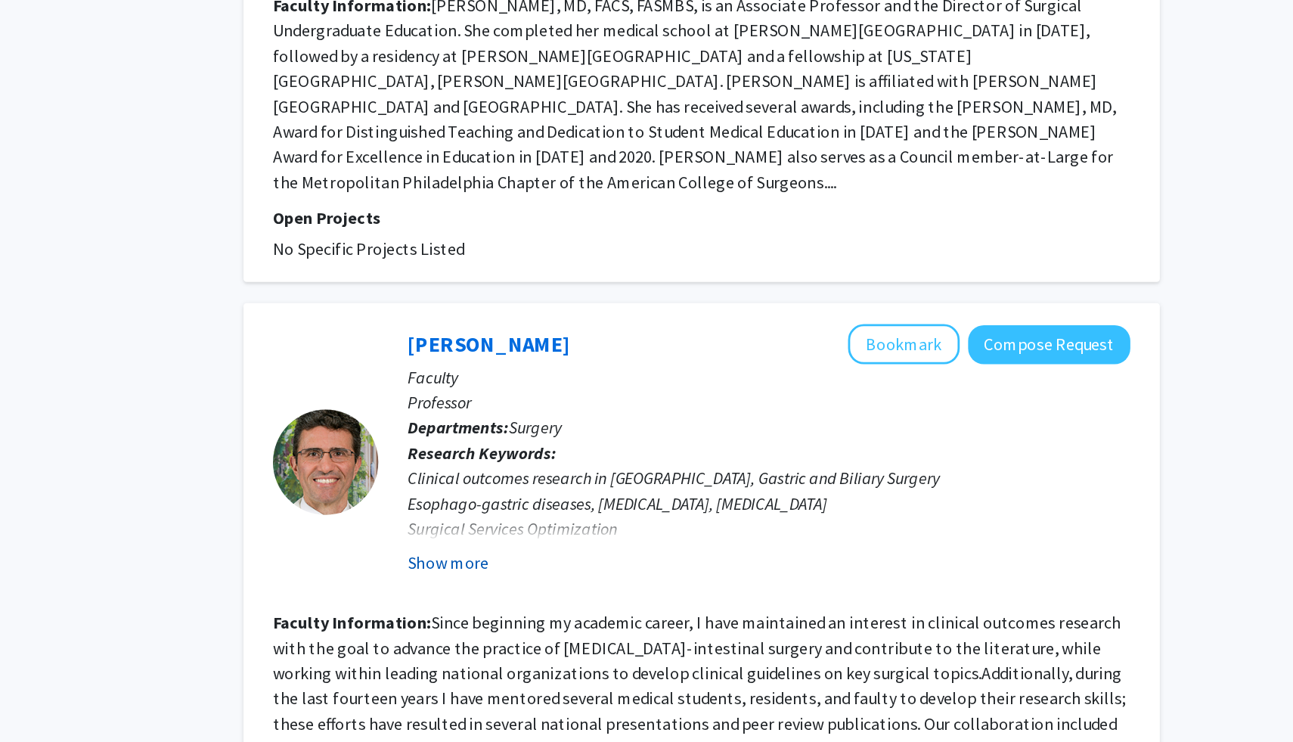
click at [590, 603] on button "Show more" at bounding box center [578, 612] width 58 height 18
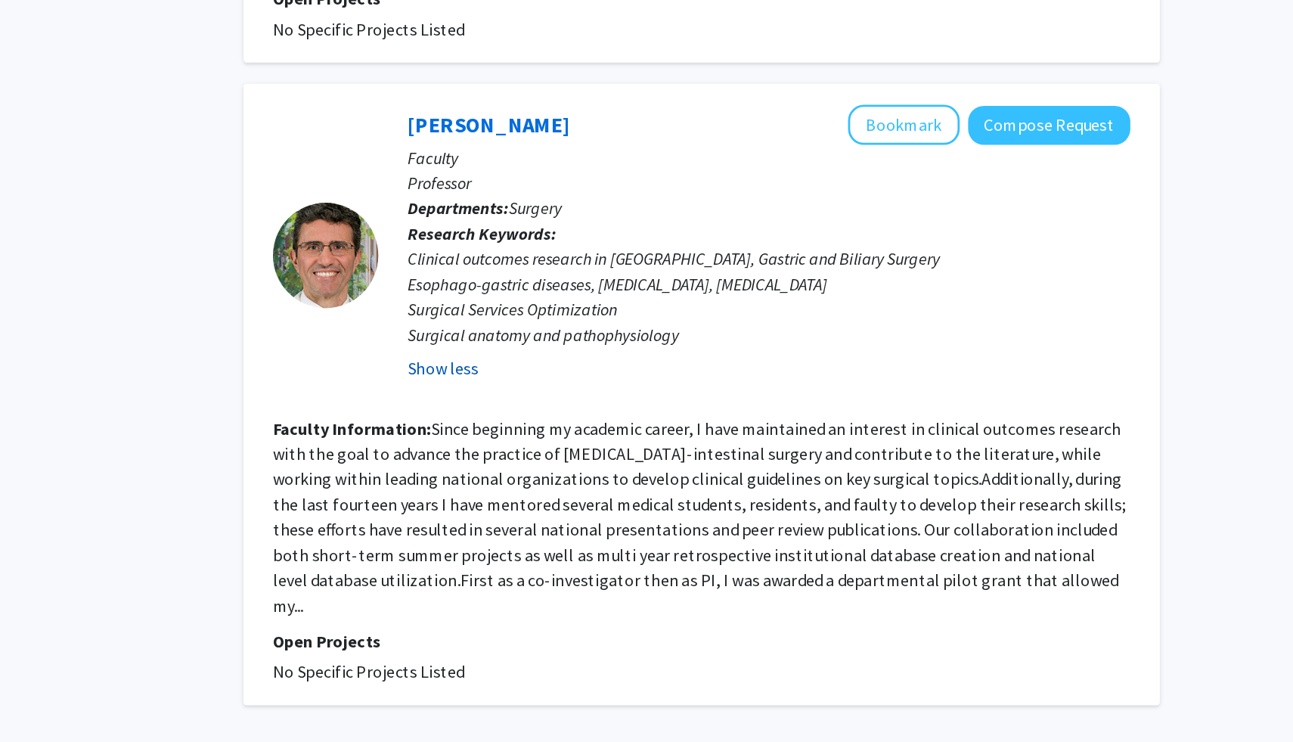
scroll to position [2626, 0]
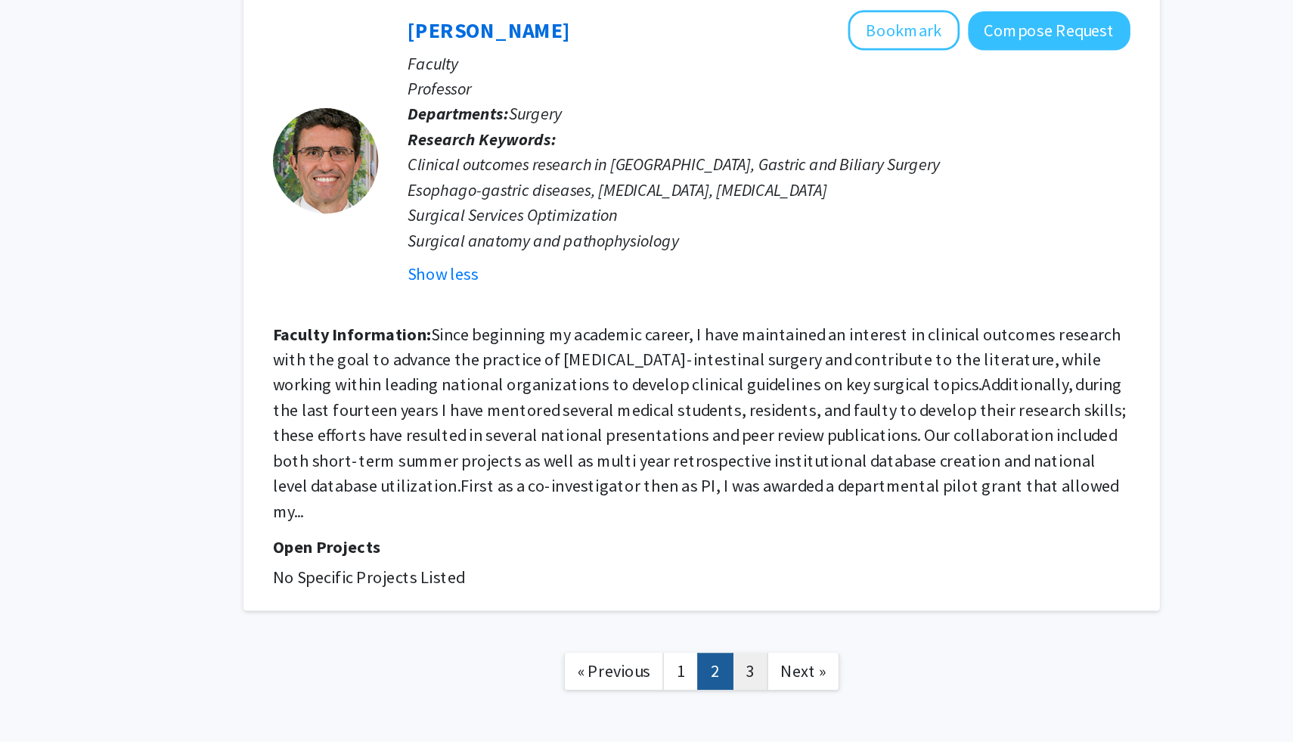
click at [795, 677] on link "3" at bounding box center [795, 690] width 26 height 26
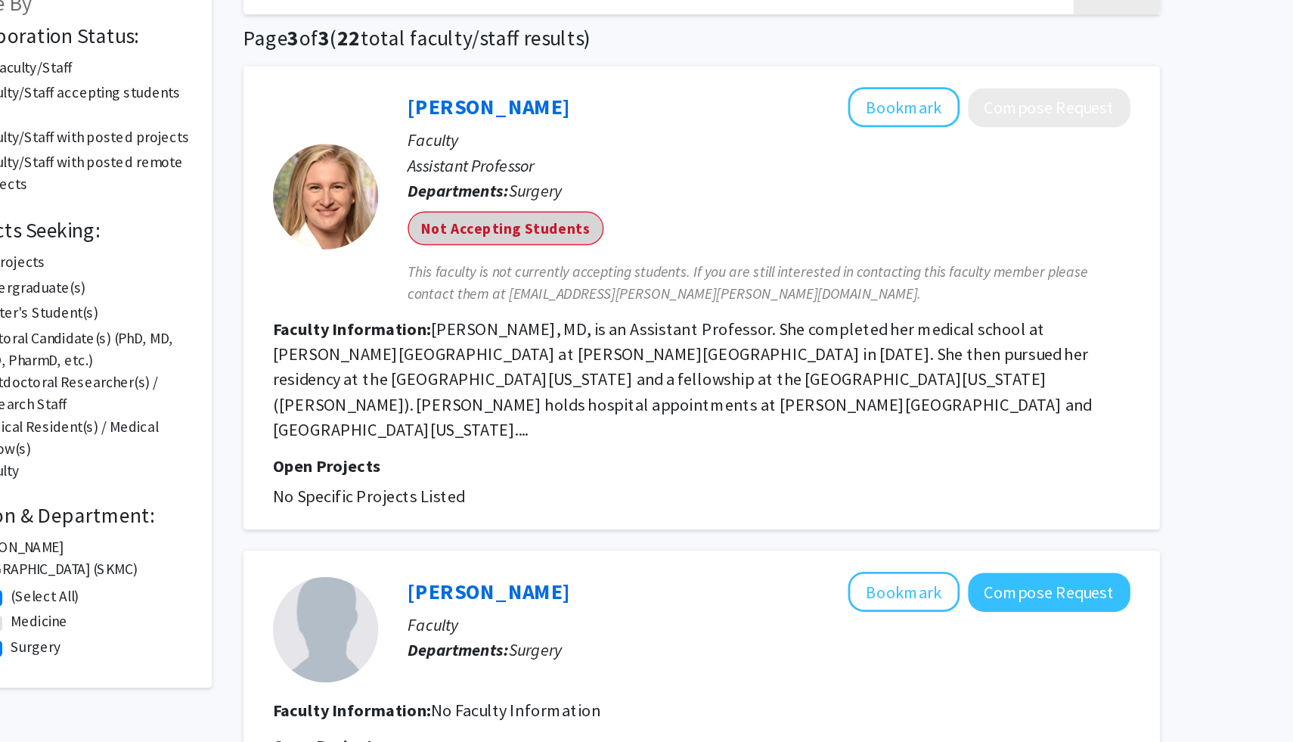
click at [612, 270] on mat-chip "Not Accepting Students" at bounding box center [619, 269] width 141 height 24
click at [636, 301] on span "This faculty is not currently accepting students. If you are still interested i…" at bounding box center [808, 309] width 519 height 32
click at [567, 183] on link "Heather McMahon" at bounding box center [607, 181] width 116 height 19
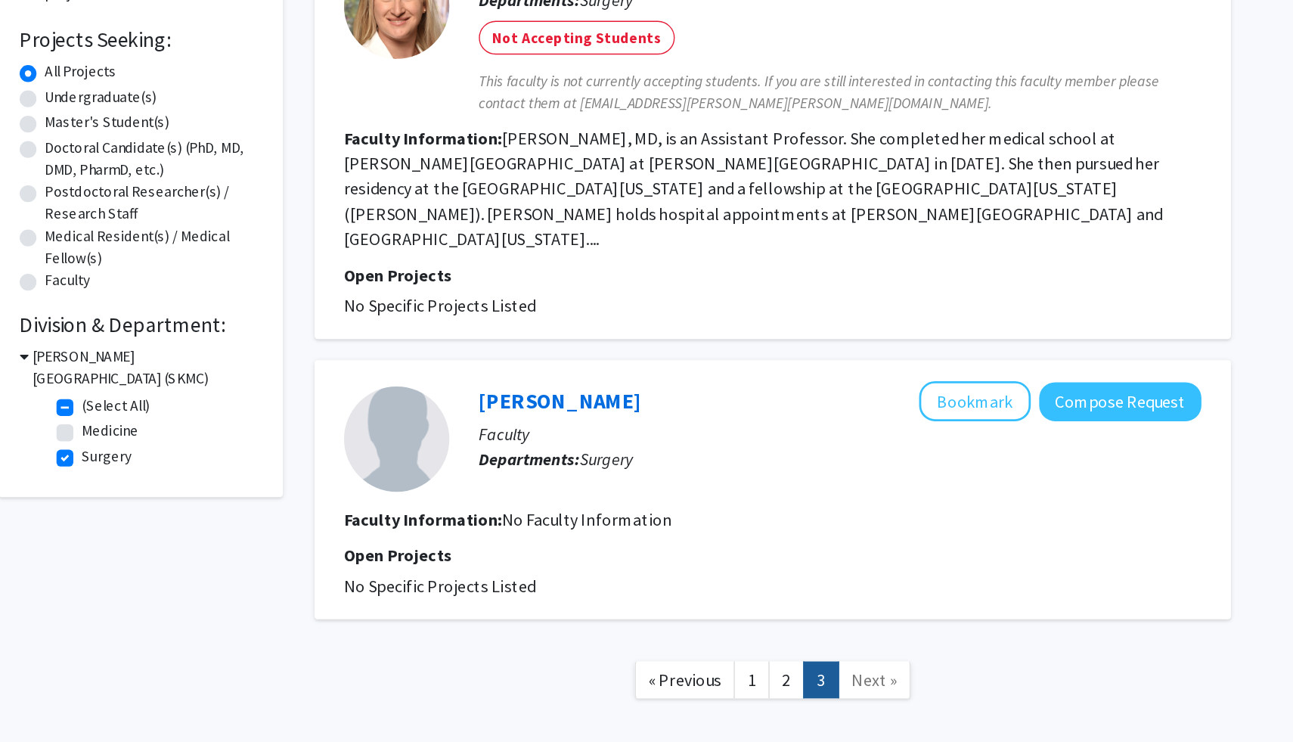
scroll to position [63, 0]
